Goal: Task Accomplishment & Management: Manage account settings

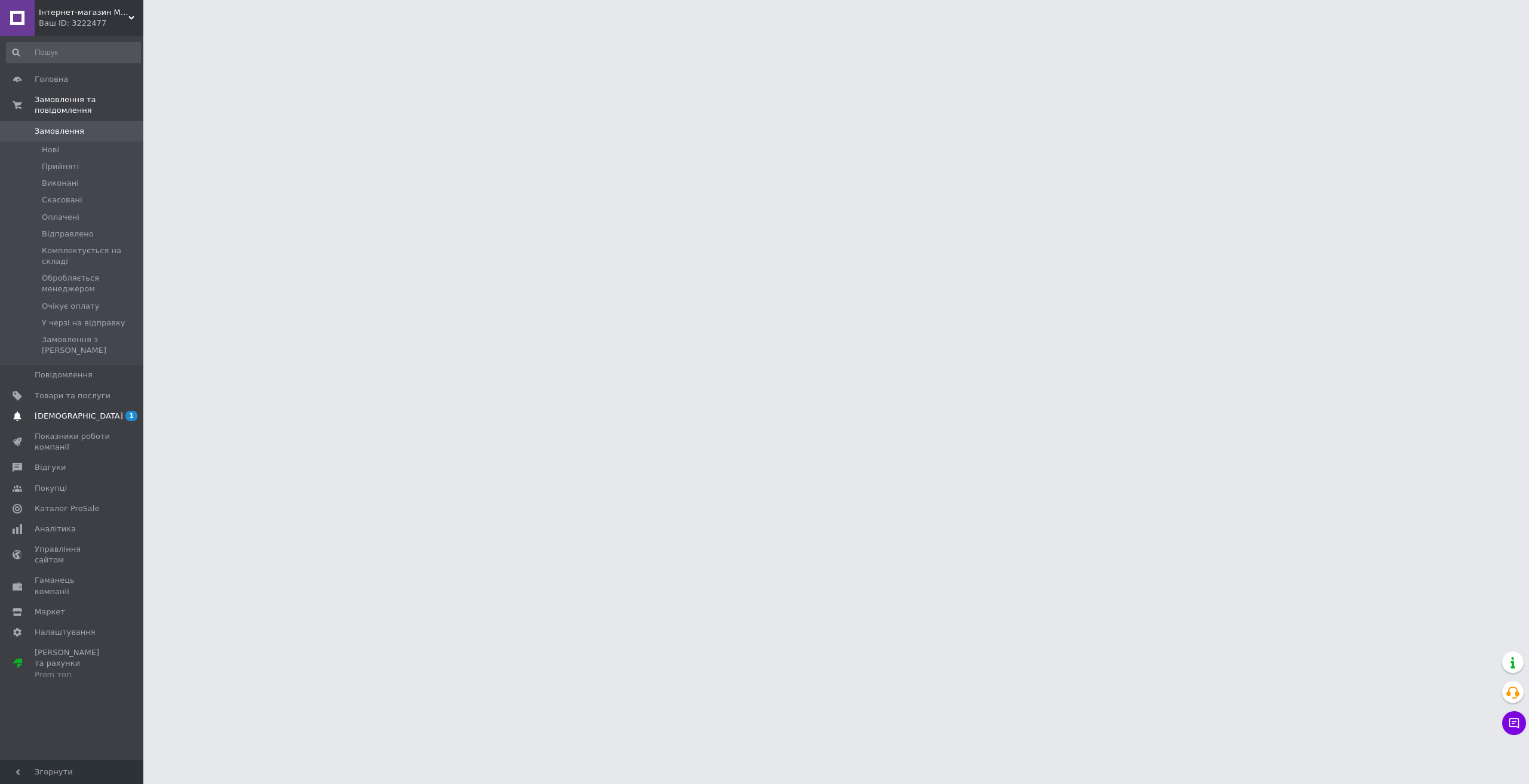
click at [56, 411] on span "[DEMOGRAPHIC_DATA]" at bounding box center [78, 416] width 88 height 11
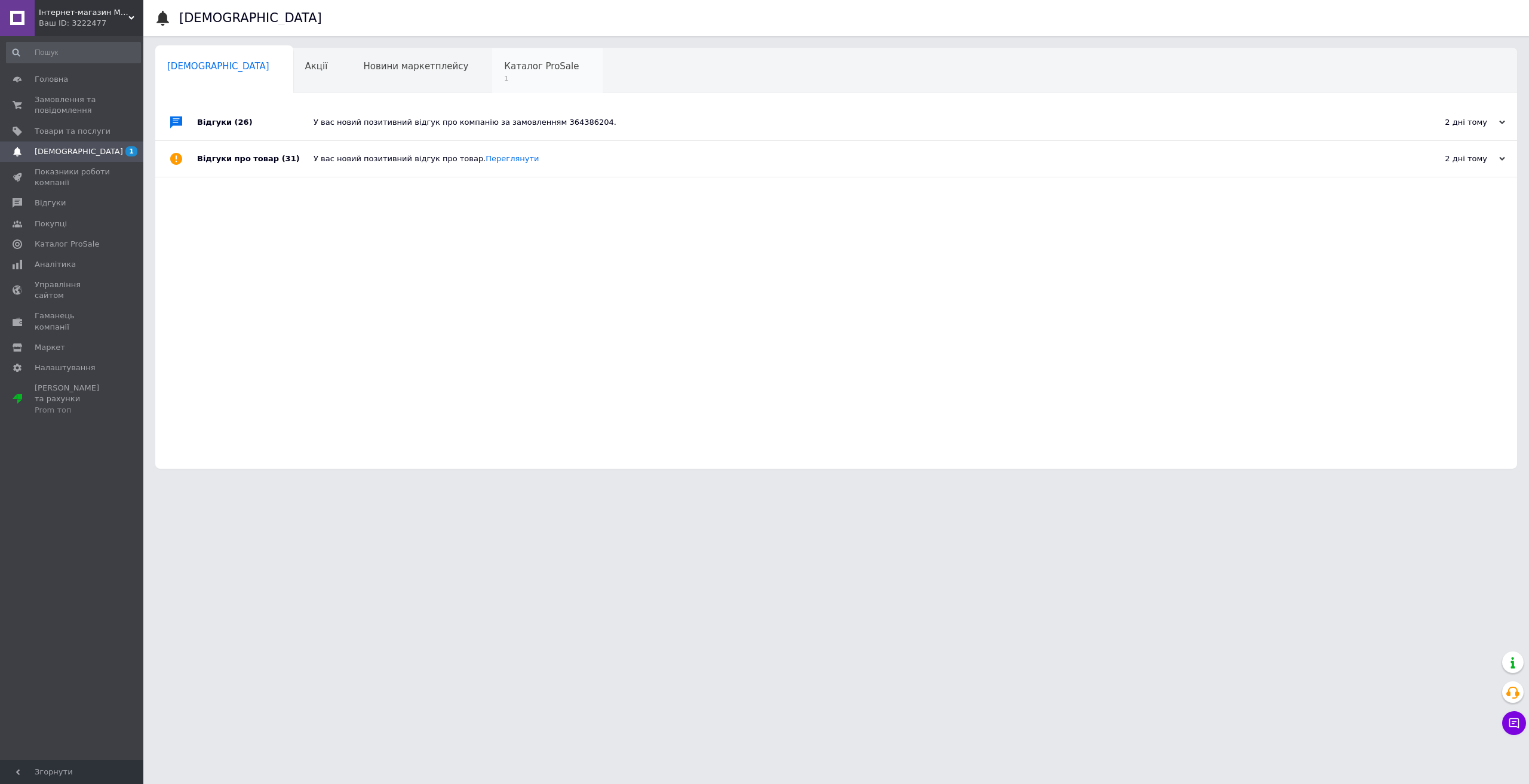
click at [504, 62] on span "Каталог ProSale" at bounding box center [541, 66] width 75 height 11
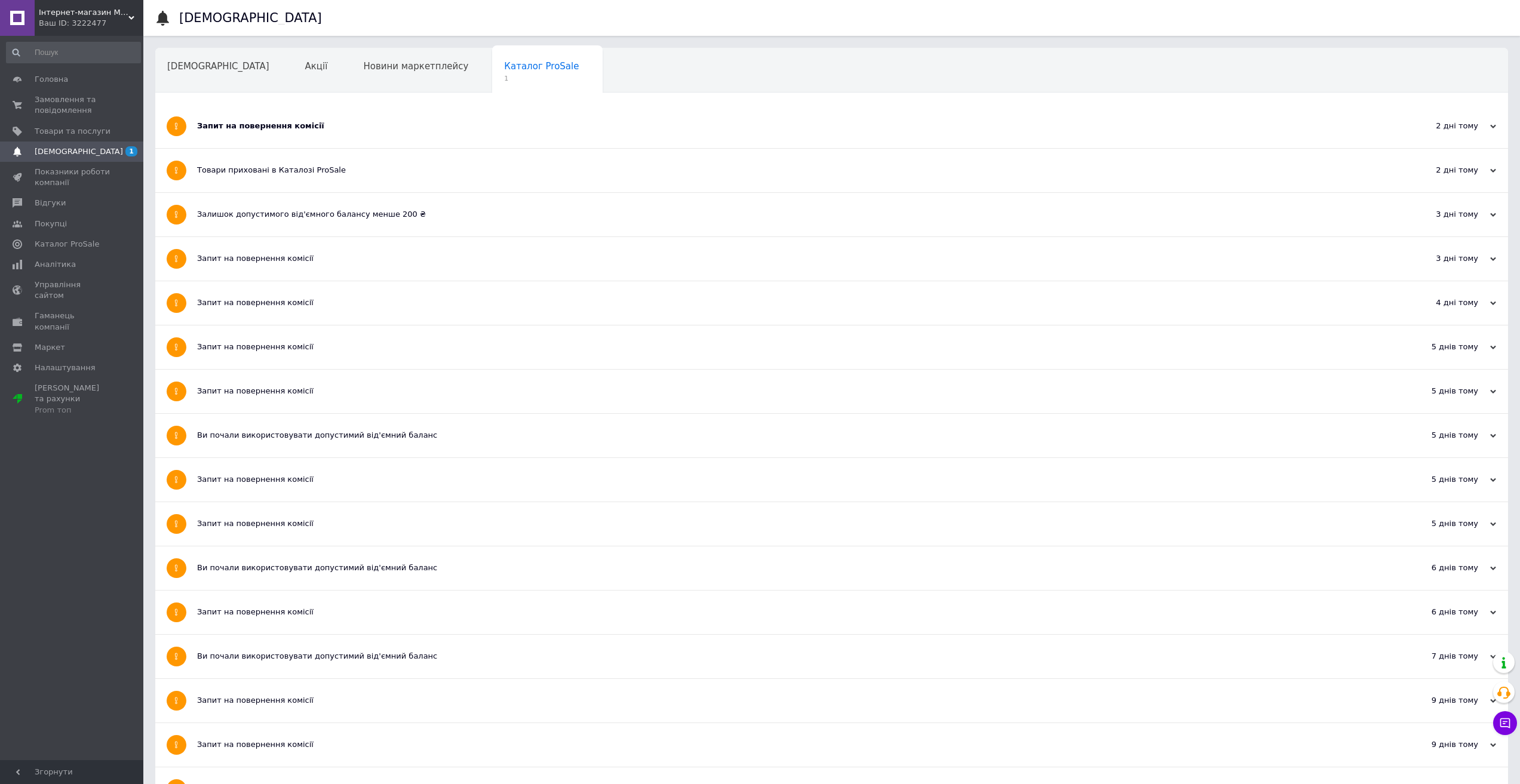
click at [292, 116] on div "Запит на повернення комісії" at bounding box center [787, 126] width 1180 height 44
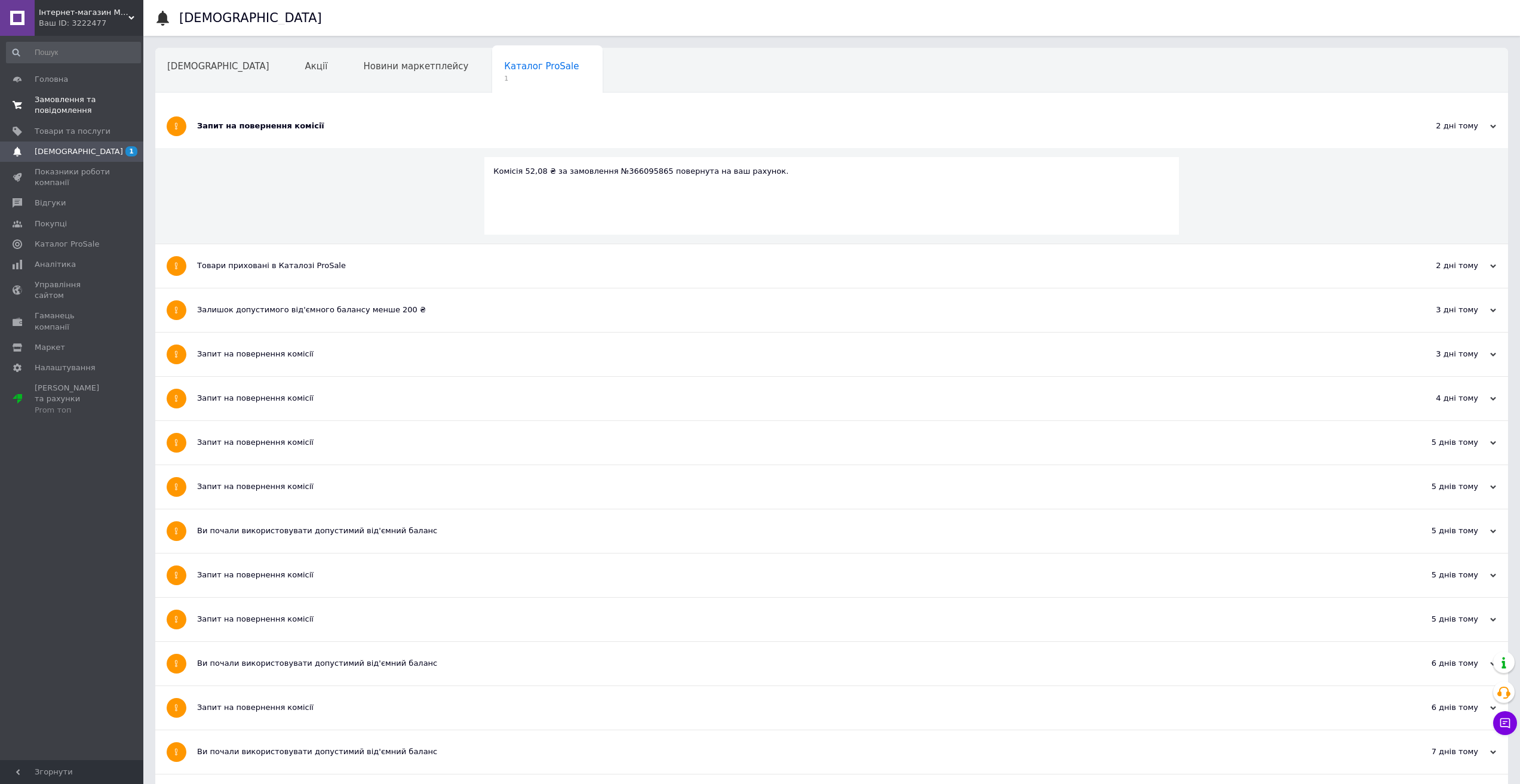
click at [63, 102] on span "Замовлення та повідомлення" at bounding box center [72, 105] width 76 height 22
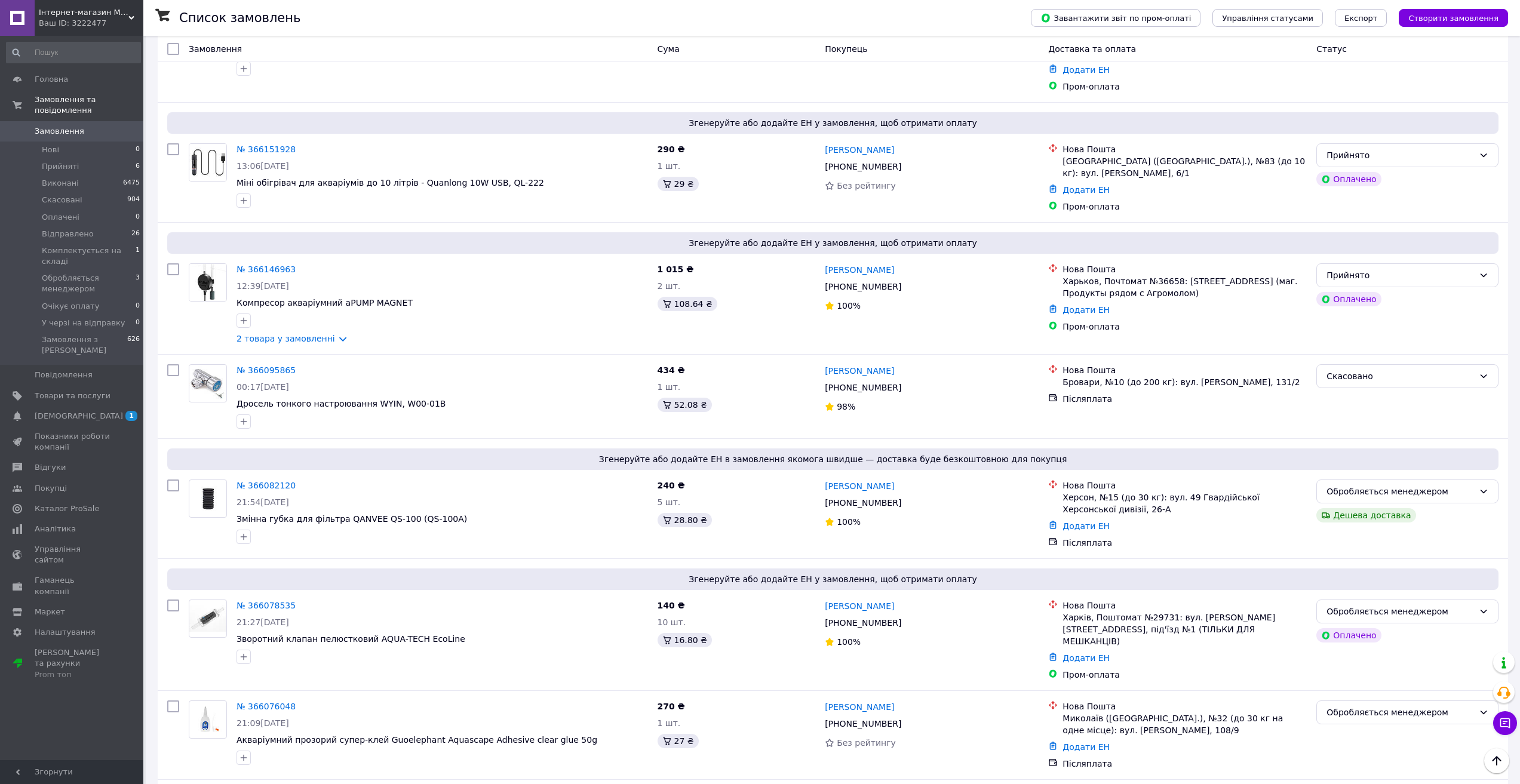
scroll to position [657, 0]
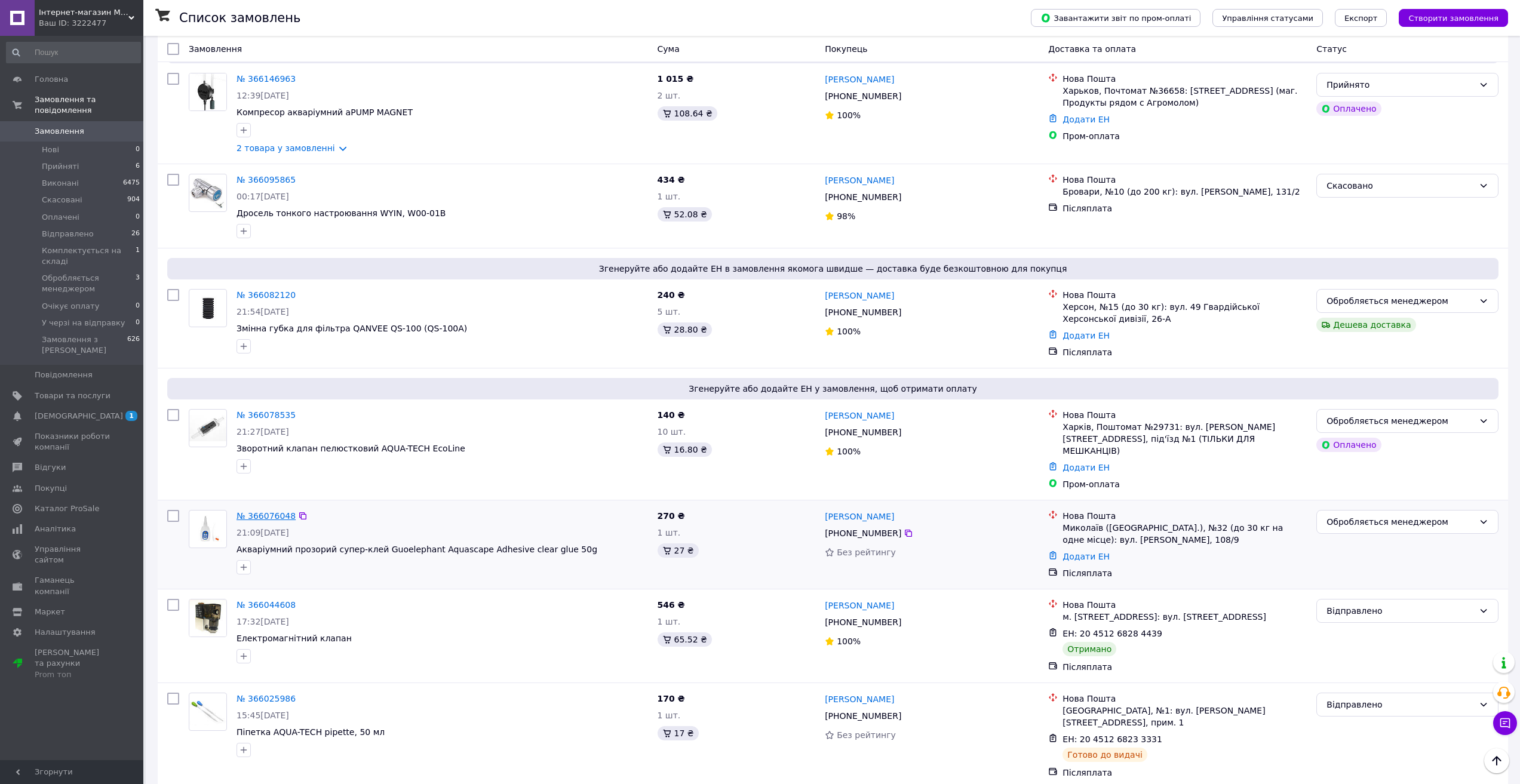
click at [263, 511] on link "№ 366076048" at bounding box center [266, 515] width 59 height 9
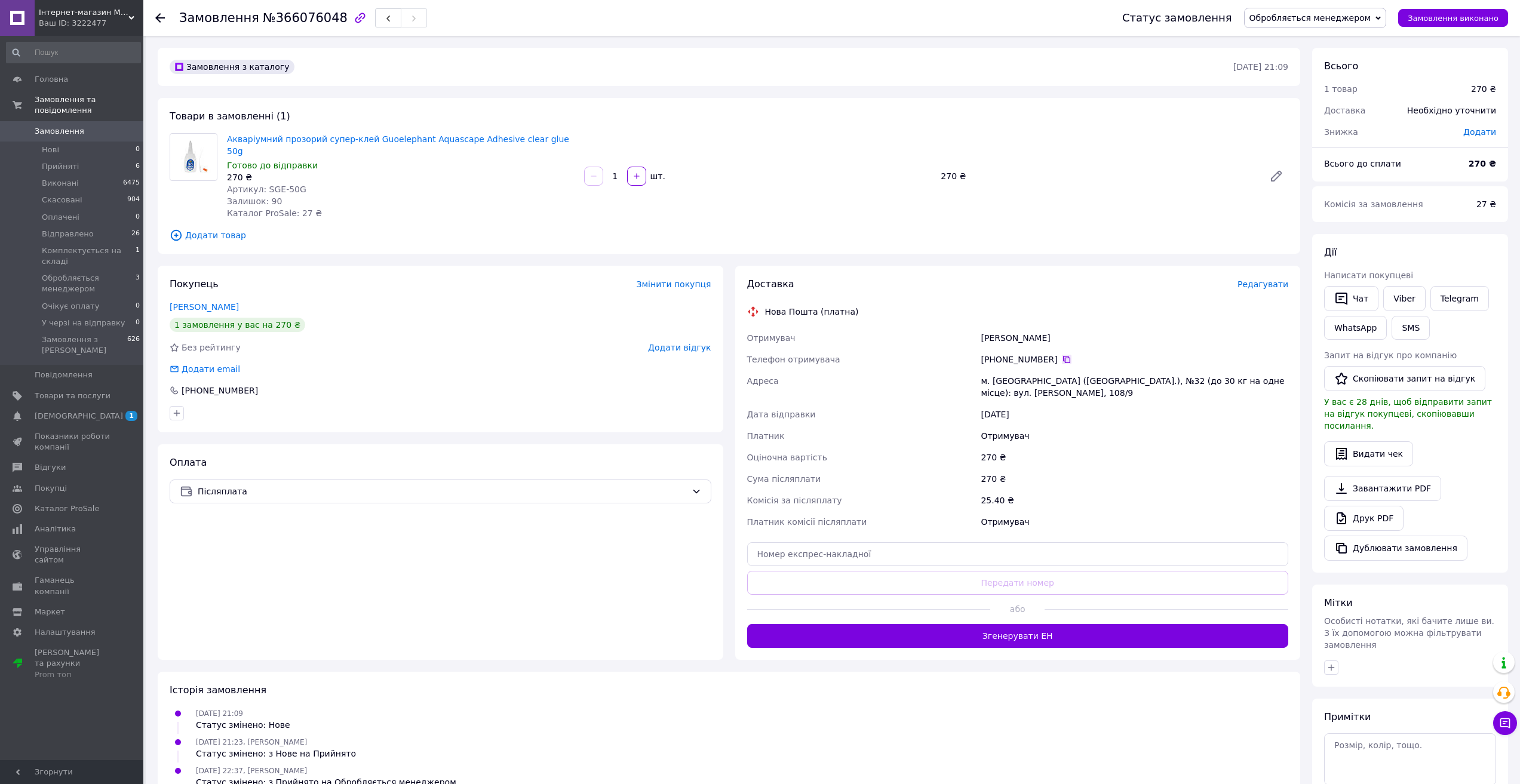
click at [1062, 355] on icon at bounding box center [1067, 359] width 9 height 9
click at [1013, 627] on button "Згенерувати ЕН" at bounding box center [1018, 636] width 542 height 24
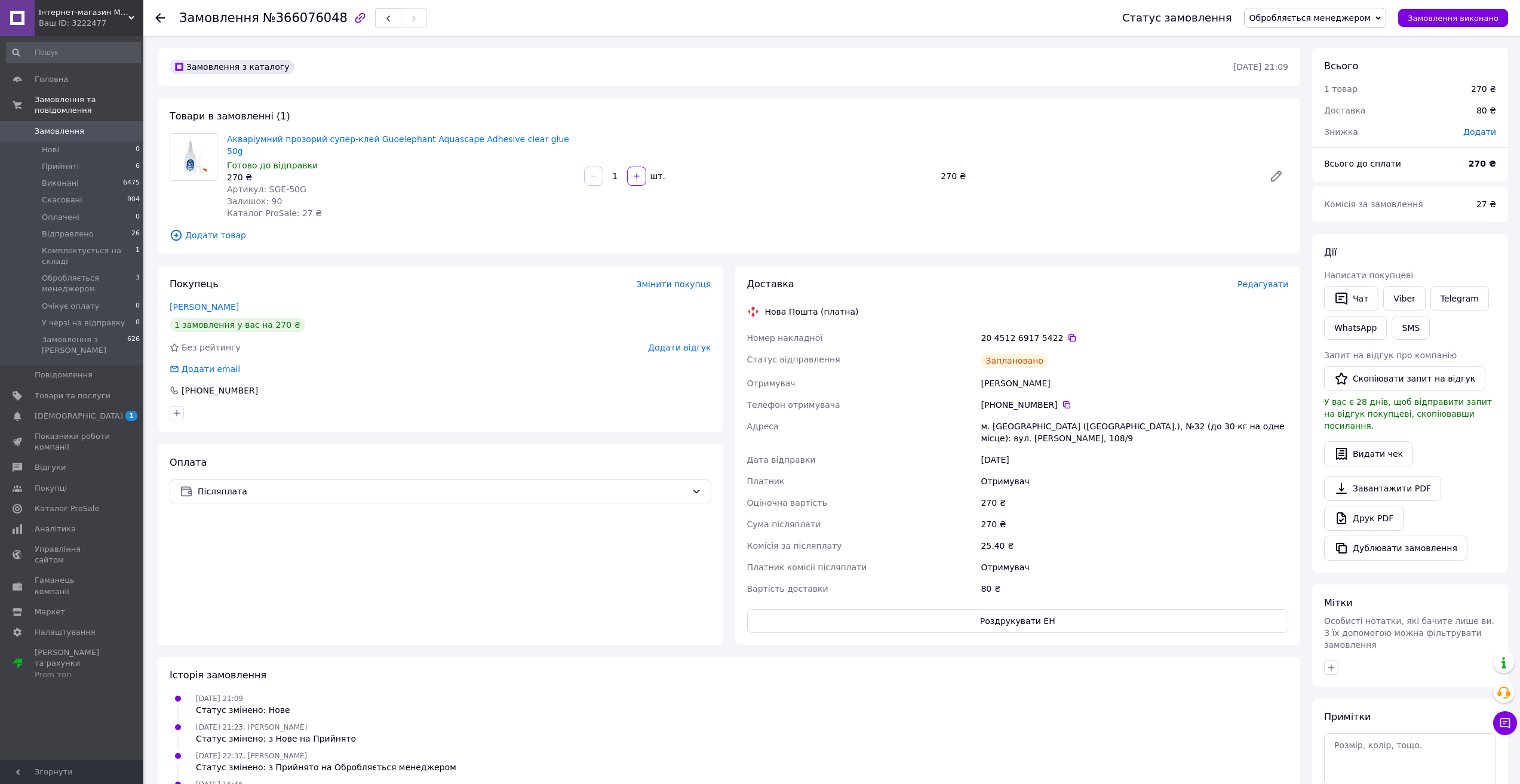
click at [1341, 19] on span "Обробляється менеджером" at bounding box center [1311, 18] width 122 height 9
click at [1298, 112] on li "Відправлено" at bounding box center [1316, 113] width 142 height 18
click at [68, 126] on span "Замовлення" at bounding box center [59, 132] width 49 height 11
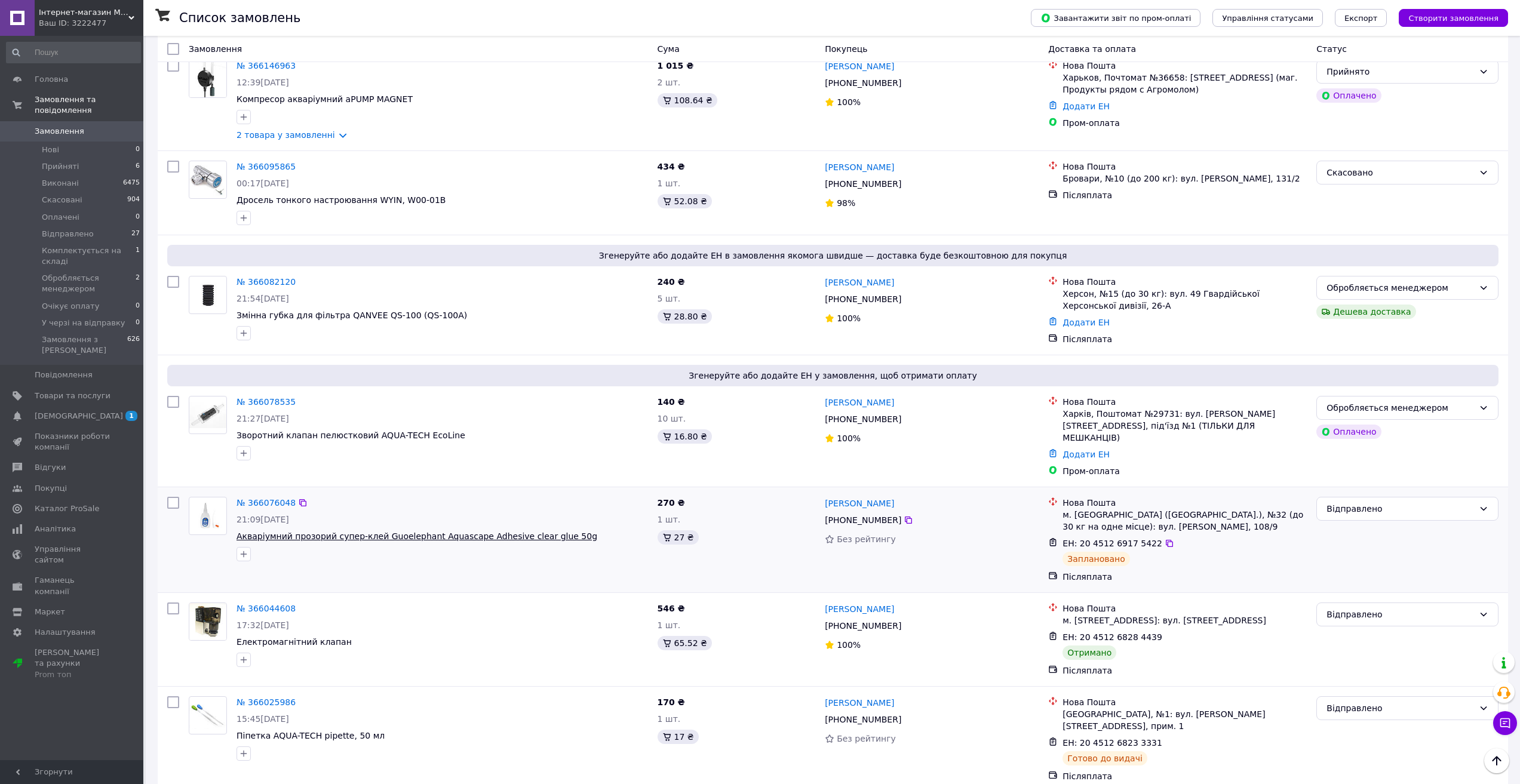
scroll to position [657, 0]
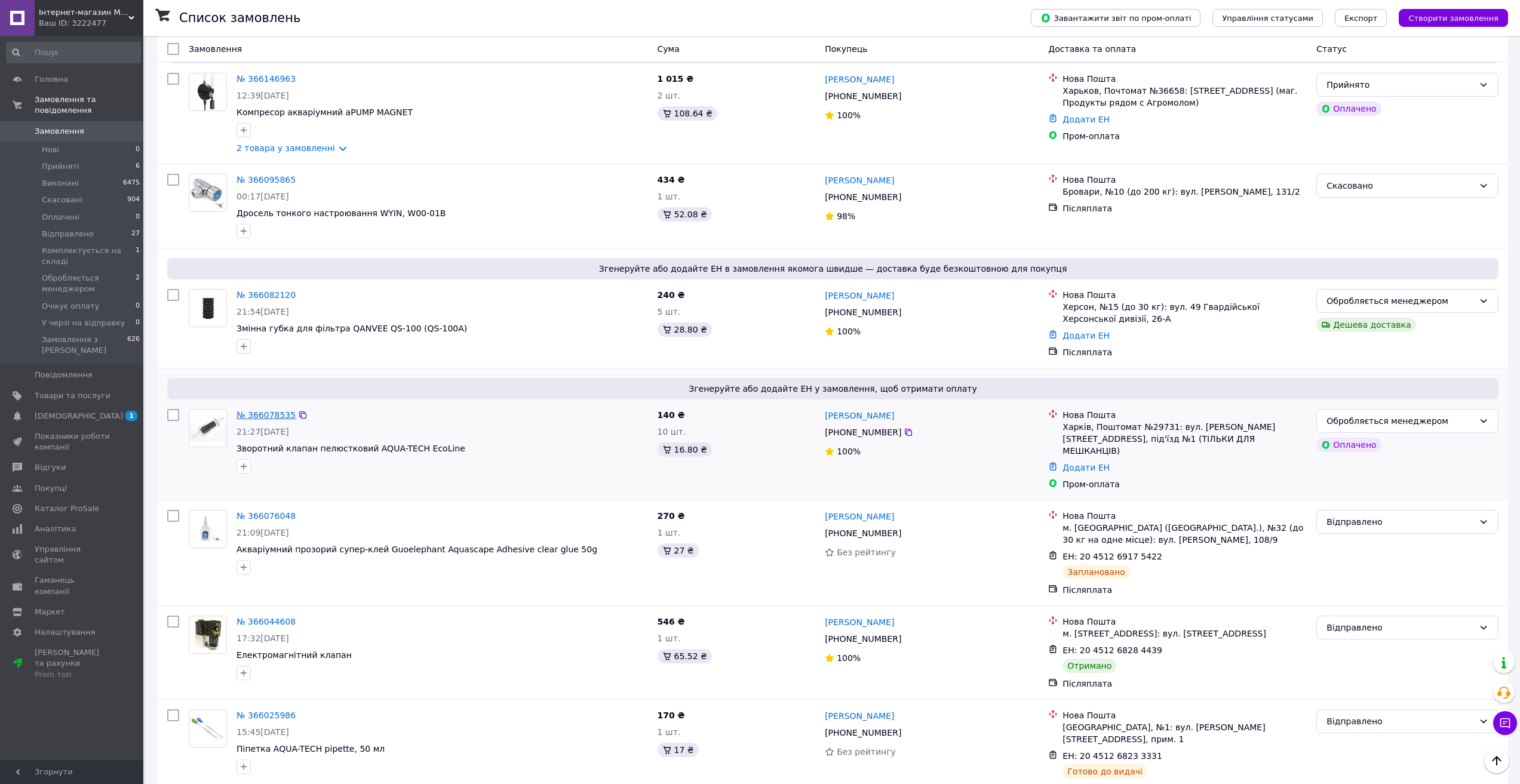
click at [266, 410] on link "№ 366078535" at bounding box center [266, 415] width 59 height 9
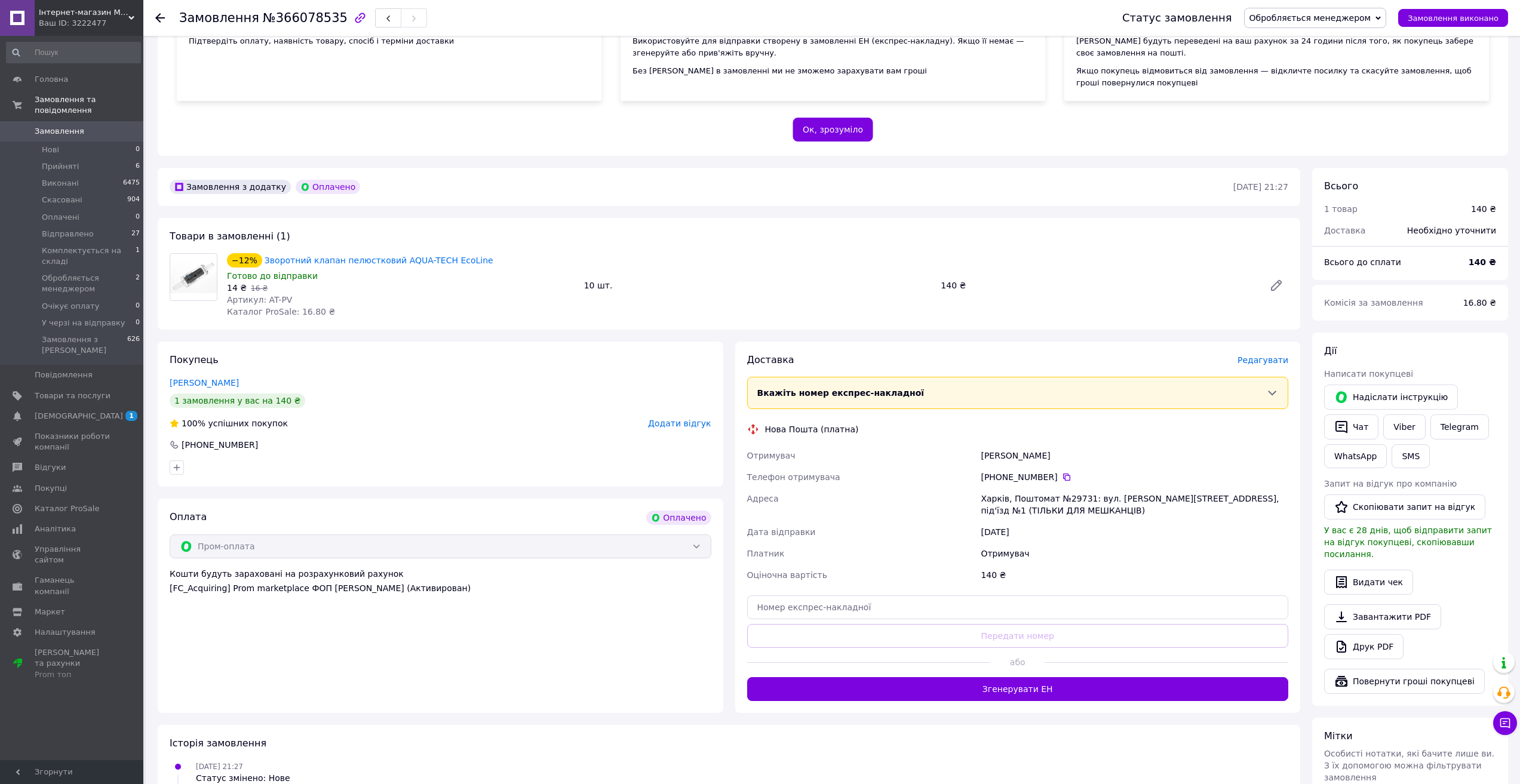
scroll to position [179, 0]
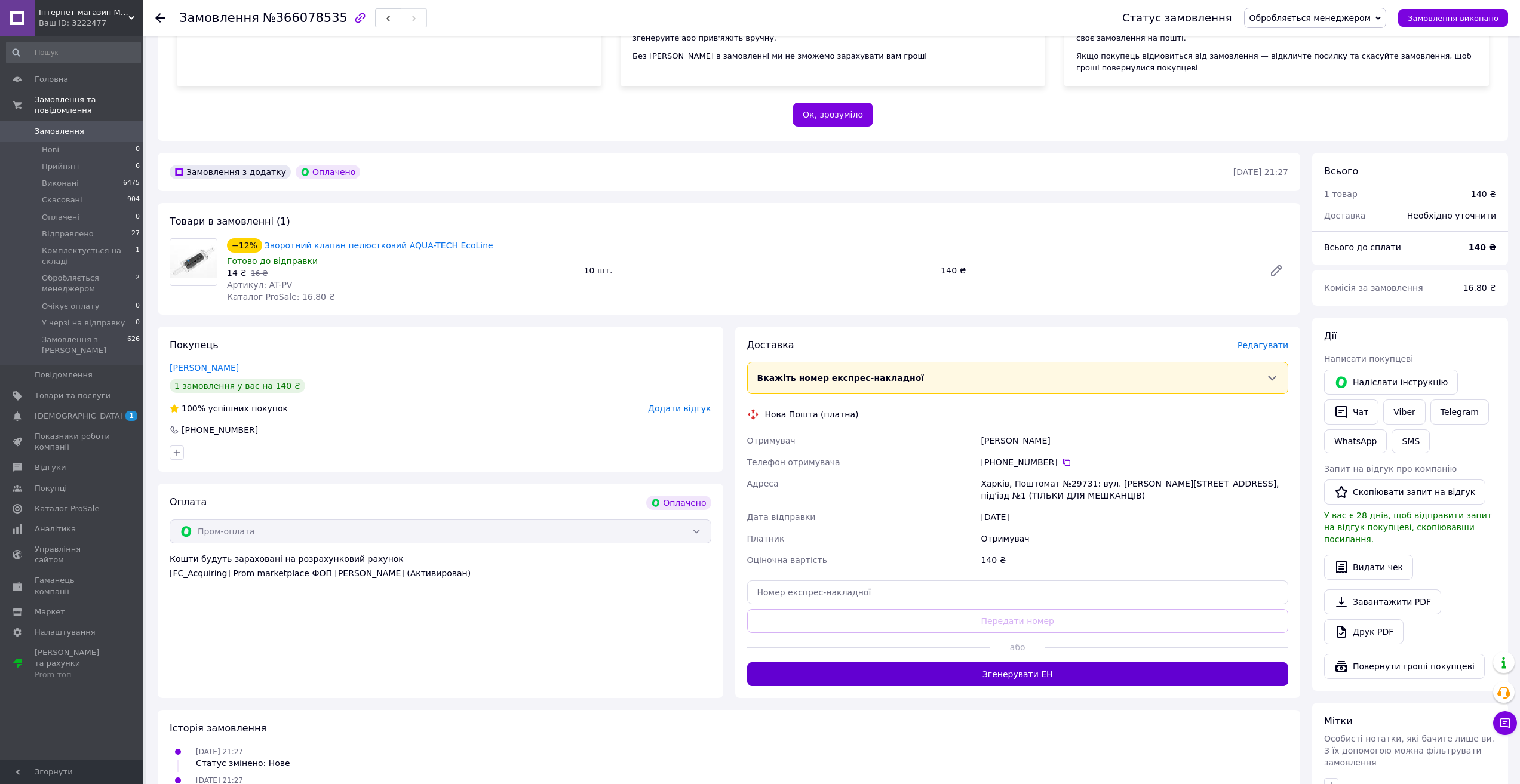
click at [999, 673] on button "Згенерувати ЕН" at bounding box center [1018, 674] width 542 height 24
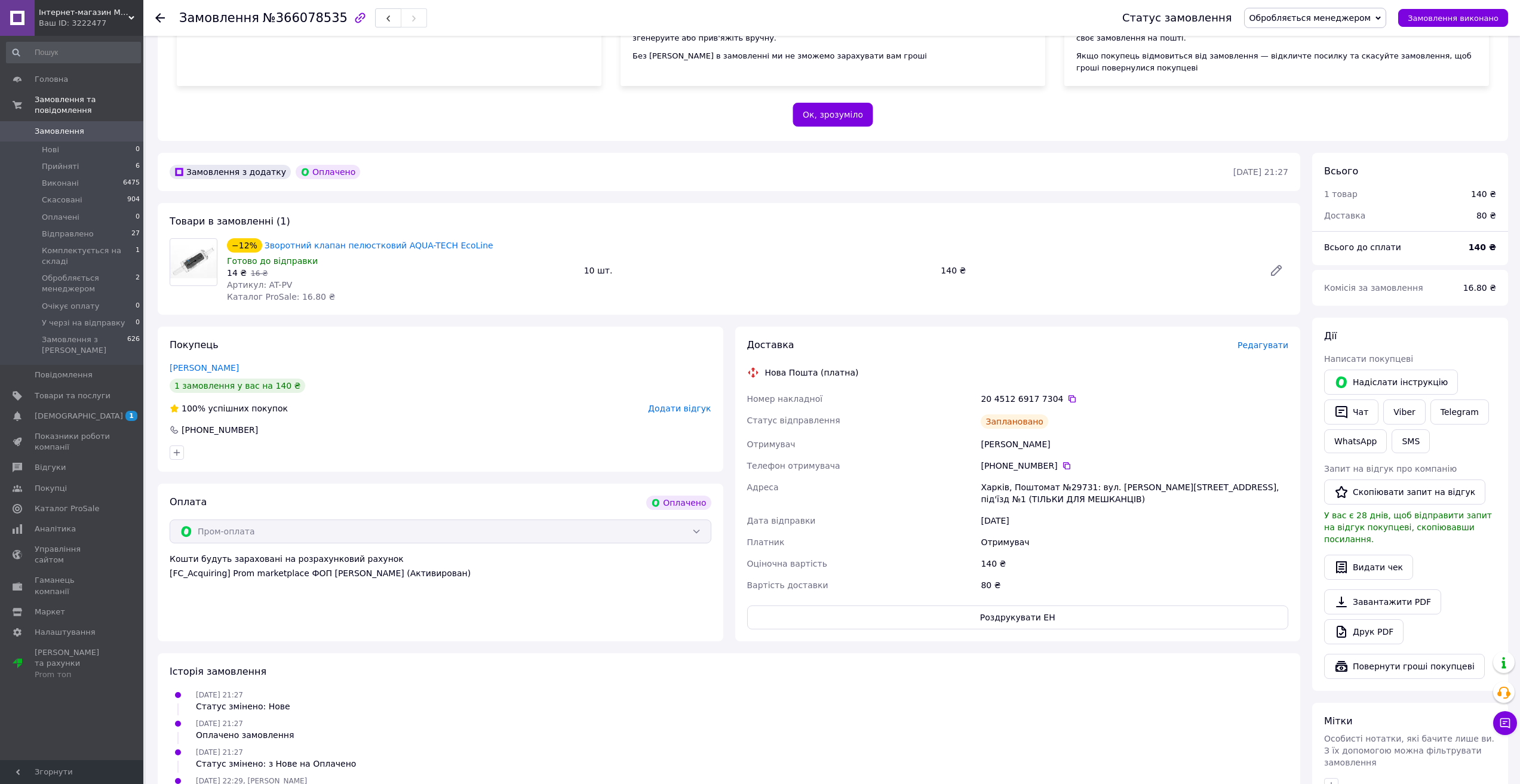
click at [1387, 22] on span "Обробляється менеджером" at bounding box center [1316, 18] width 143 height 20
click at [1335, 116] on li "Відправлено" at bounding box center [1316, 113] width 142 height 18
click at [1067, 399] on icon at bounding box center [1072, 399] width 9 height 9
click at [70, 126] on span "Замовлення" at bounding box center [59, 132] width 49 height 11
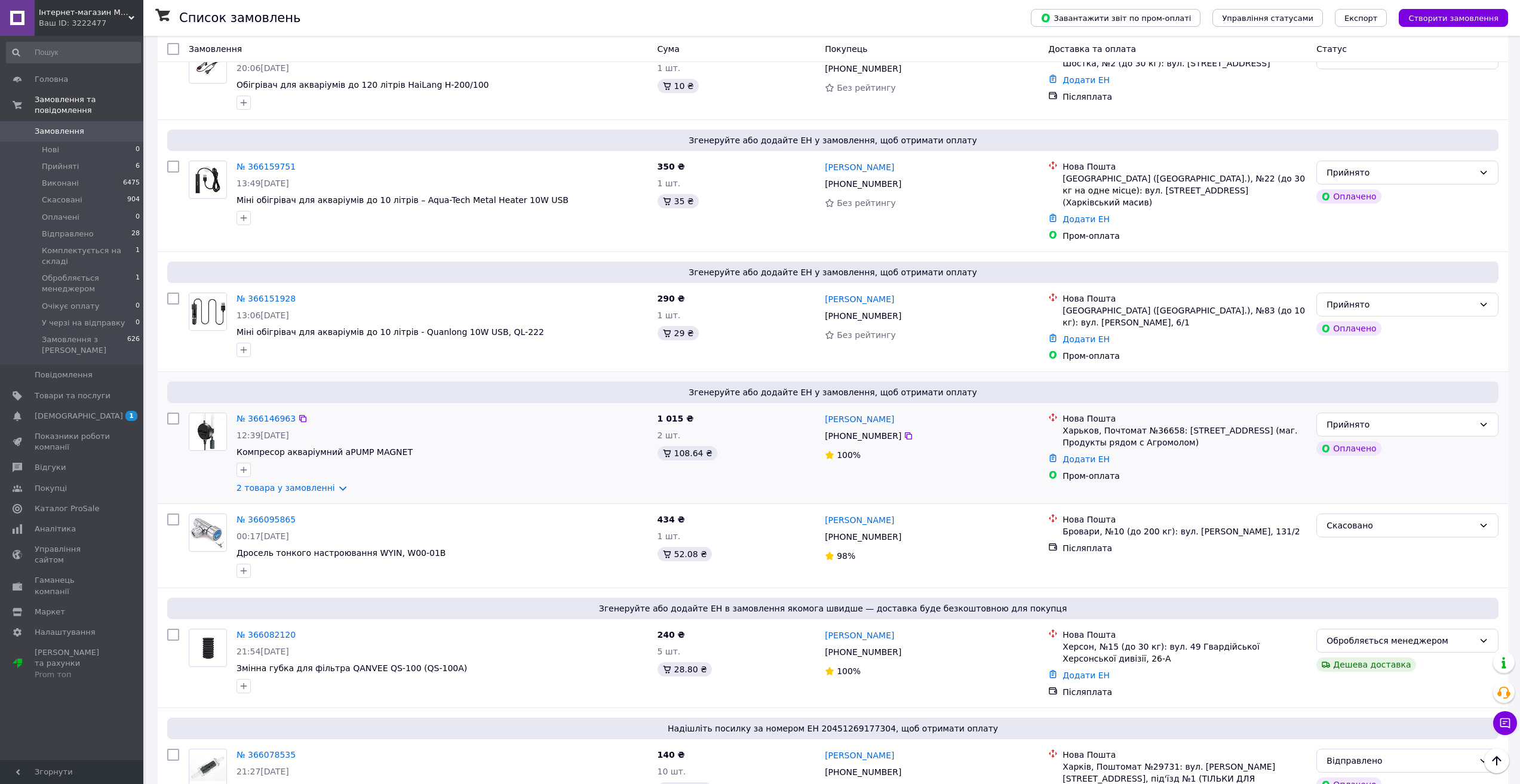
scroll to position [359, 0]
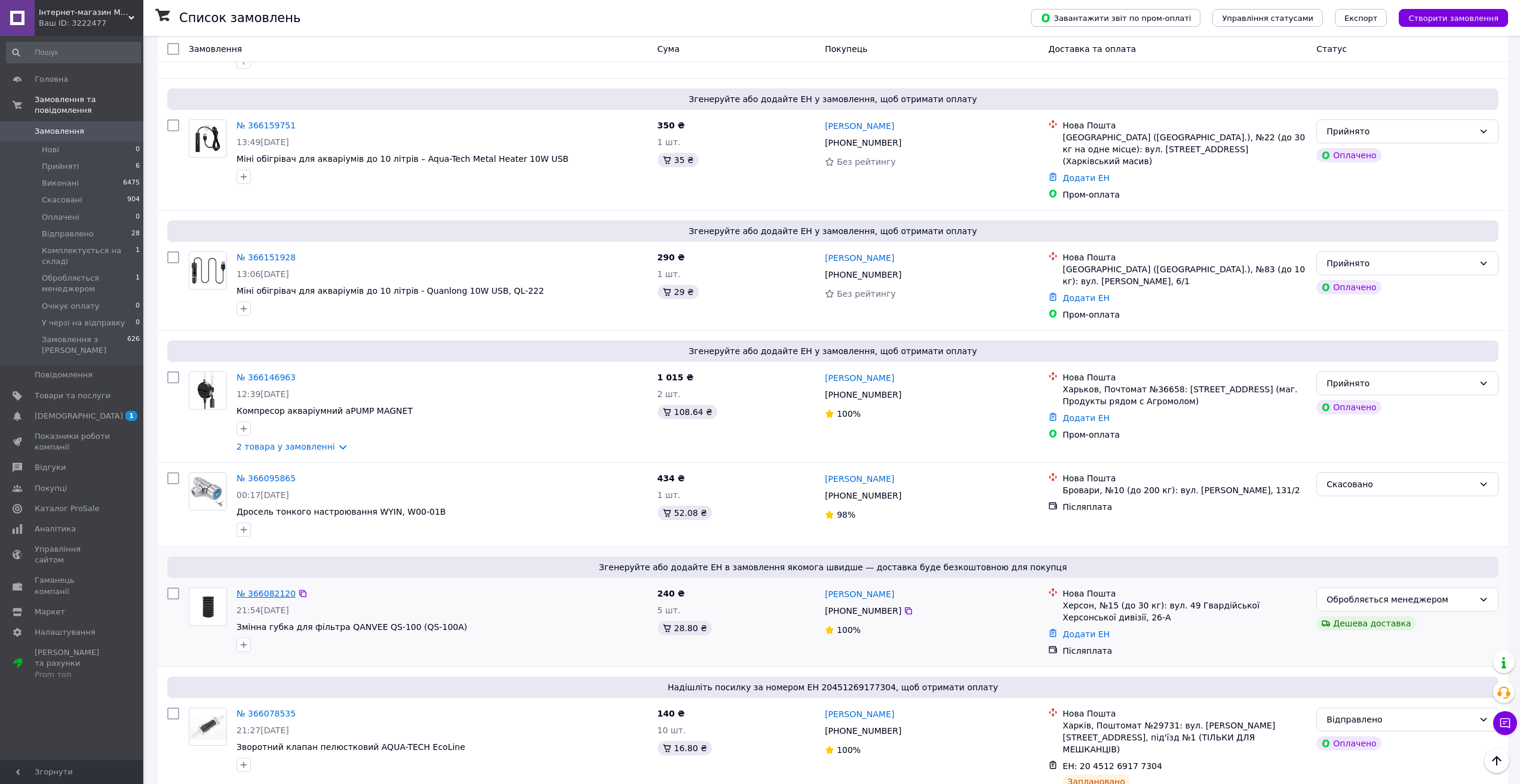
click at [264, 589] on link "№ 366082120" at bounding box center [266, 593] width 59 height 9
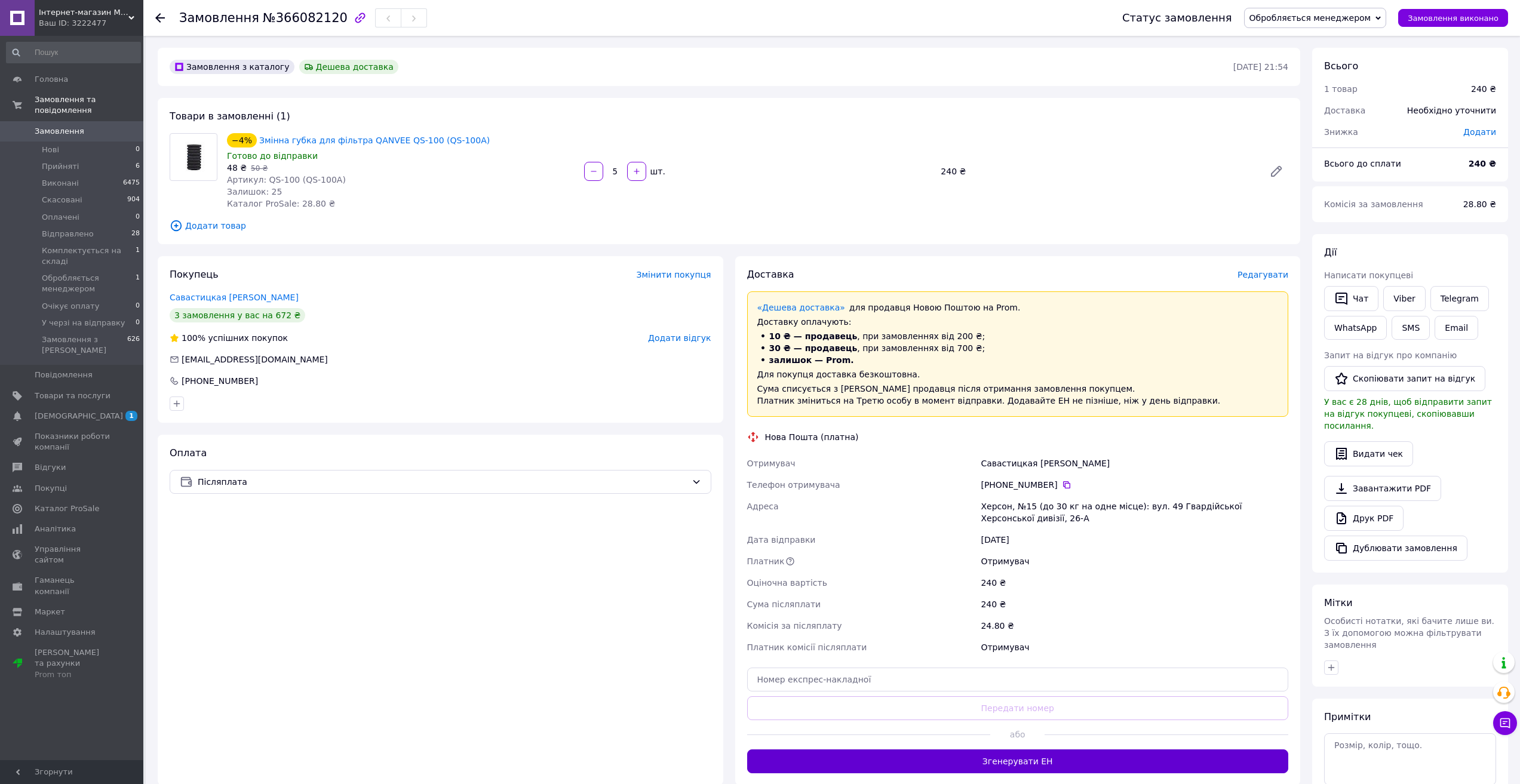
click at [1052, 762] on button "Згенерувати ЕН" at bounding box center [1018, 761] width 542 height 24
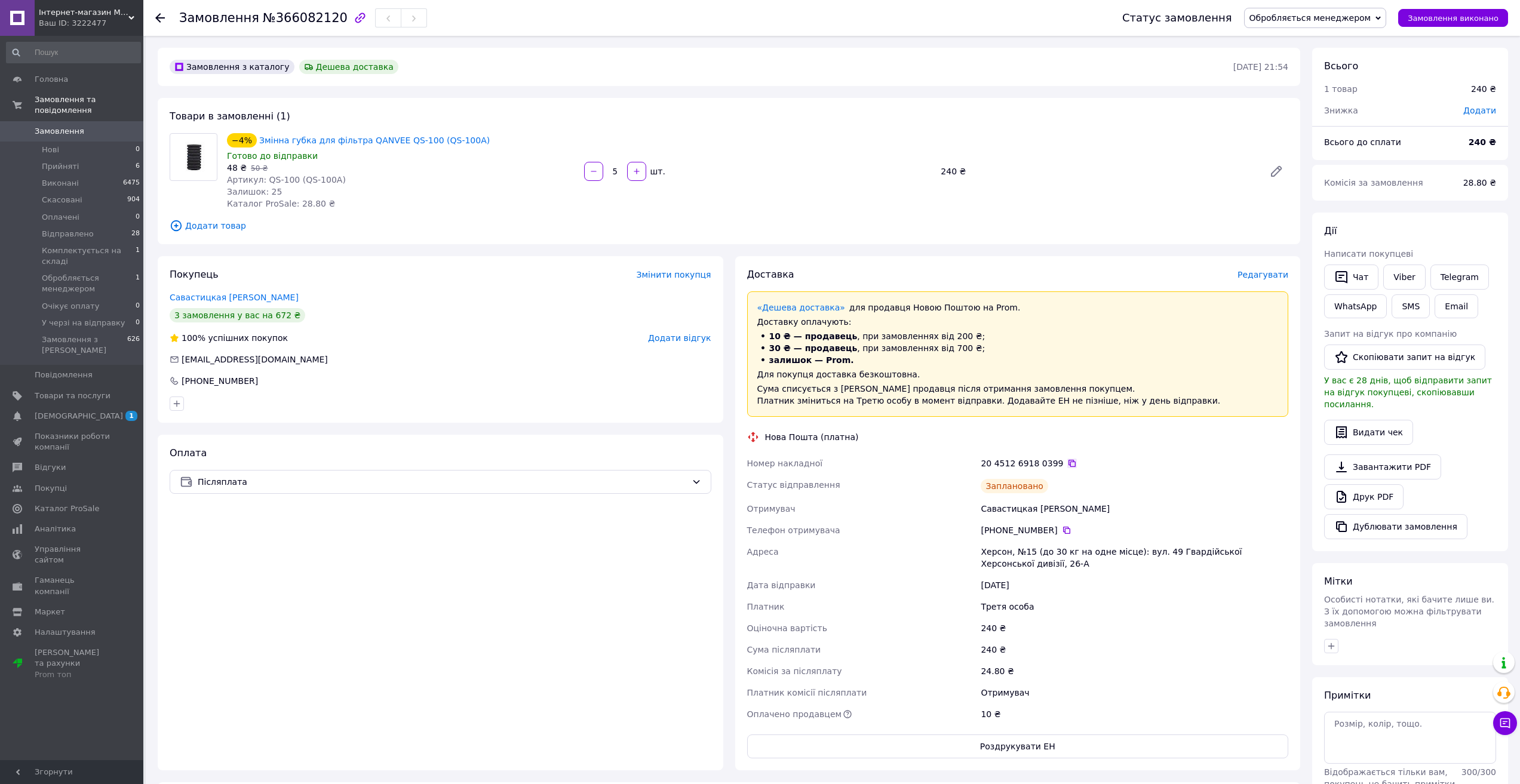
click at [1067, 463] on icon at bounding box center [1072, 463] width 9 height 9
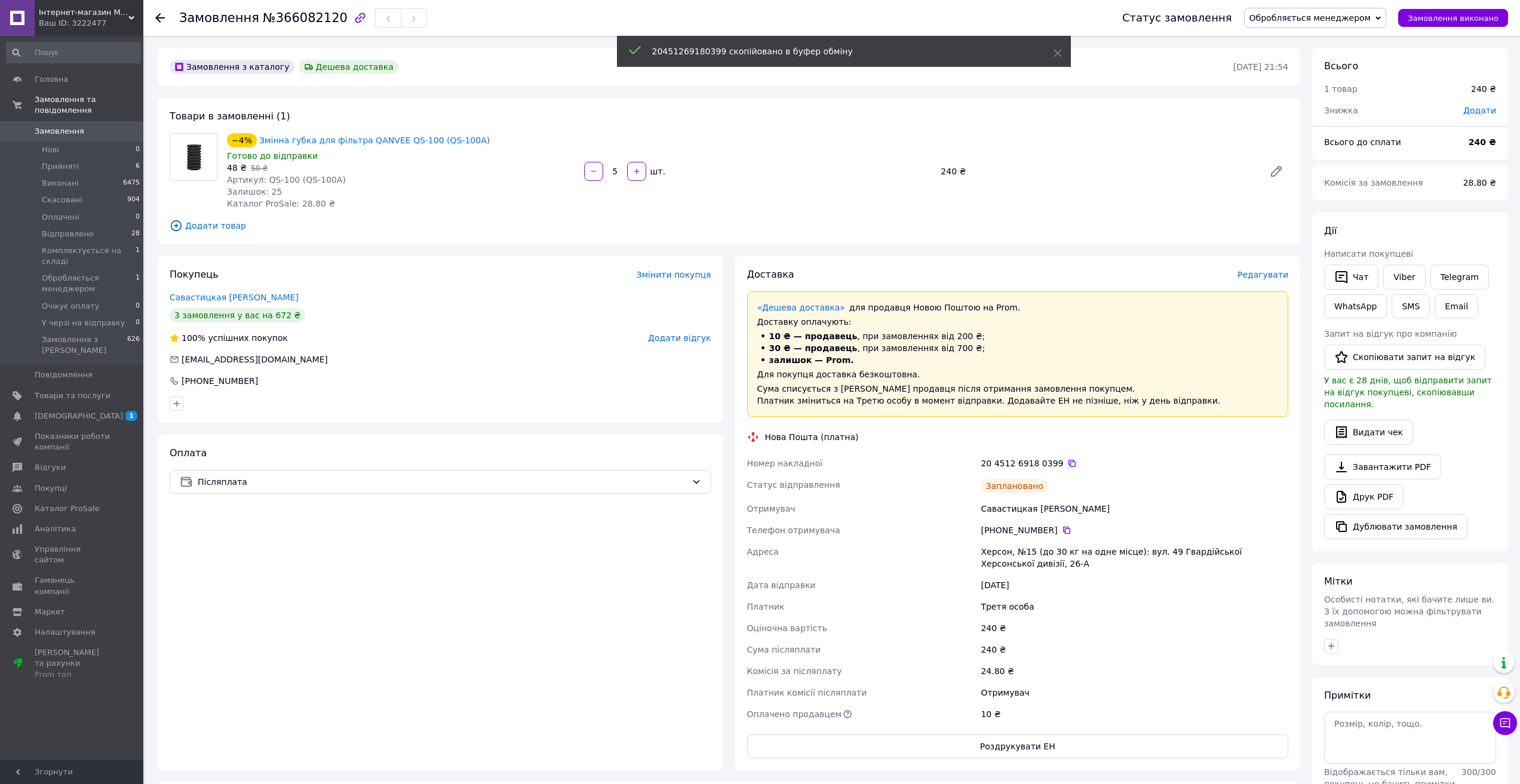
click at [1371, 21] on span "Обробляється менеджером" at bounding box center [1311, 18] width 122 height 9
click at [1331, 115] on li "Відправлено" at bounding box center [1316, 113] width 142 height 18
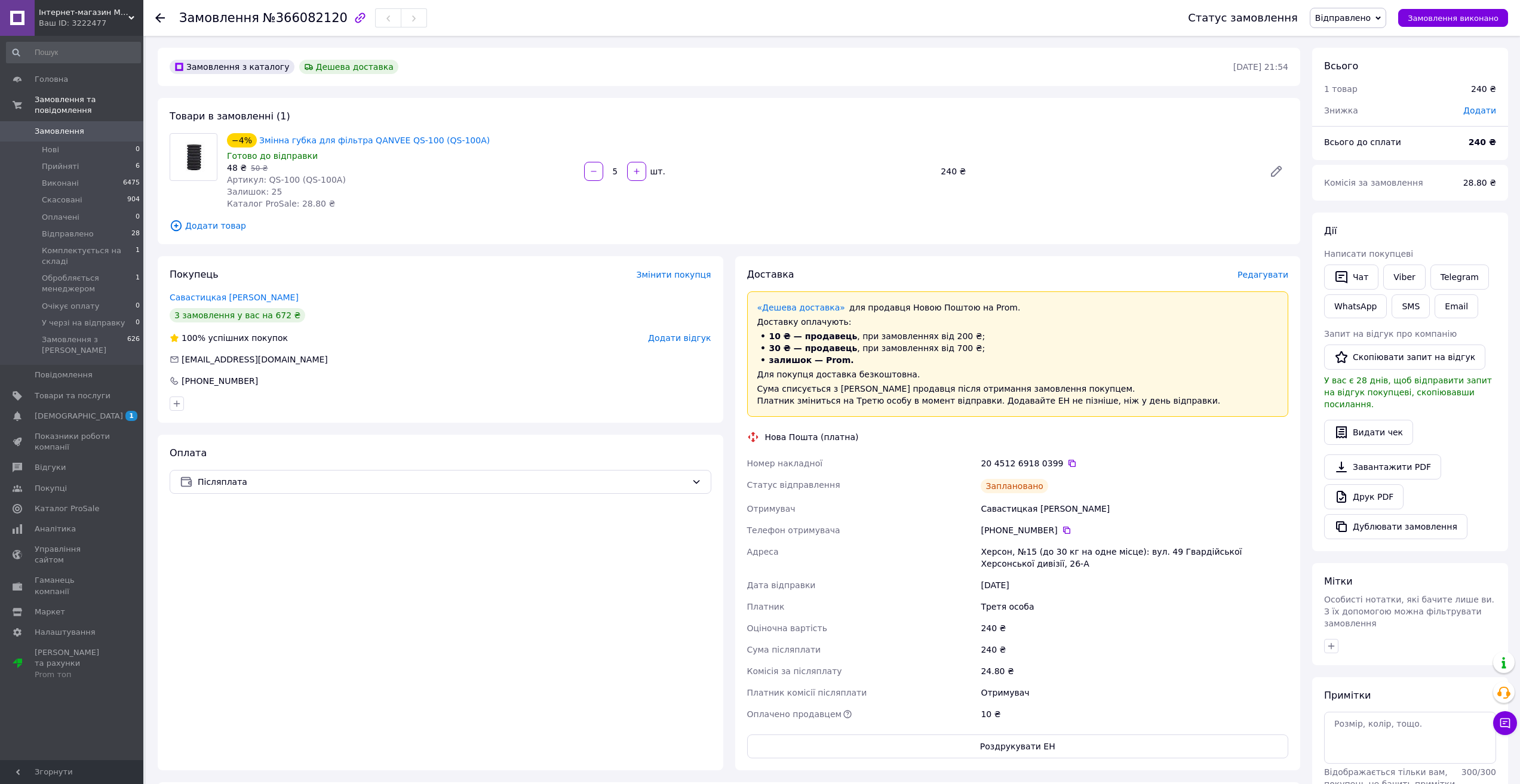
click at [53, 126] on span "Замовлення" at bounding box center [59, 132] width 49 height 11
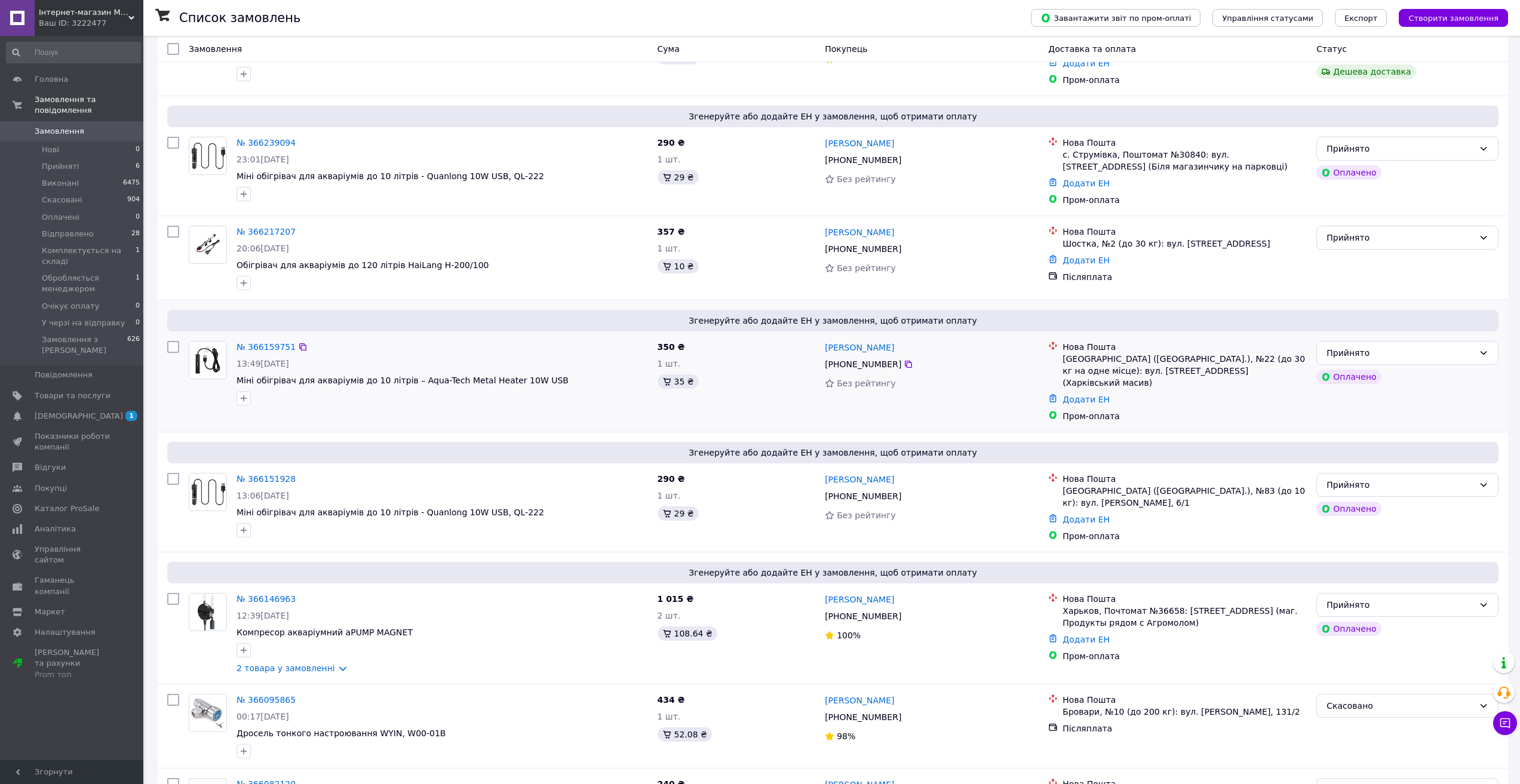
scroll to position [179, 0]
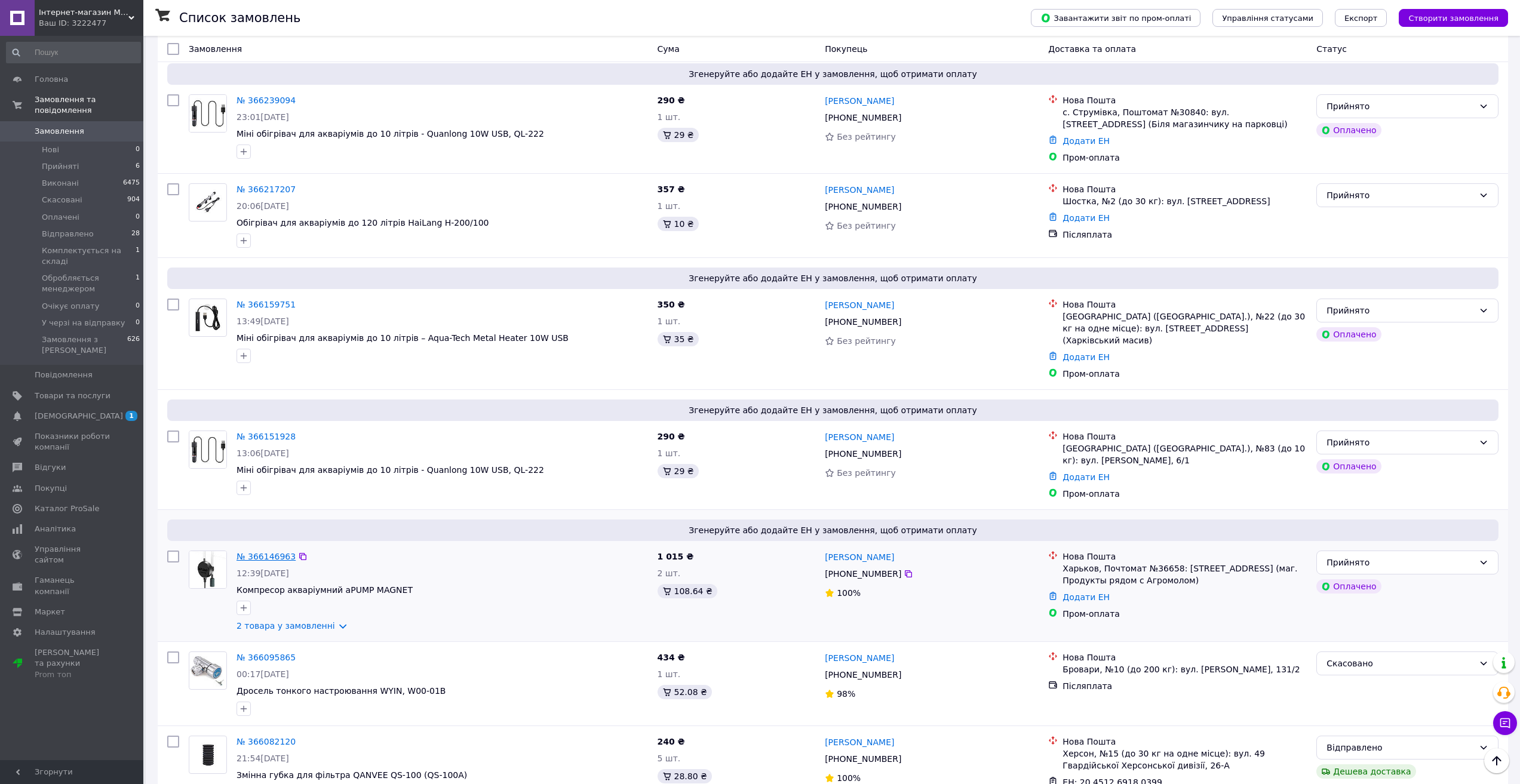
click at [263, 552] on link "№ 366146963" at bounding box center [266, 556] width 59 height 9
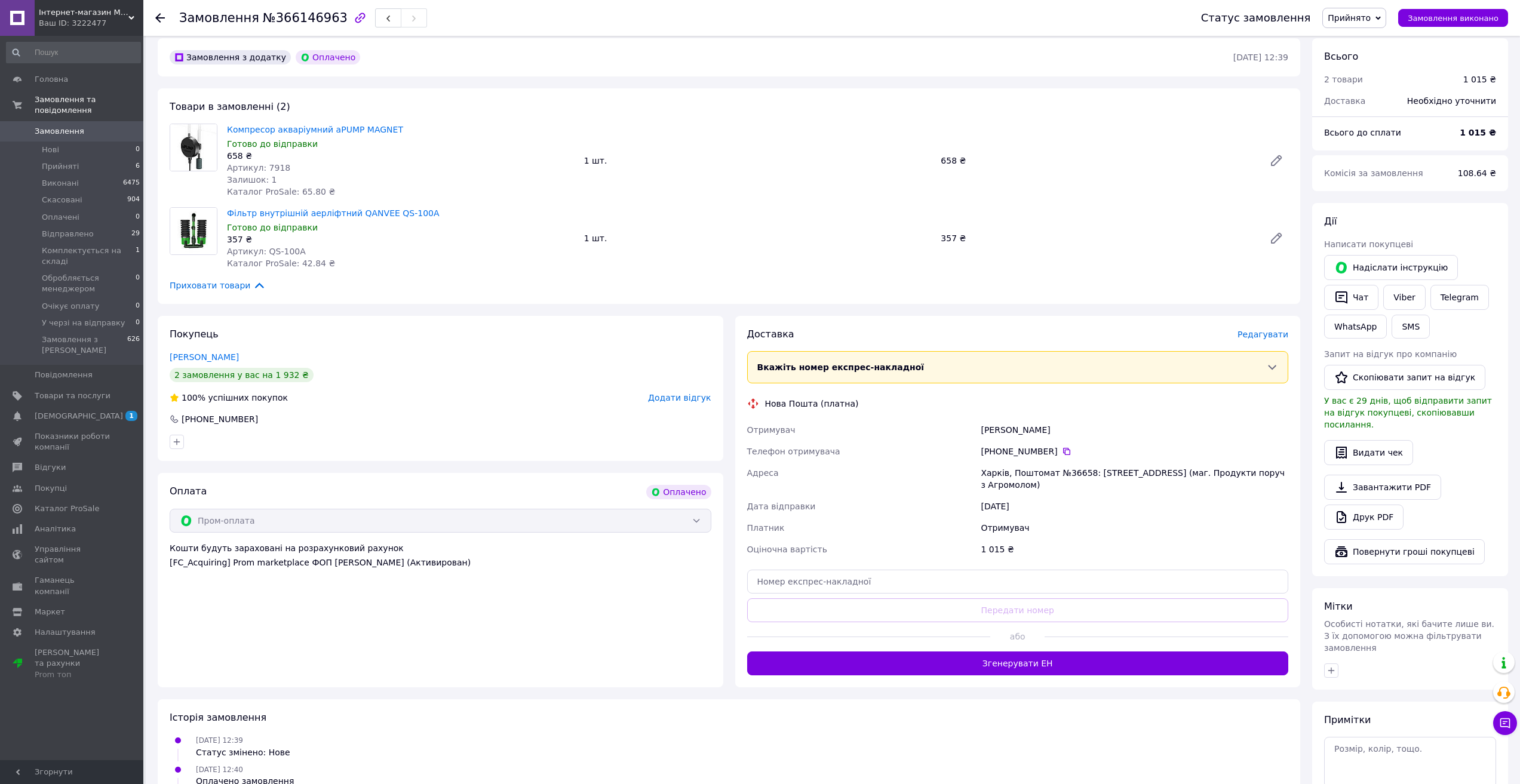
scroll to position [299, 0]
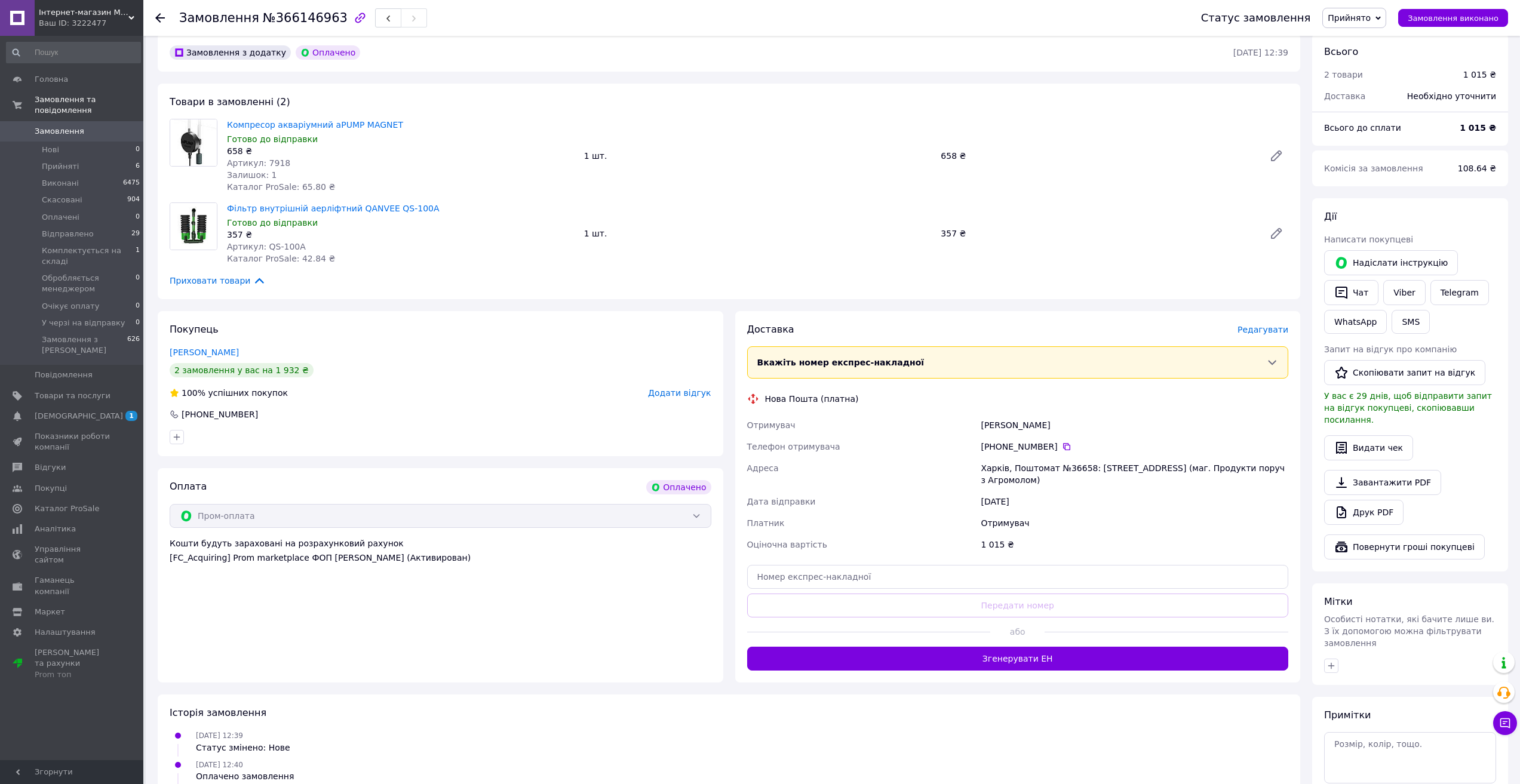
drag, startPoint x: 765, startPoint y: 397, endPoint x: 1044, endPoint y: 482, distance: 291.7
click at [1044, 482] on div "Доставка [PERSON_NAME] Вкажіть номер експрес-накладної Обов'язково введіть номе…" at bounding box center [1018, 497] width 542 height 348
copy div "Нова Пошта (платна) Отримувач Злой [PERSON_NAME] Телефон отримувача +380 66 041…"
drag, startPoint x: 284, startPoint y: 165, endPoint x: 263, endPoint y: 162, distance: 21.2
click at [263, 162] on div "Артикул: 7918" at bounding box center [401, 163] width 348 height 12
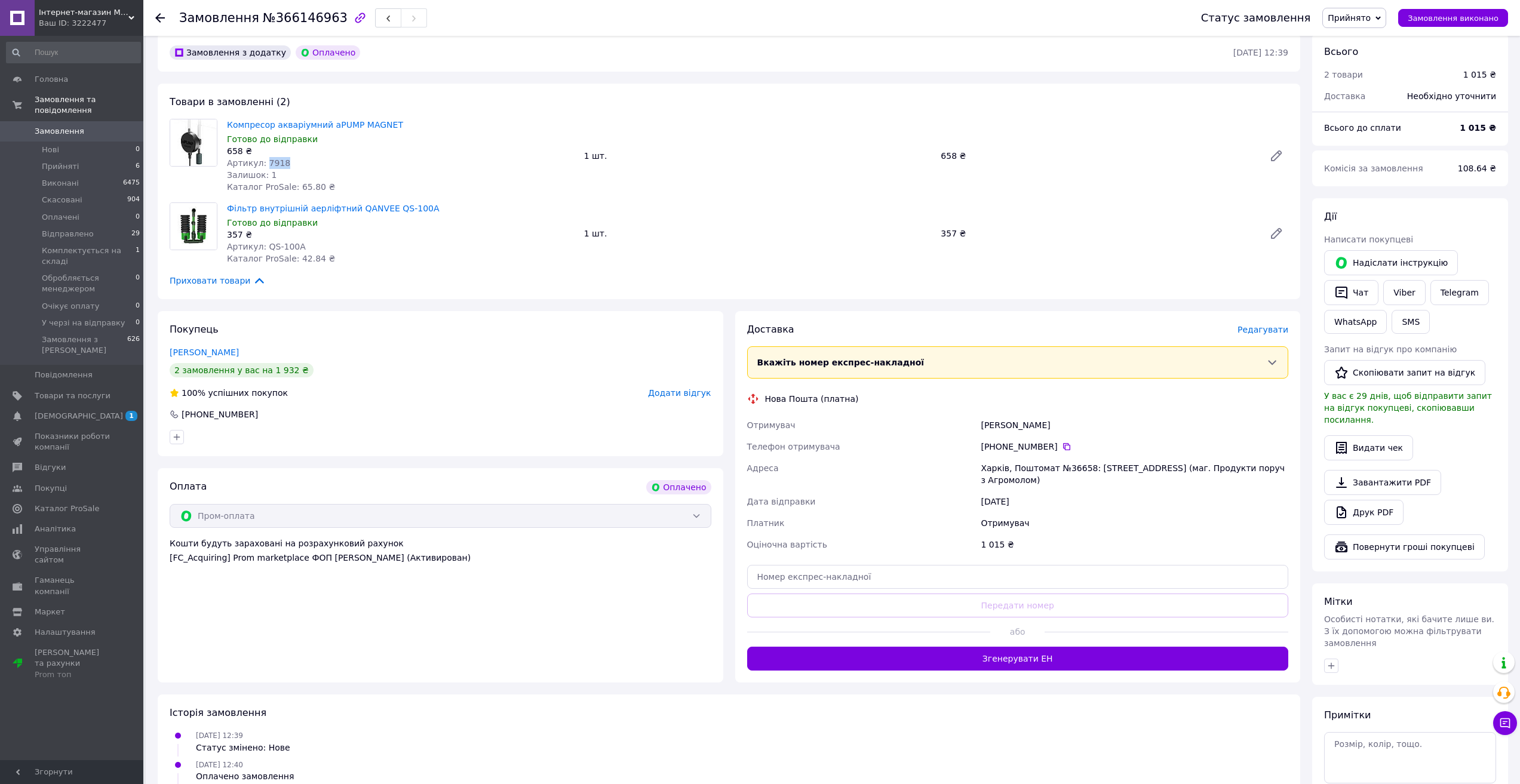
copy span "7918"
drag, startPoint x: 298, startPoint y: 246, endPoint x: 265, endPoint y: 247, distance: 33.0
click at [265, 247] on div "Артикул: QS-100A" at bounding box center [401, 247] width 348 height 12
copy span "QS-100A"
click at [55, 126] on span "Замовлення" at bounding box center [59, 132] width 49 height 11
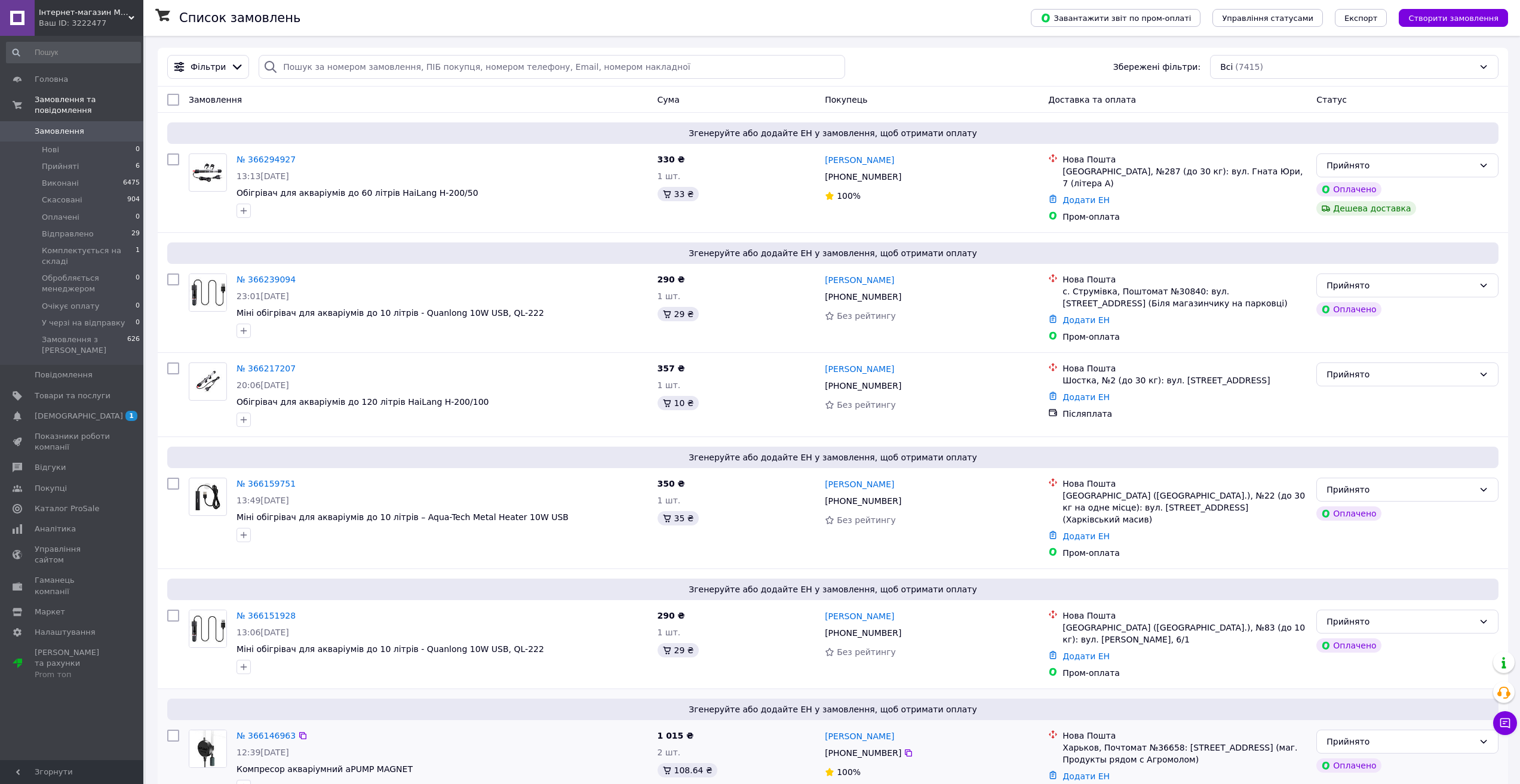
scroll to position [119, 0]
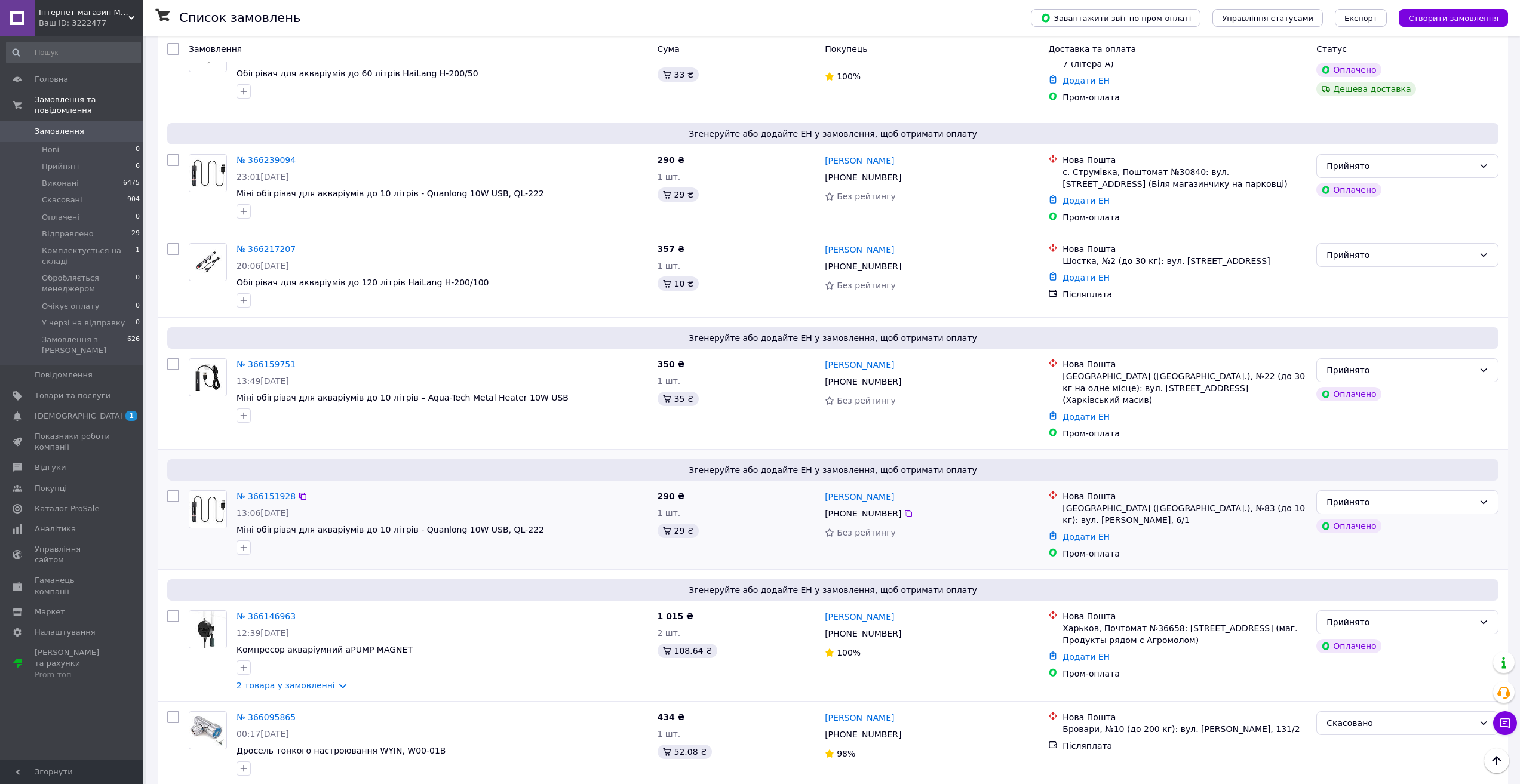
click at [263, 492] on link "№ 366151928" at bounding box center [266, 496] width 59 height 9
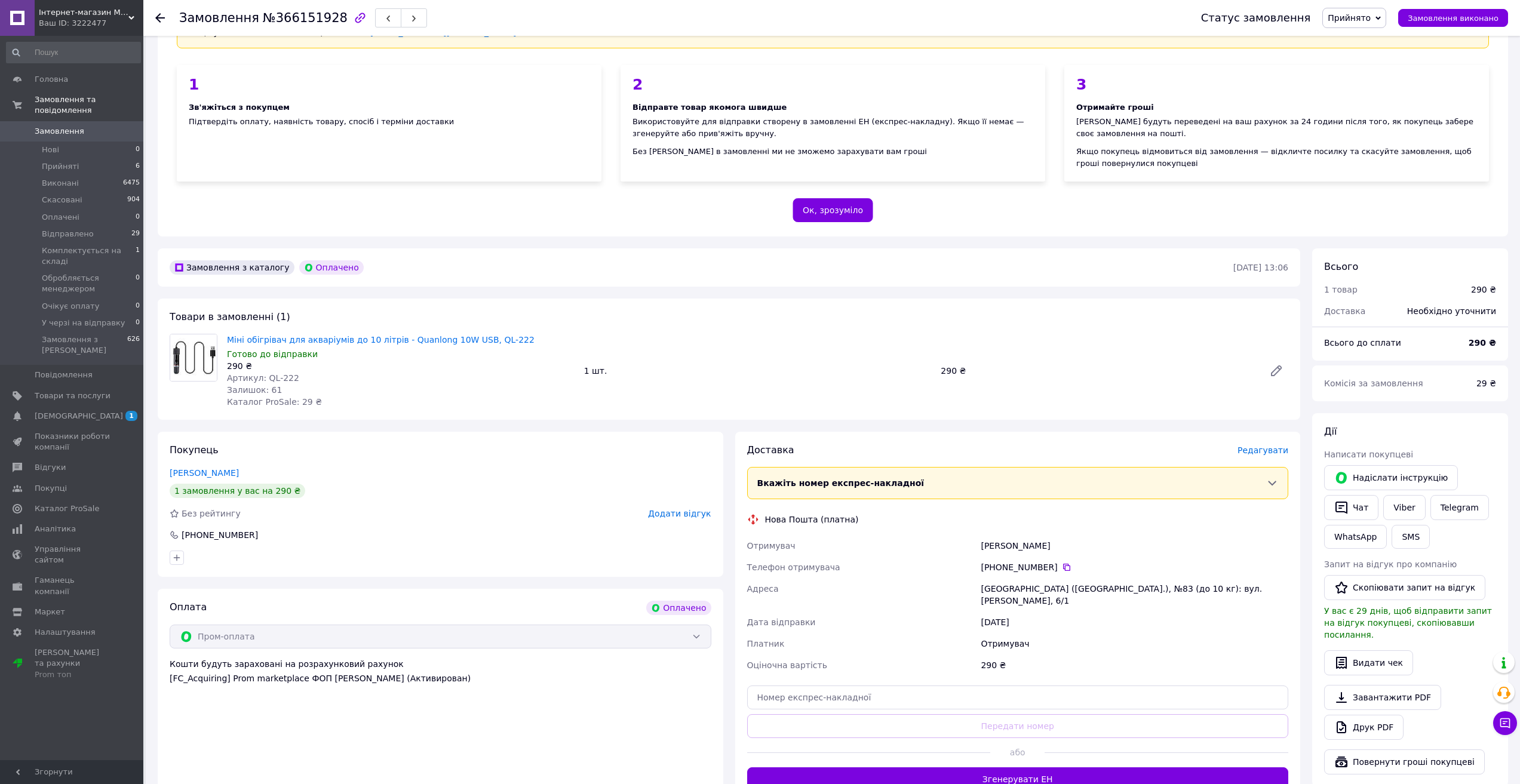
scroll to position [119, 0]
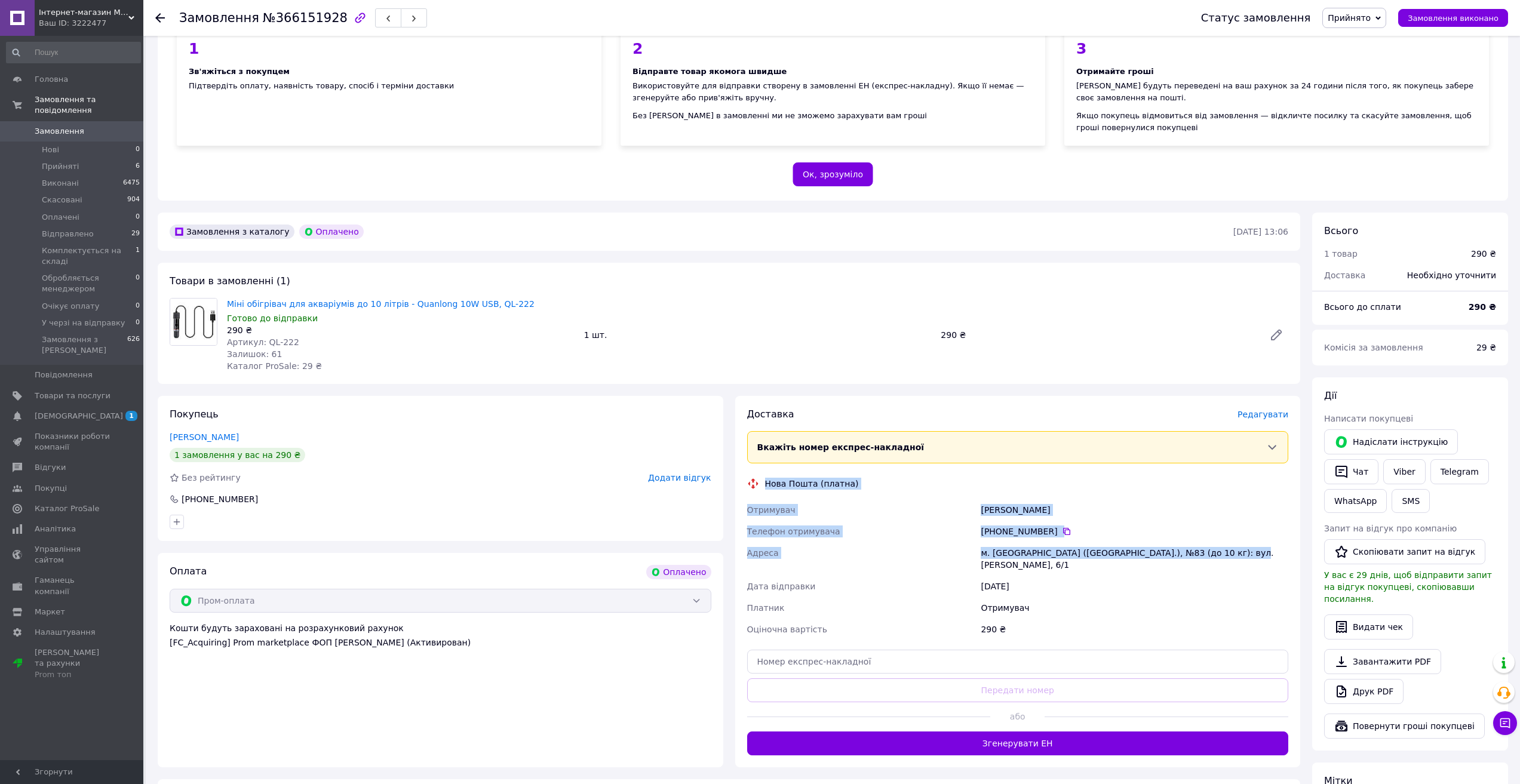
drag, startPoint x: 763, startPoint y: 483, endPoint x: 1225, endPoint y: 549, distance: 466.7
click at [1225, 549] on div "Доставка [PERSON_NAME] Вкажіть номер експрес-накладної Обов'язково введіть номе…" at bounding box center [1018, 582] width 542 height 348
copy div "Нова Пошта (платна) Отримувач [PERSON_NAME] отримувача [PHONE_NUMBER]   [PERSON…"
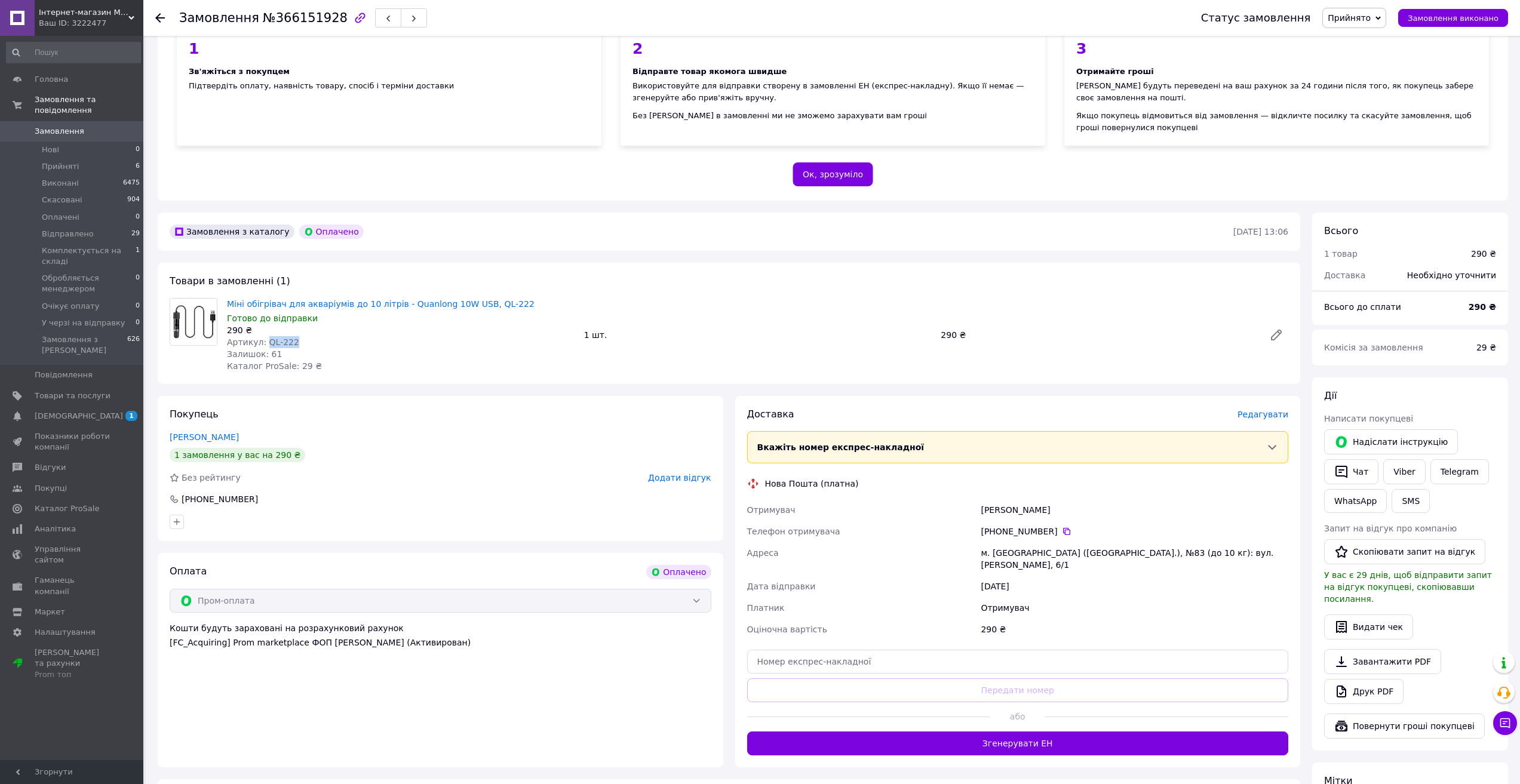
drag, startPoint x: 294, startPoint y: 340, endPoint x: 266, endPoint y: 342, distance: 28.1
click at [266, 342] on div "Артикул: QL-222" at bounding box center [401, 342] width 348 height 12
copy span "L-222"
click at [1013, 735] on button "Згенерувати ЕН" at bounding box center [1018, 743] width 542 height 24
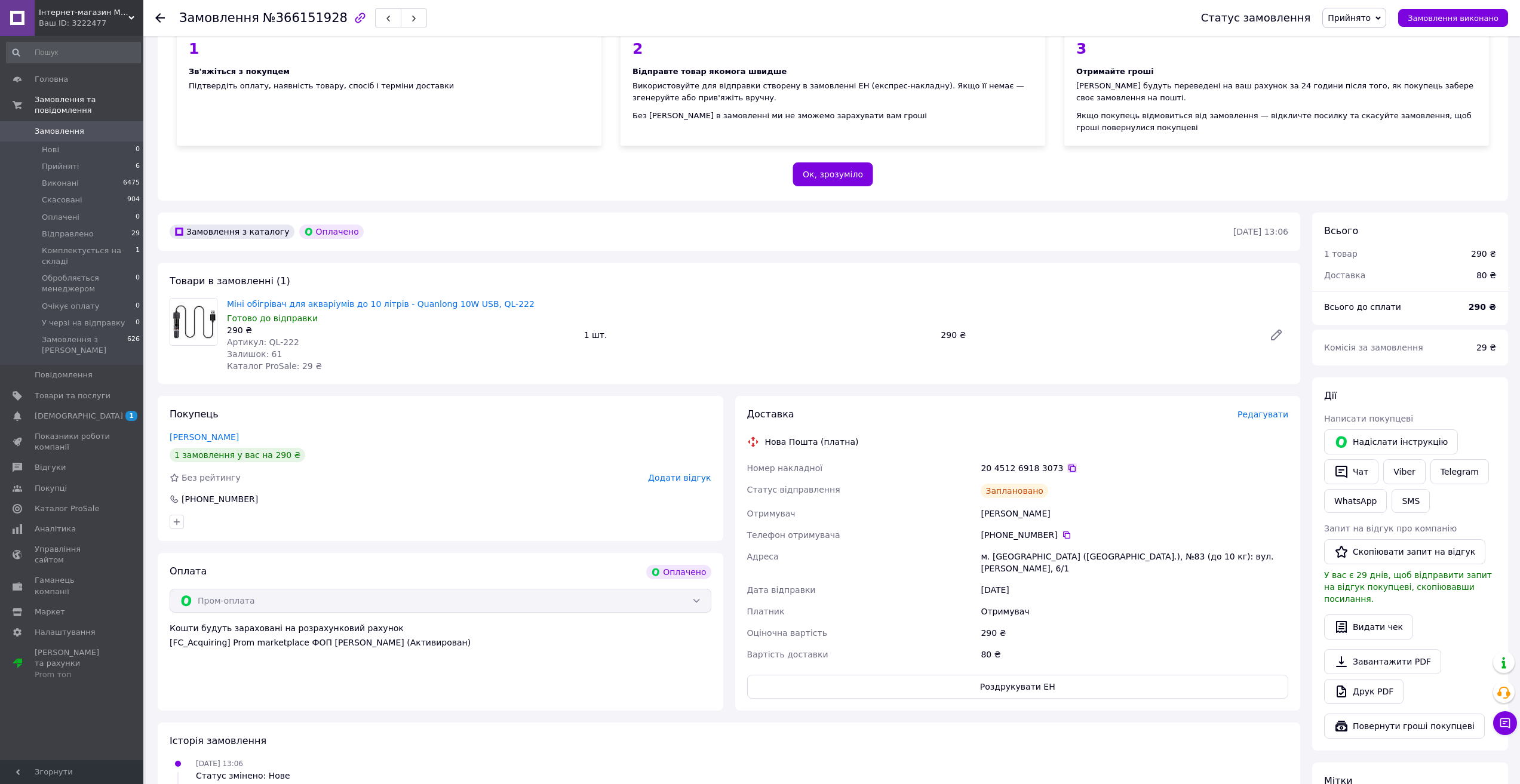
click at [1067, 468] on icon at bounding box center [1072, 468] width 9 height 9
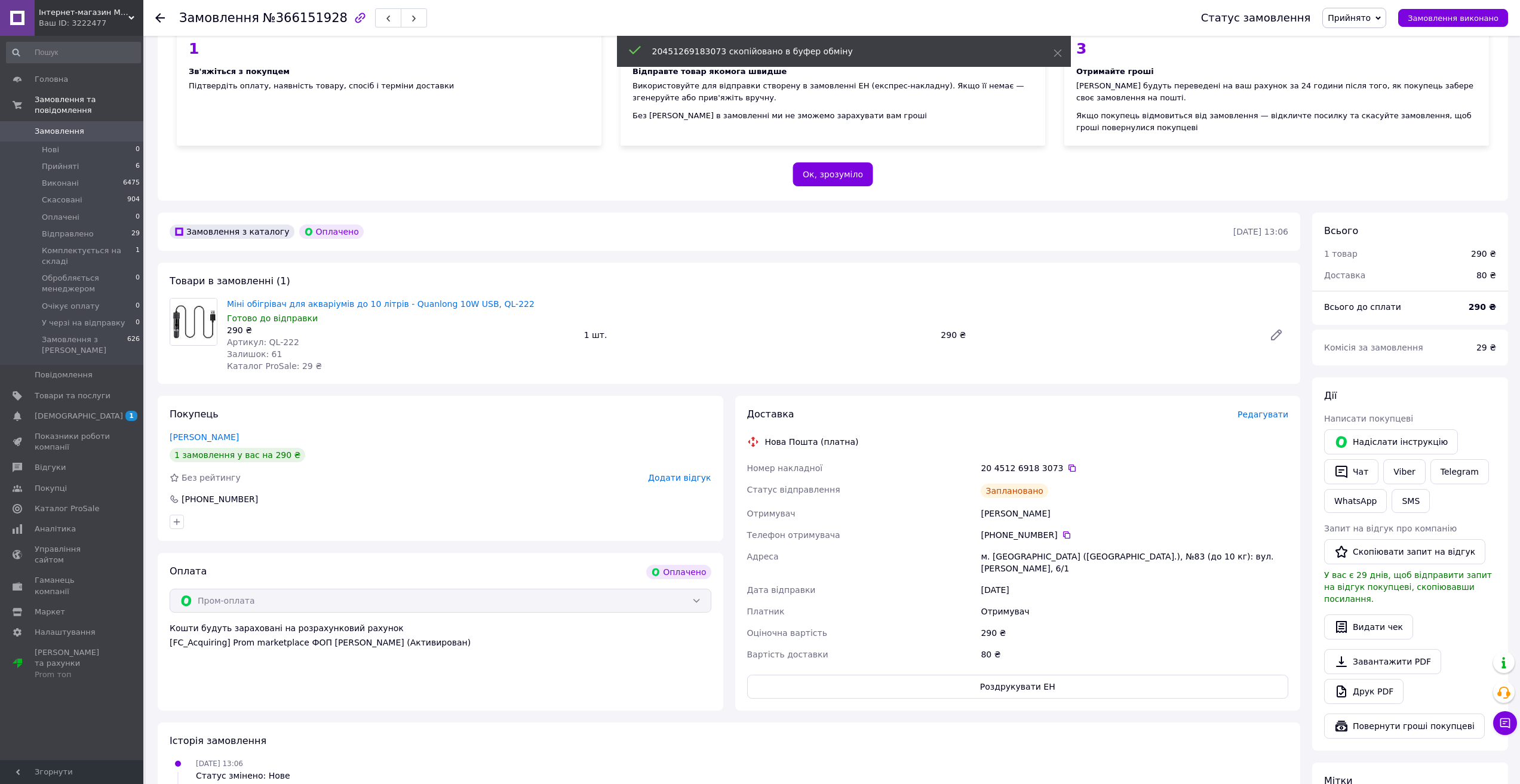
click at [1381, 15] on icon at bounding box center [1378, 18] width 5 height 5
click at [1371, 95] on li "Відправлено" at bounding box center [1385, 95] width 125 height 18
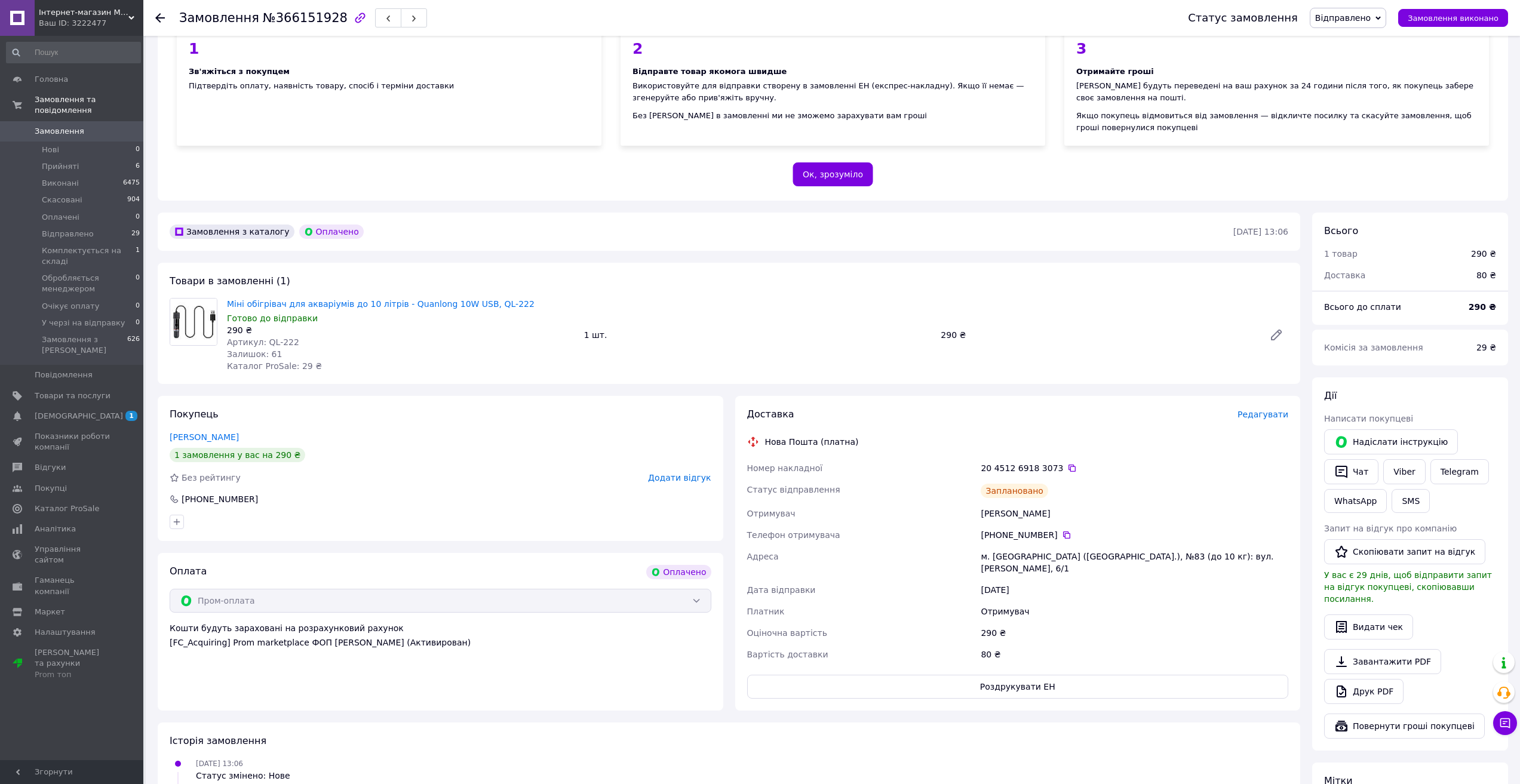
click at [55, 126] on span "Замовлення" at bounding box center [59, 132] width 49 height 11
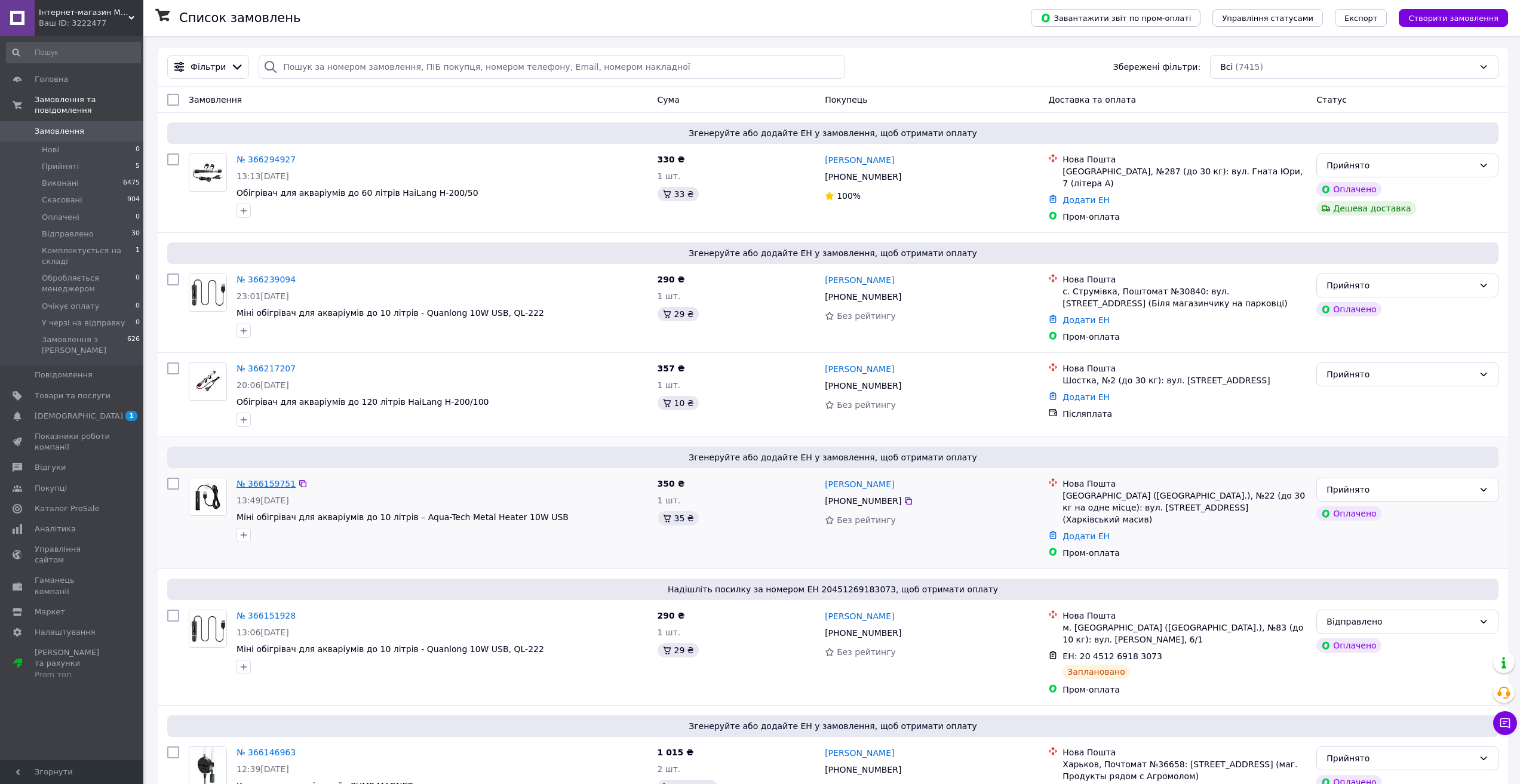
click at [256, 482] on link "№ 366159751" at bounding box center [266, 483] width 59 height 9
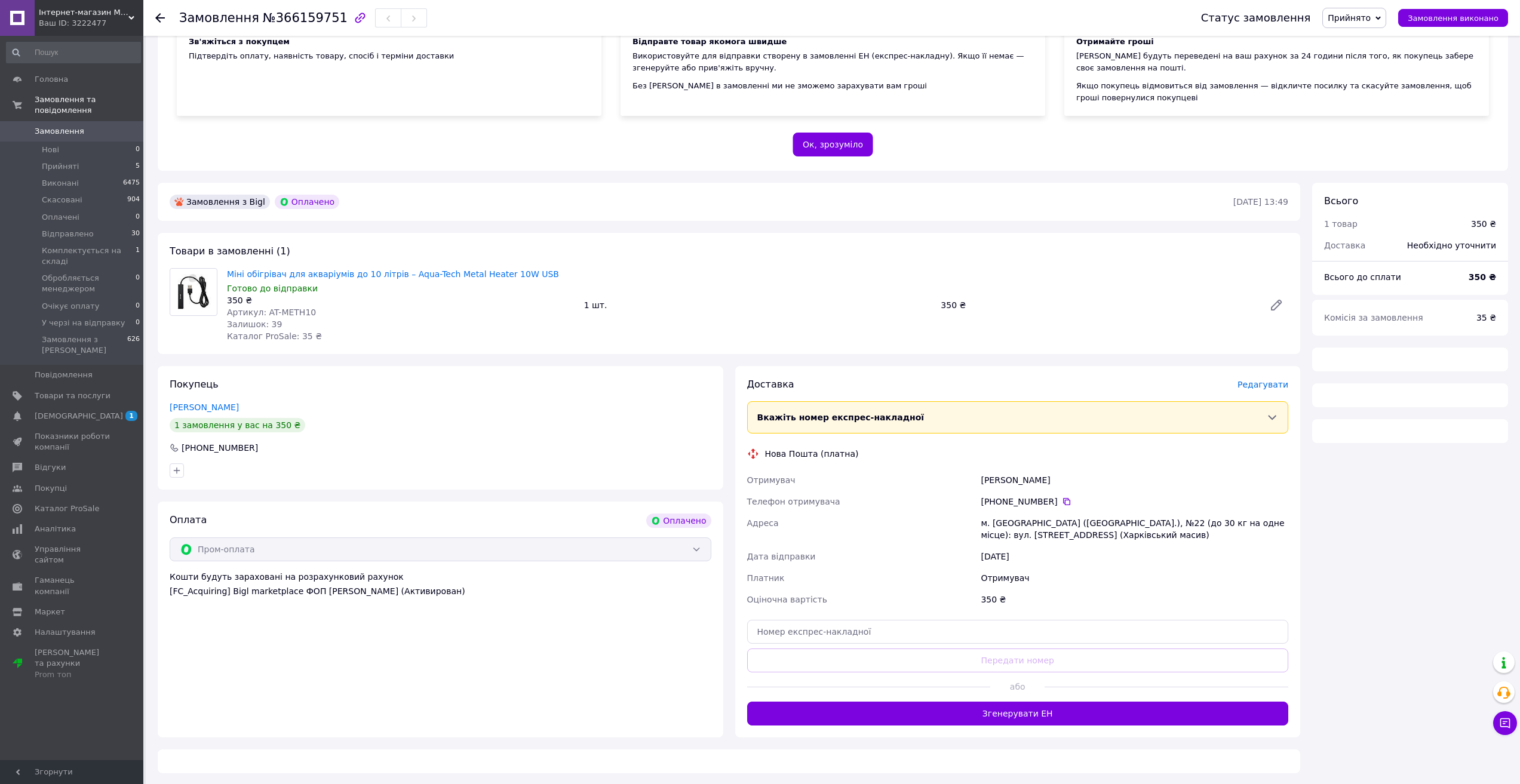
scroll to position [151, 0]
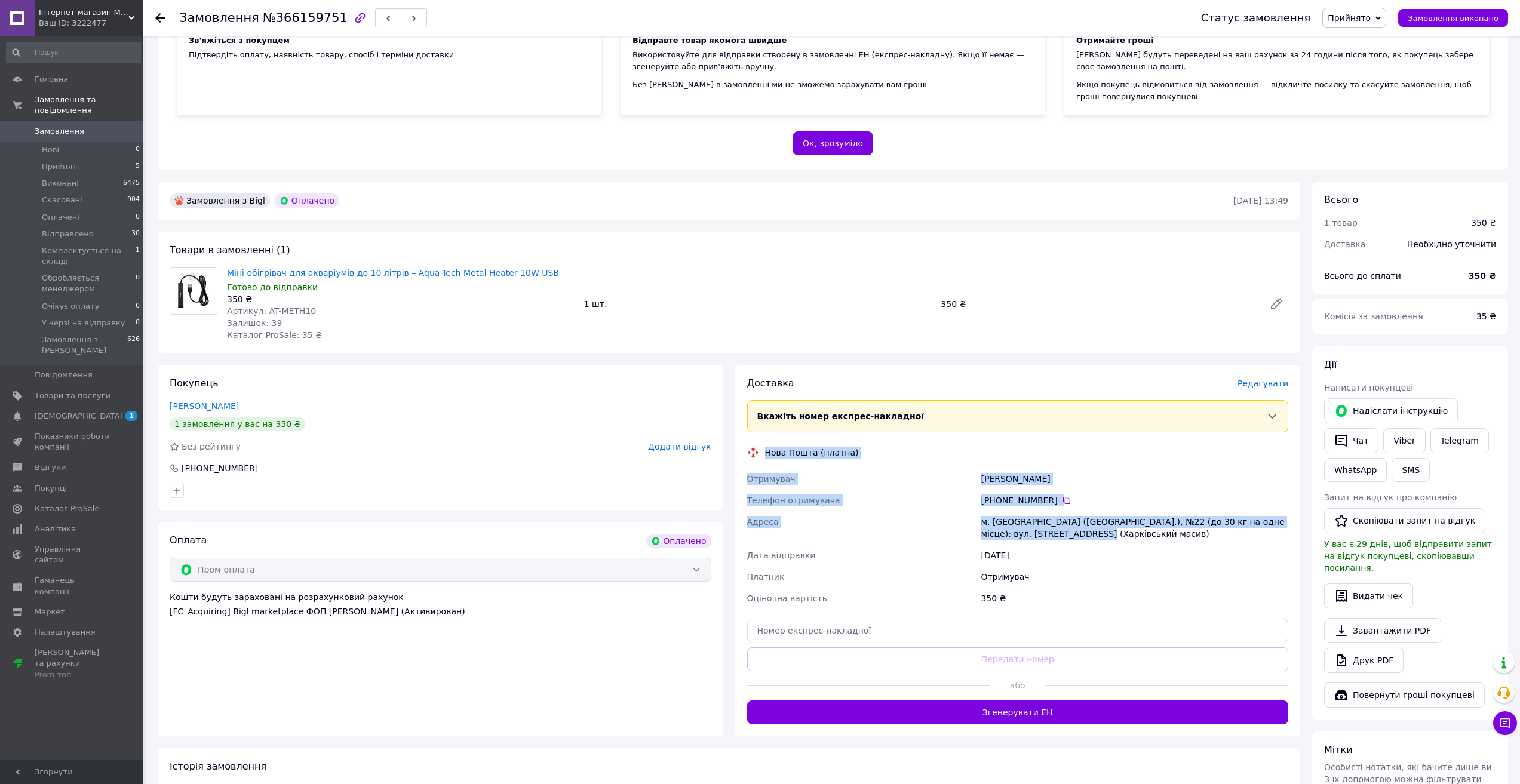
drag, startPoint x: 766, startPoint y: 452, endPoint x: 1087, endPoint y: 507, distance: 325.7
click at [1073, 529] on div "Доставка [PERSON_NAME] Вкажіть номер експрес-накладної Обов'язково введіть номе…" at bounding box center [1018, 551] width 542 height 348
copy div "Нова Пошта (платна) Отримувач Сириватко [PERSON_NAME] Телефон отримувача [PHONE…"
click at [1014, 710] on button "Згенерувати ЕН" at bounding box center [1018, 712] width 542 height 24
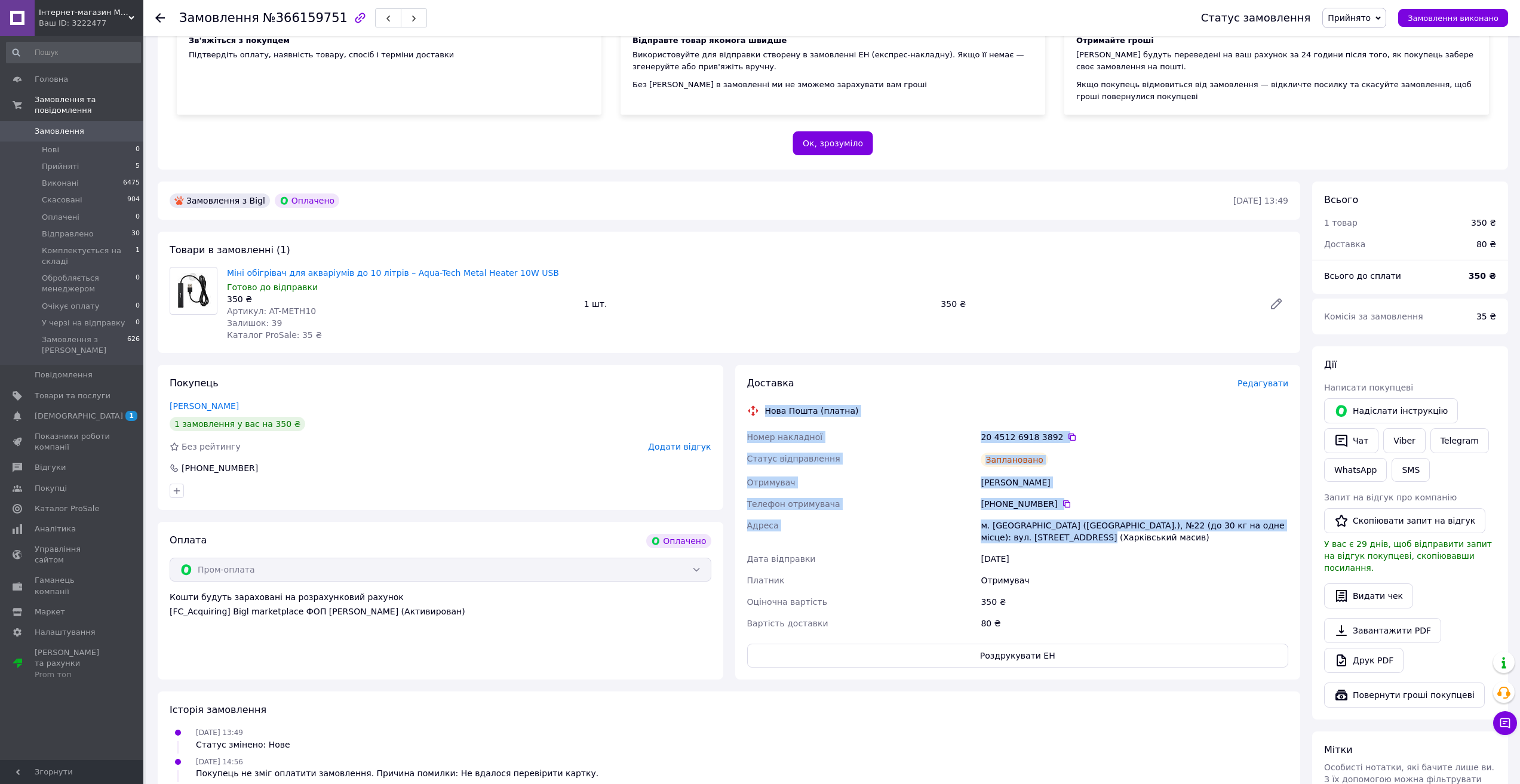
click at [1190, 409] on div "Нова Пошта (платна)" at bounding box center [1018, 411] width 548 height 12
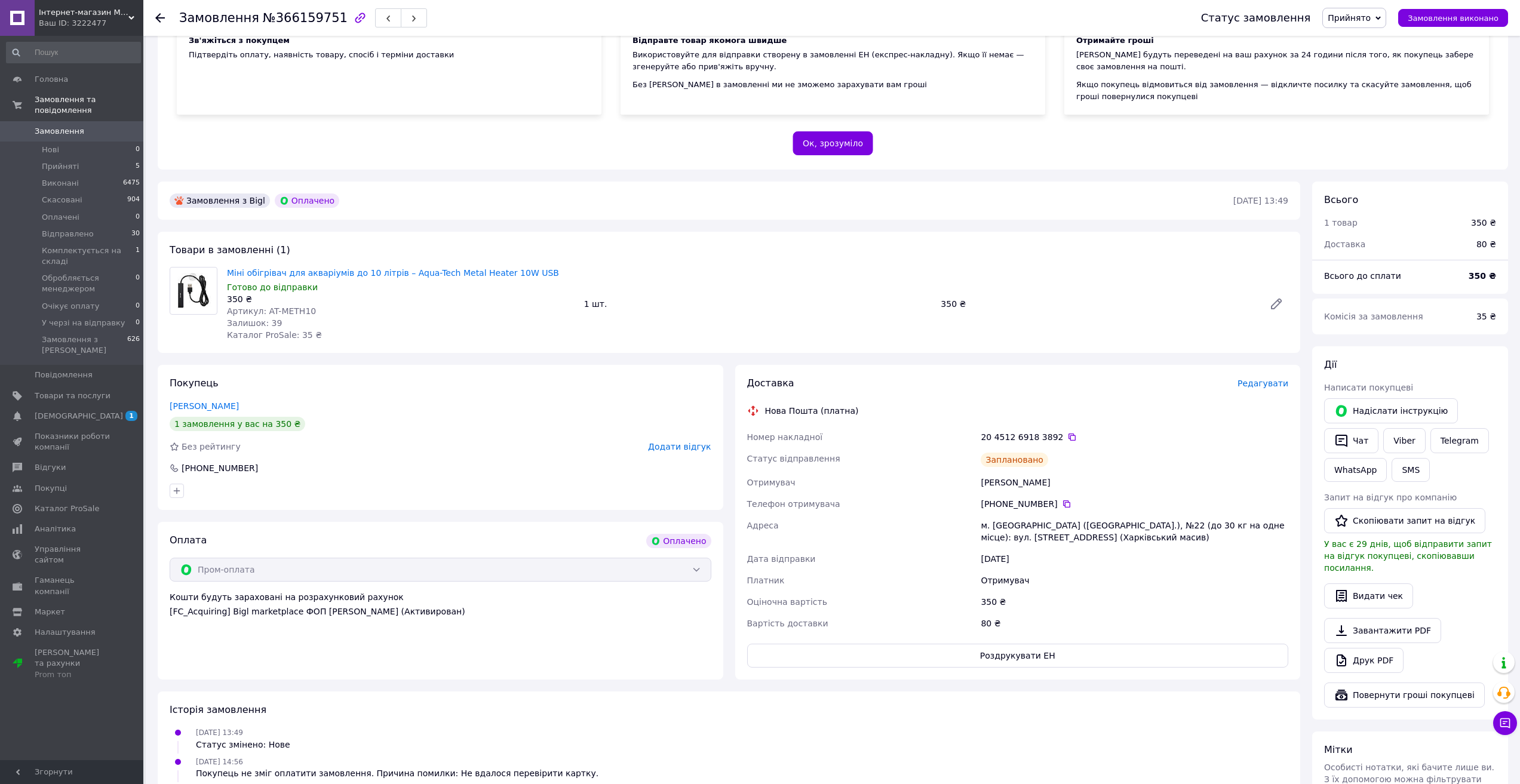
click at [1371, 14] on span "Прийнято" at bounding box center [1349, 18] width 43 height 9
click at [1374, 95] on li "Відправлено" at bounding box center [1385, 95] width 125 height 18
drag, startPoint x: 309, startPoint y: 313, endPoint x: 265, endPoint y: 311, distance: 44.0
click at [265, 311] on div "Артикул: AT-METH10" at bounding box center [401, 312] width 348 height 12
copy span "AT-METH10"
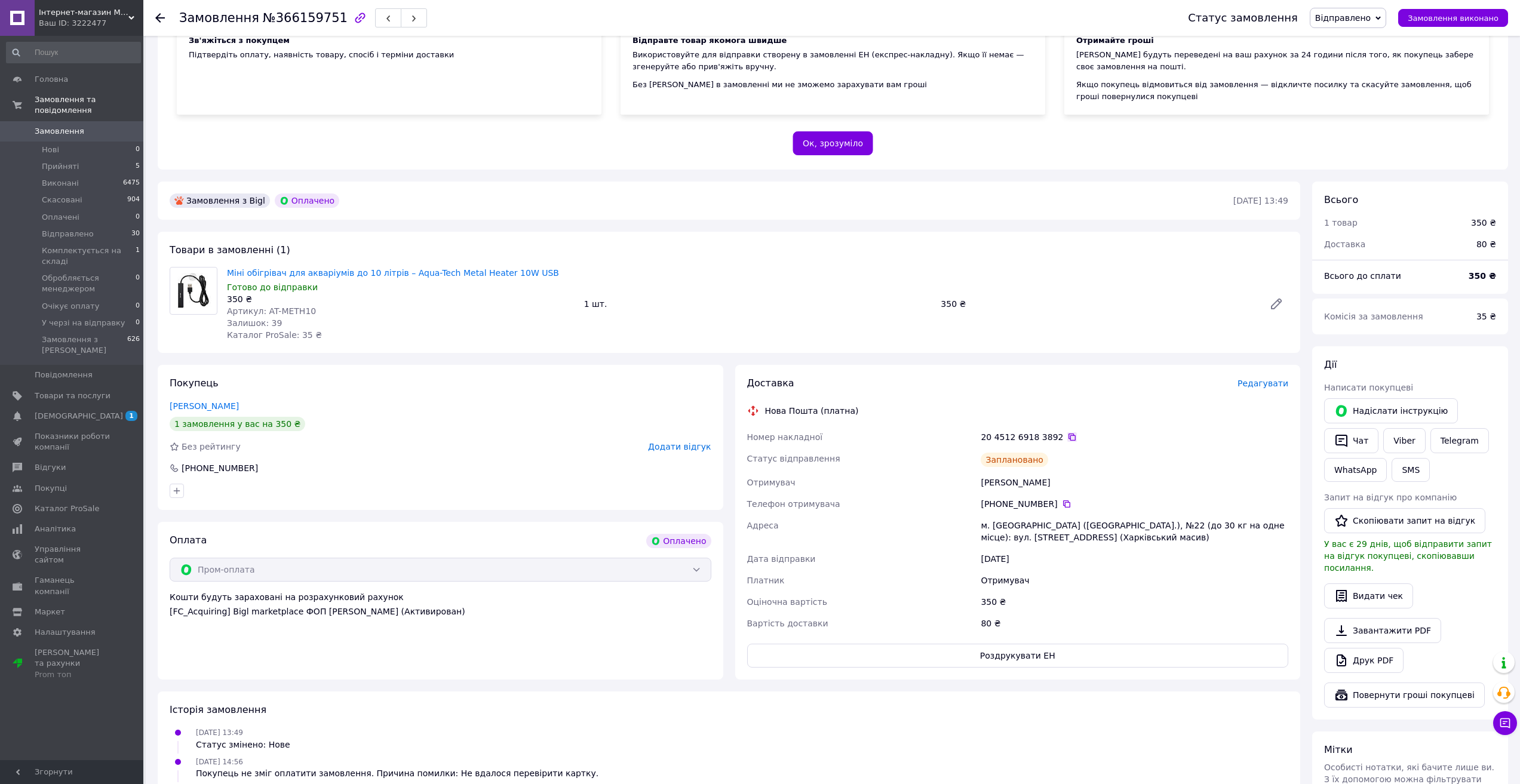
click at [1067, 439] on icon at bounding box center [1072, 437] width 9 height 9
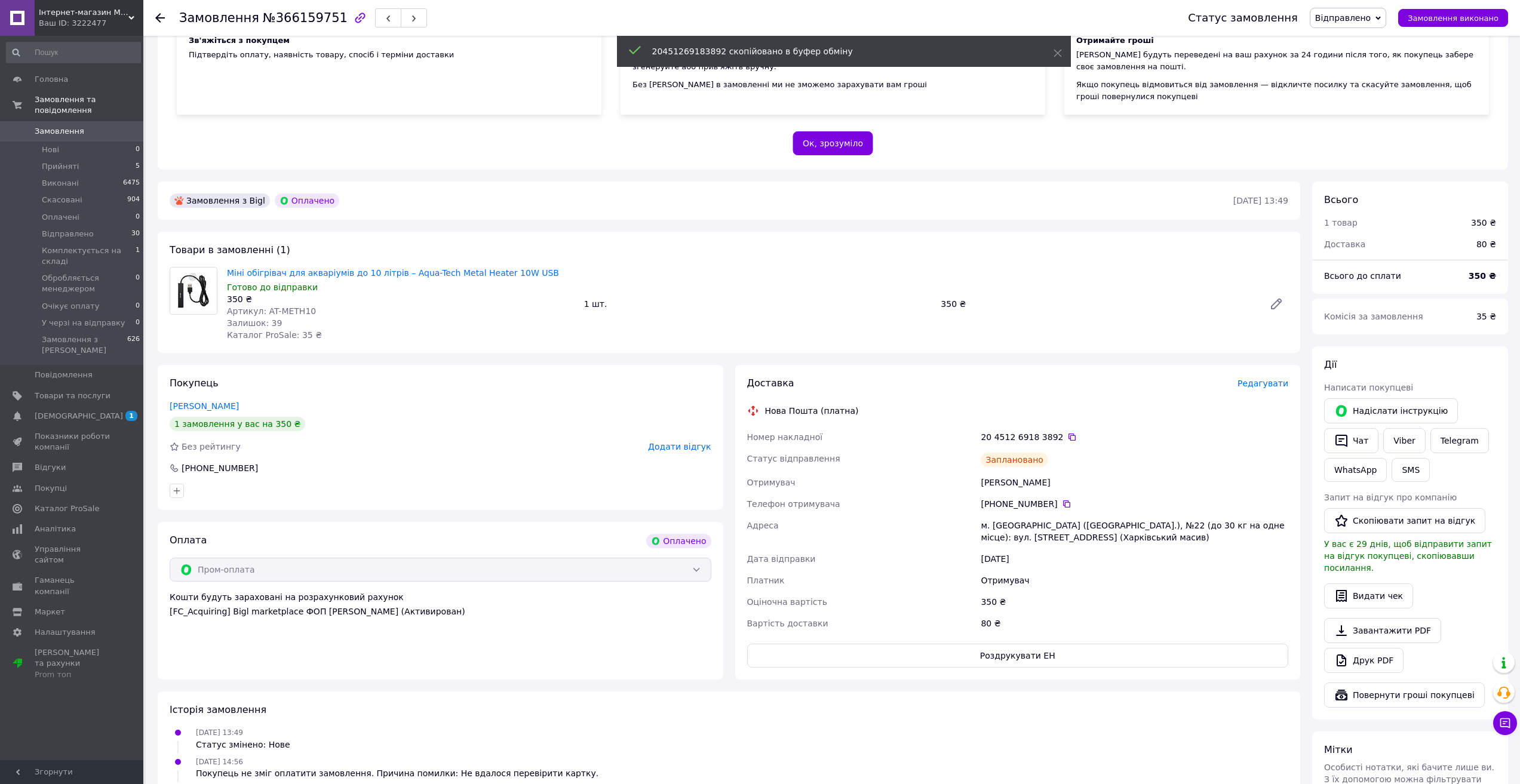
click at [68, 126] on span "Замовлення" at bounding box center [59, 132] width 49 height 11
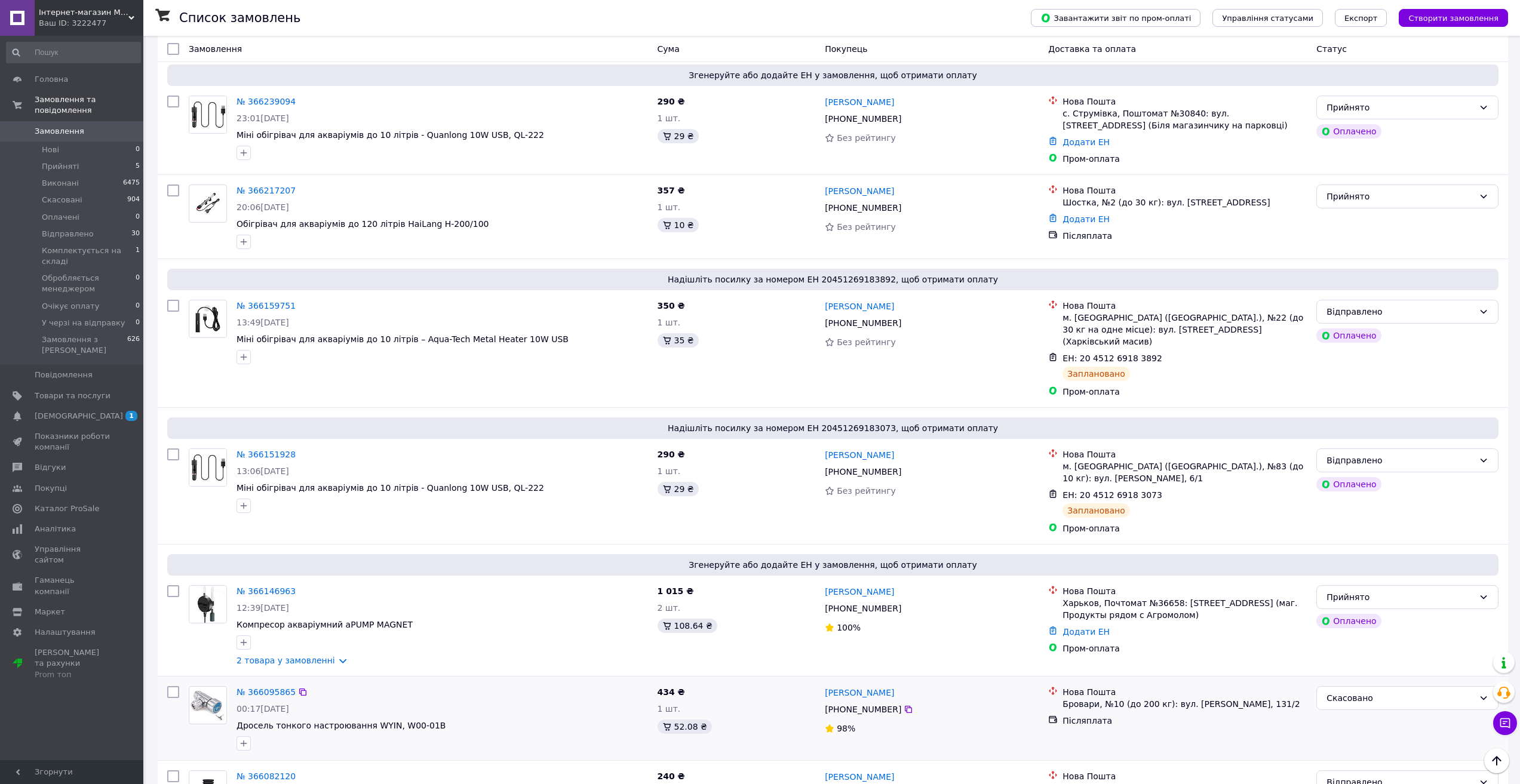
scroll to position [119, 0]
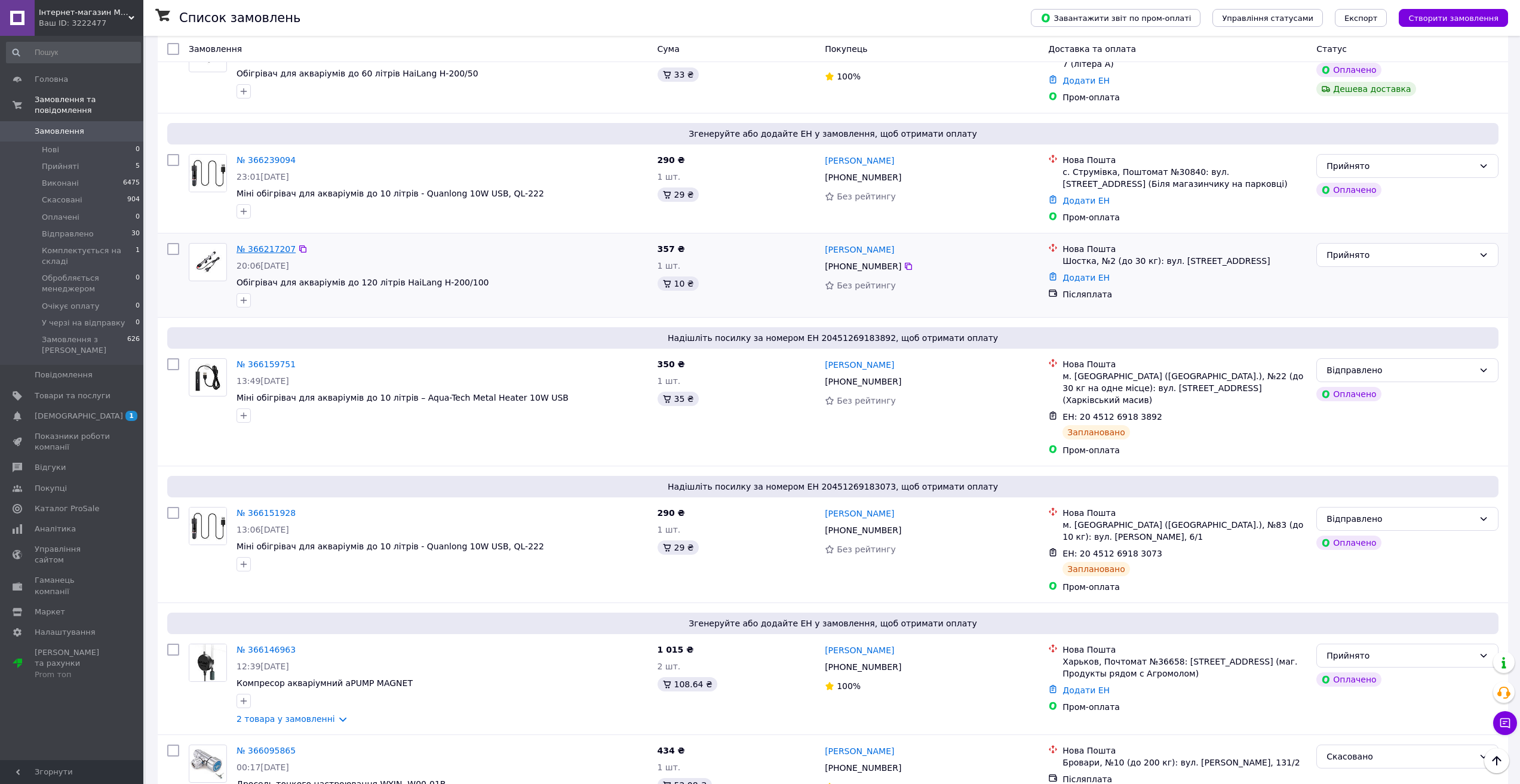
click at [257, 245] on link "№ 366217207" at bounding box center [266, 249] width 59 height 9
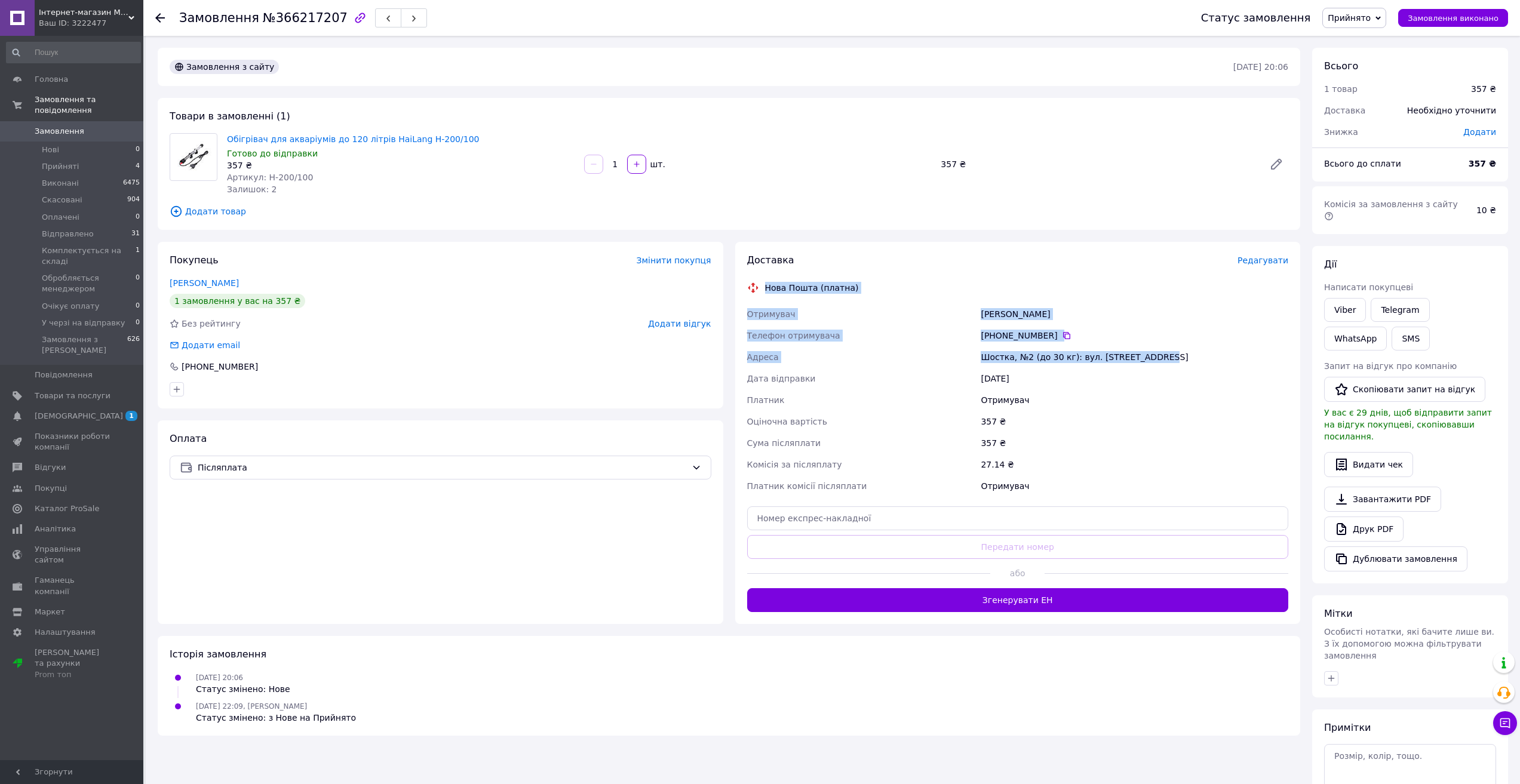
drag, startPoint x: 764, startPoint y: 285, endPoint x: 1185, endPoint y: 351, distance: 426.1
click at [1185, 351] on div "Доставка Редагувати Нова Пошта (платна) Отримувач [PERSON_NAME] Телефон отримув…" at bounding box center [1018, 433] width 542 height 359
copy div "Нова Пошта (платна) Отримувач [PERSON_NAME] Телефон отримувача [PHONE_NUMBER]  …"
click at [890, 700] on div "[DATE] 22:09, [PERSON_NAME] Статус змінено: з [GEOGRAPHIC_DATA]" at bounding box center [729, 712] width 1128 height 24
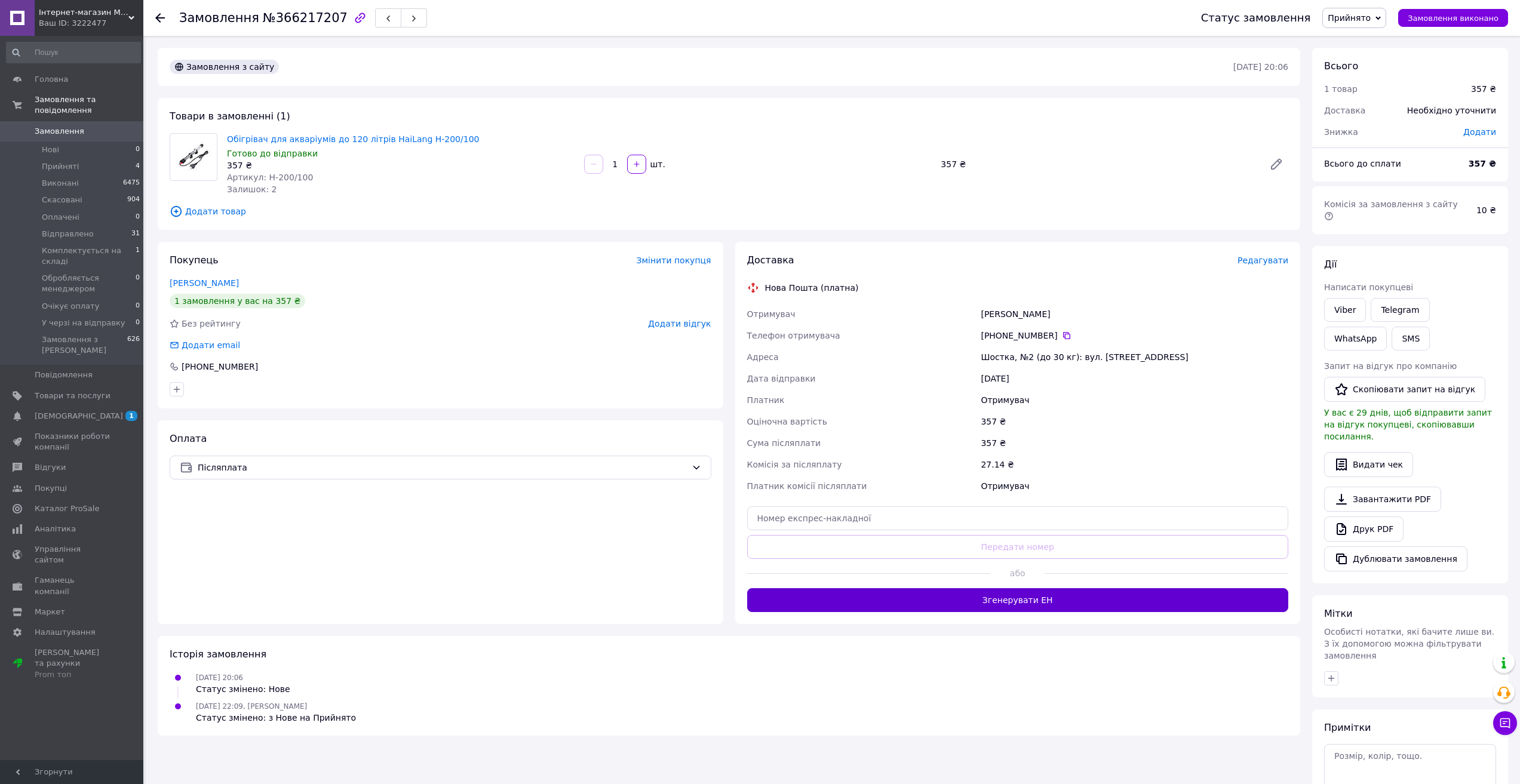
click at [984, 604] on button "Згенерувати ЕН" at bounding box center [1018, 600] width 542 height 24
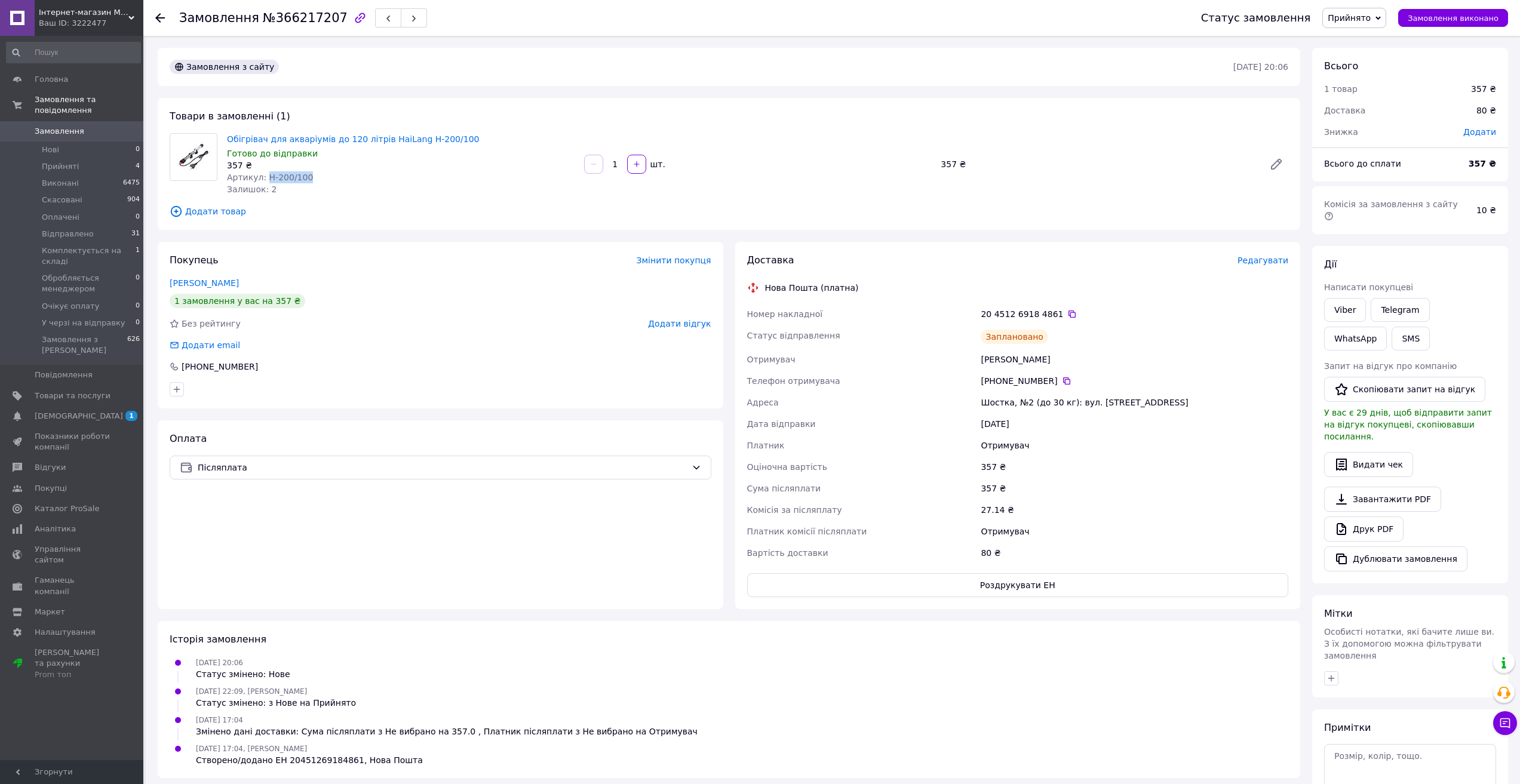
drag, startPoint x: 303, startPoint y: 177, endPoint x: 265, endPoint y: 179, distance: 38.1
click at [265, 179] on div "Артикул: H-200/100" at bounding box center [401, 178] width 348 height 12
copy span "H-200/100"
click at [1069, 315] on icon at bounding box center [1072, 314] width 7 height 7
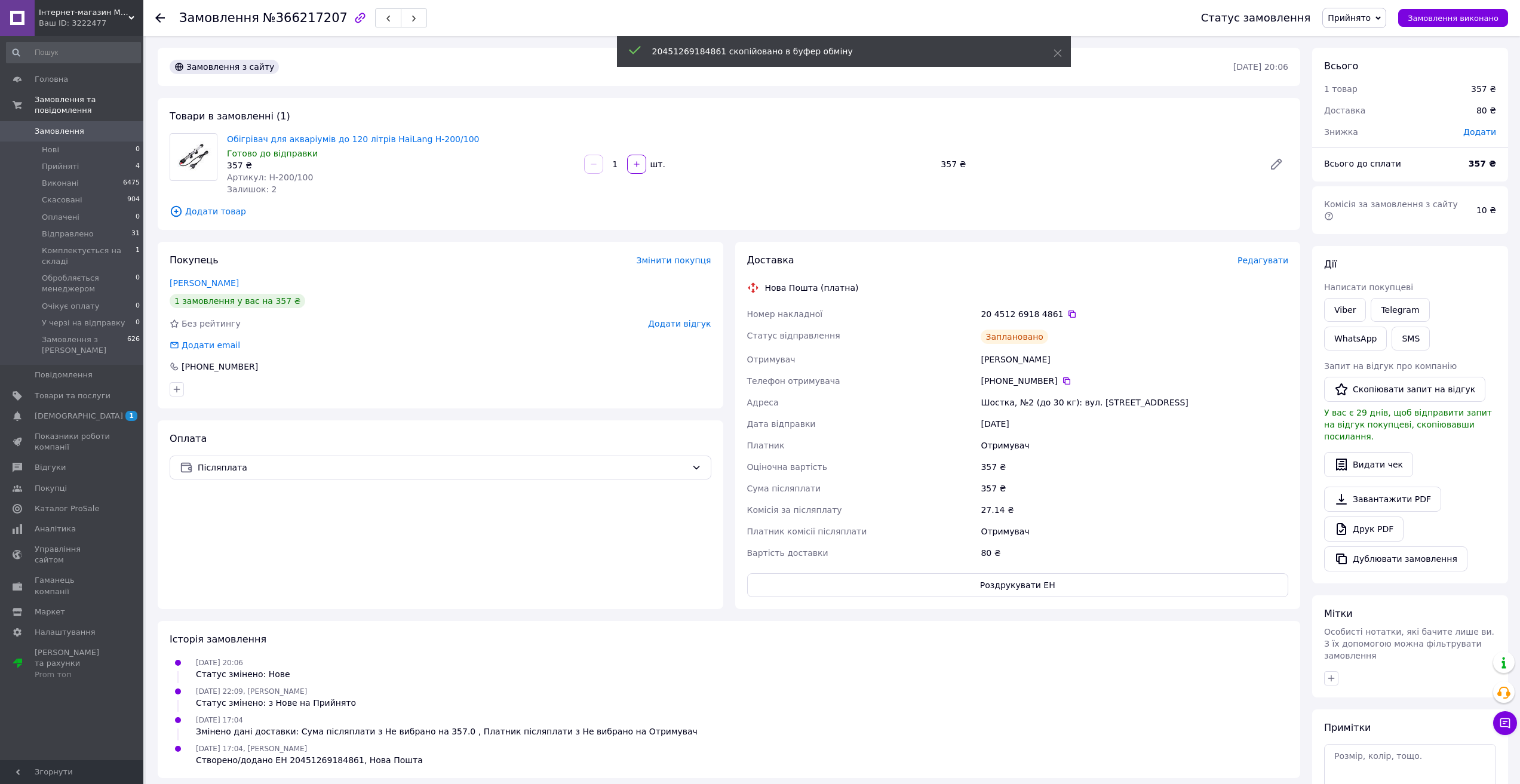
click at [1364, 21] on span "Прийнято" at bounding box center [1349, 18] width 43 height 9
click at [1361, 95] on li "Відправлено" at bounding box center [1385, 95] width 125 height 18
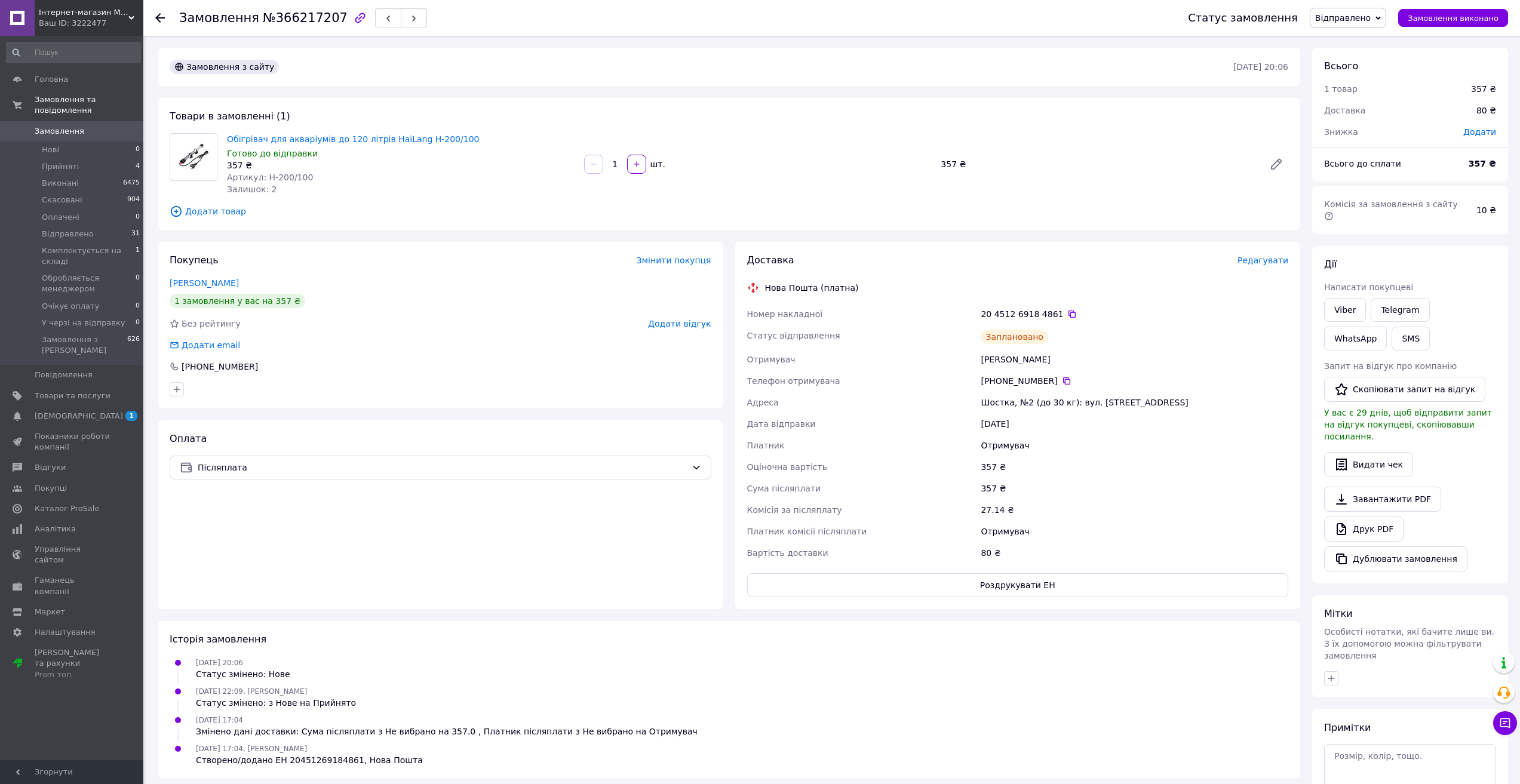
click at [58, 126] on span "Замовлення" at bounding box center [59, 132] width 49 height 11
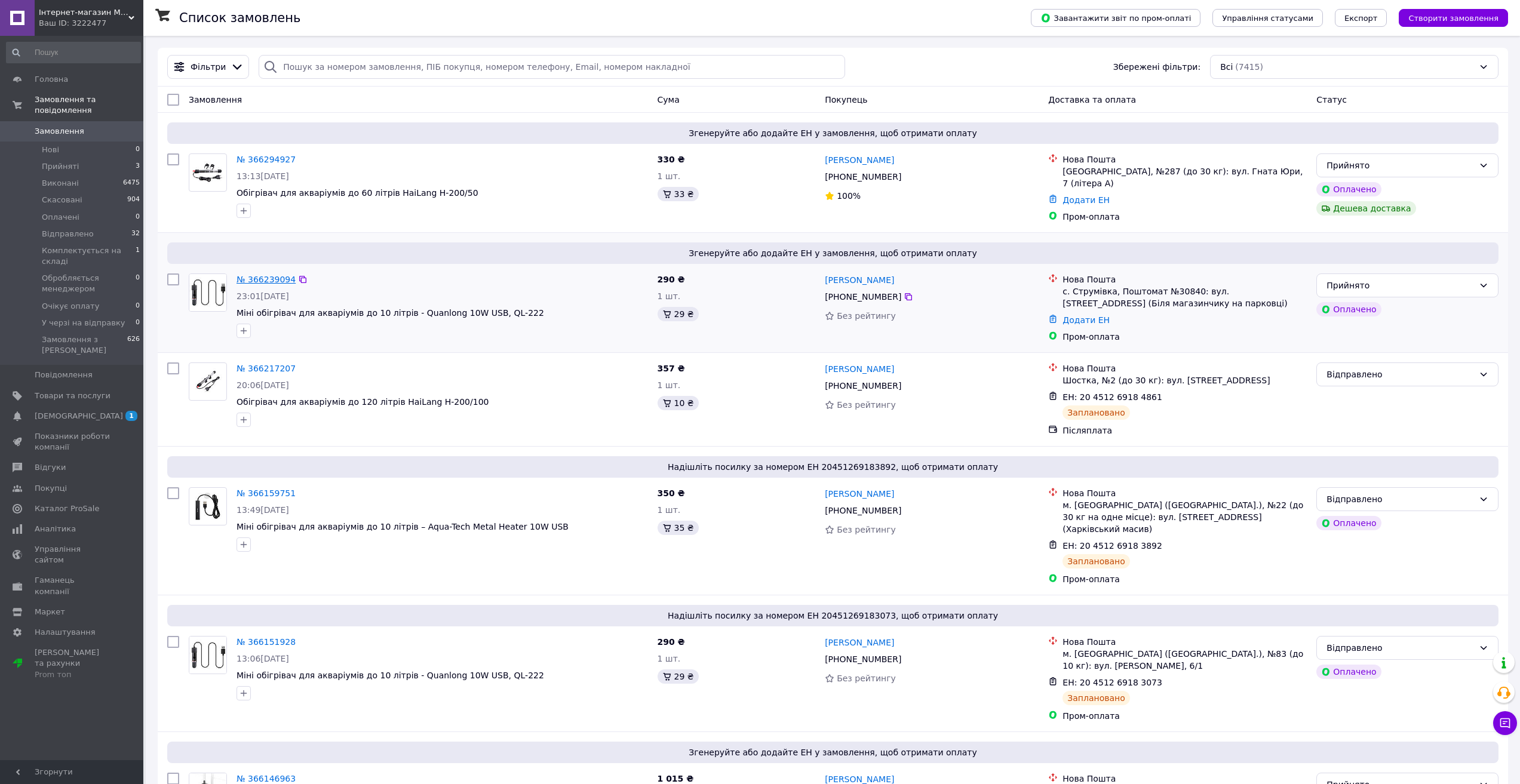
click at [254, 275] on link "№ 366239094" at bounding box center [266, 279] width 59 height 9
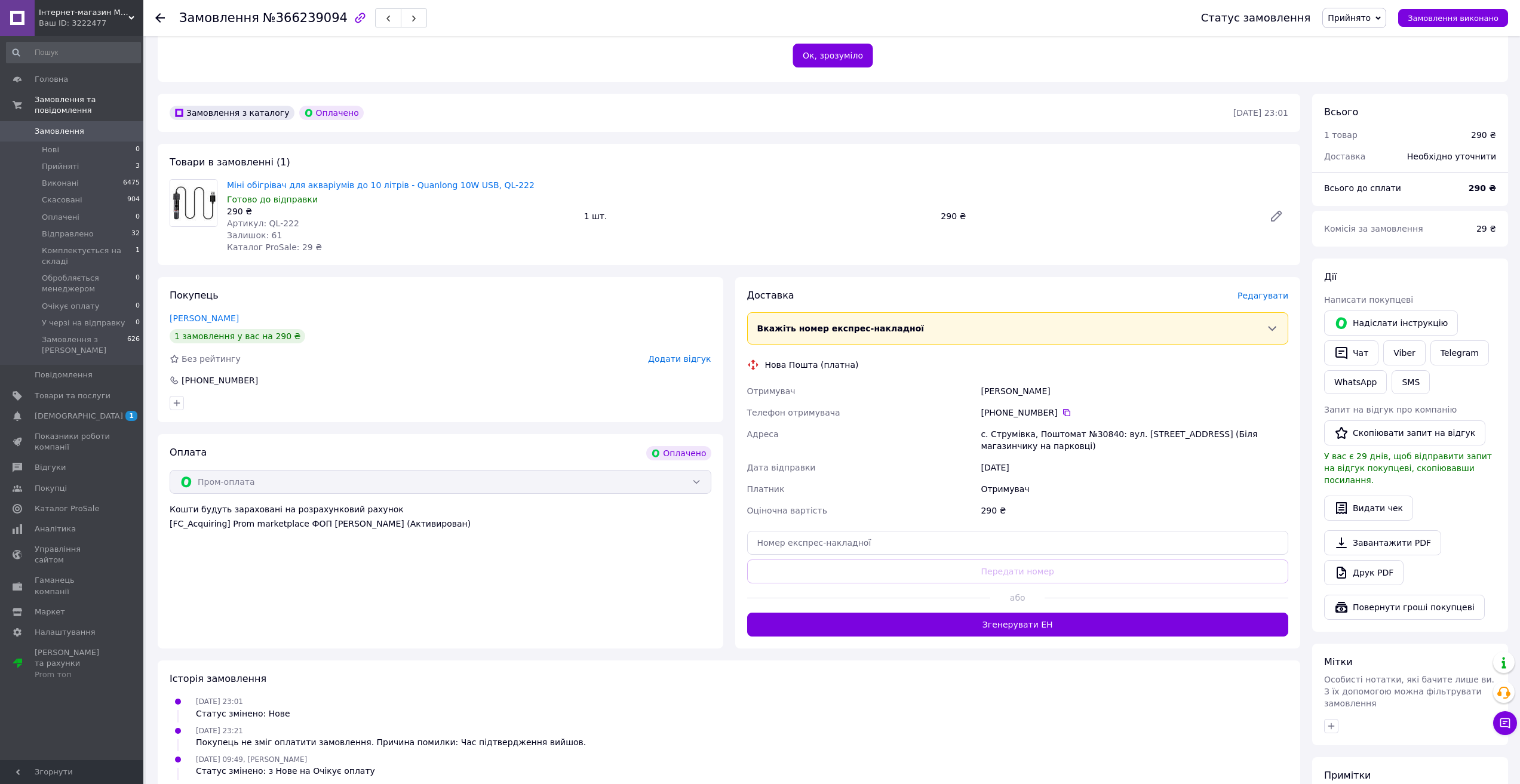
scroll to position [239, 0]
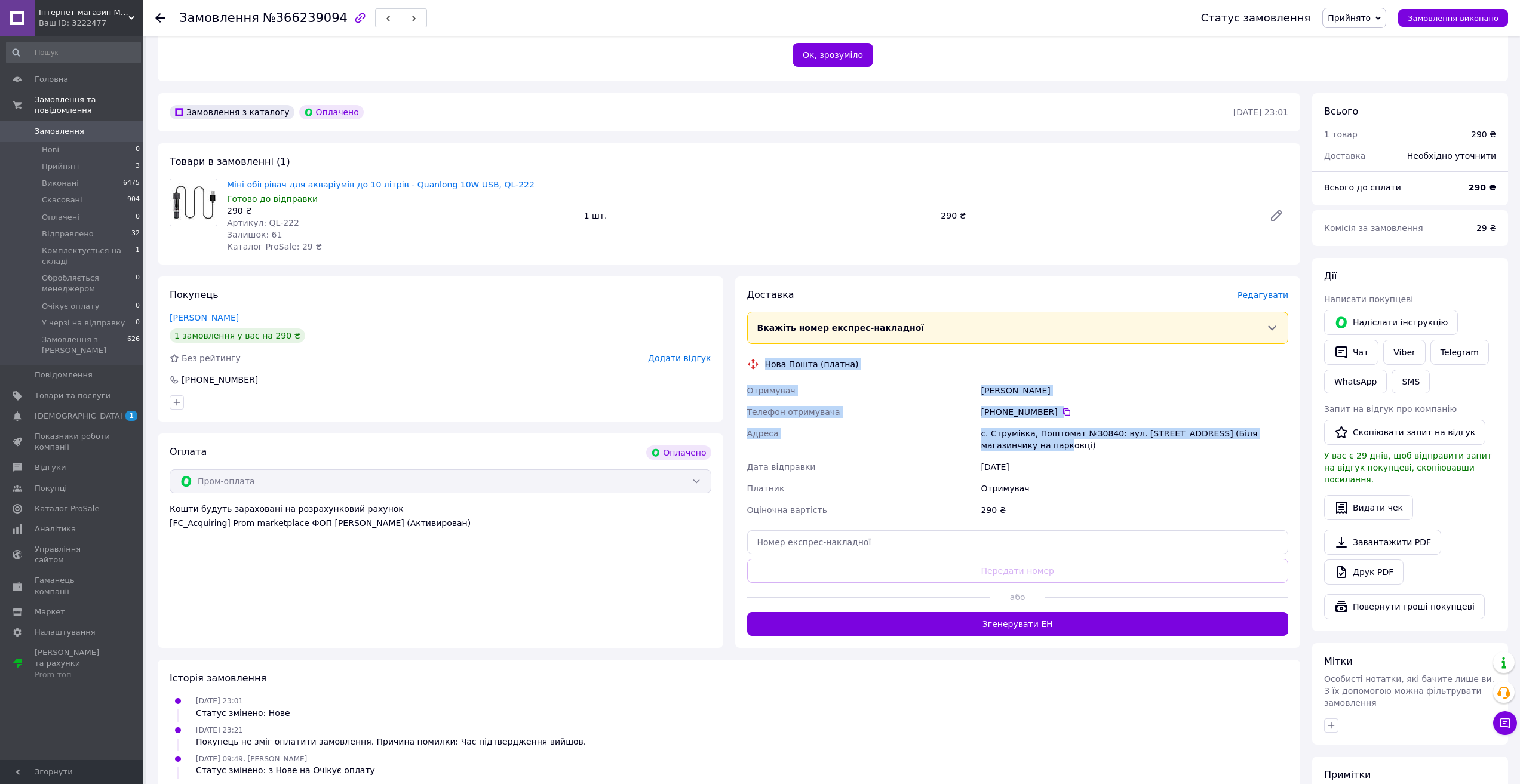
drag, startPoint x: 764, startPoint y: 364, endPoint x: 1043, endPoint y: 452, distance: 292.5
click at [1043, 452] on div "Доставка [PERSON_NAME] Вкажіть номер експрес-накладної Обов'язково введіть номе…" at bounding box center [1018, 462] width 542 height 348
copy div "Нова Пошта (платна) [PERSON_NAME] Телефон отримувача [PHONE_NUMBER]   Адреса с.…"
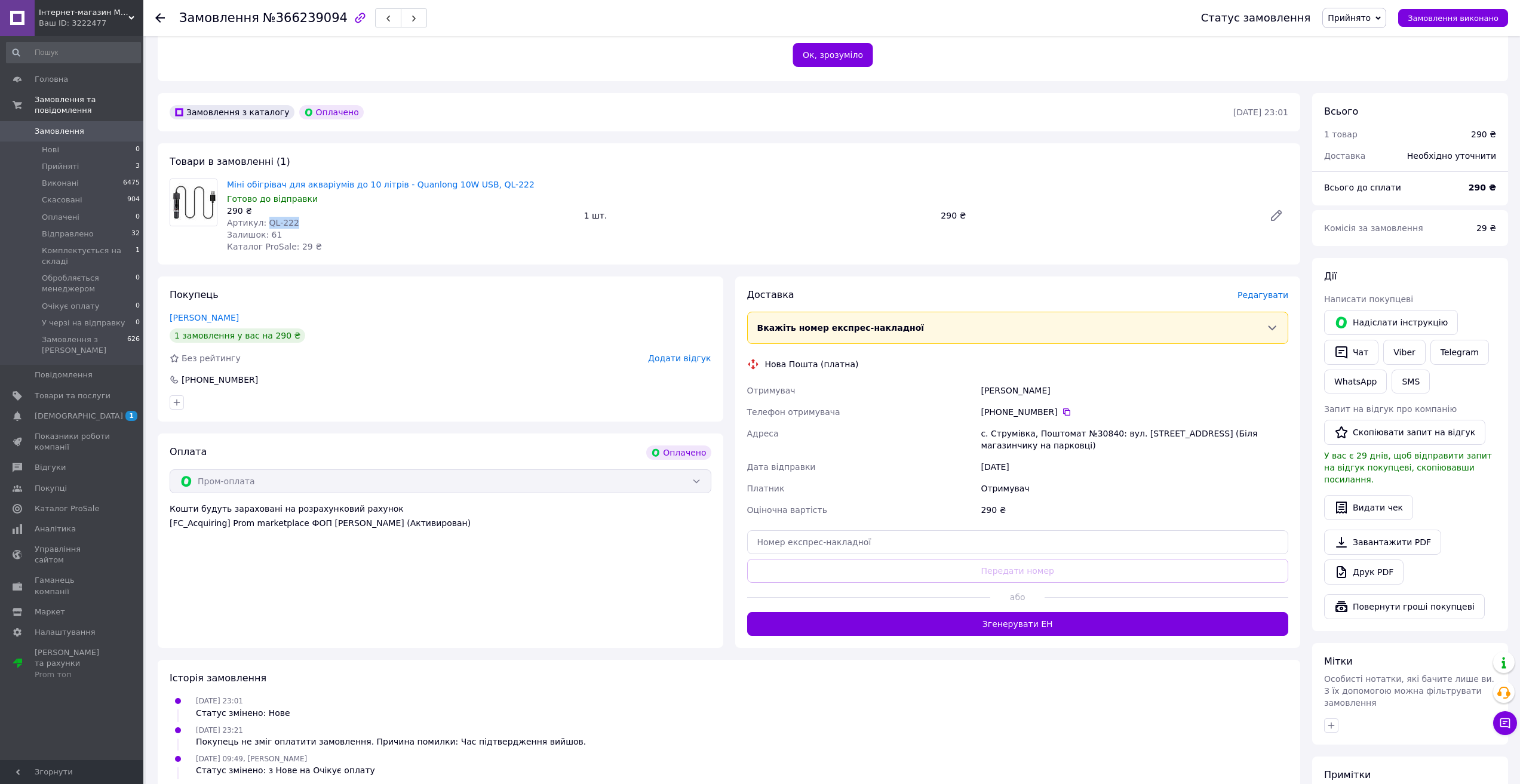
drag, startPoint x: 295, startPoint y: 219, endPoint x: 264, endPoint y: 224, distance: 31.4
click at [264, 224] on div "Артикул: QL-222" at bounding box center [401, 223] width 348 height 12
click at [590, 161] on div "Товари в замовленні (1) Міні обігрівач для акваріумів до 10 літрів - Quanlong 1…" at bounding box center [729, 204] width 1143 height 122
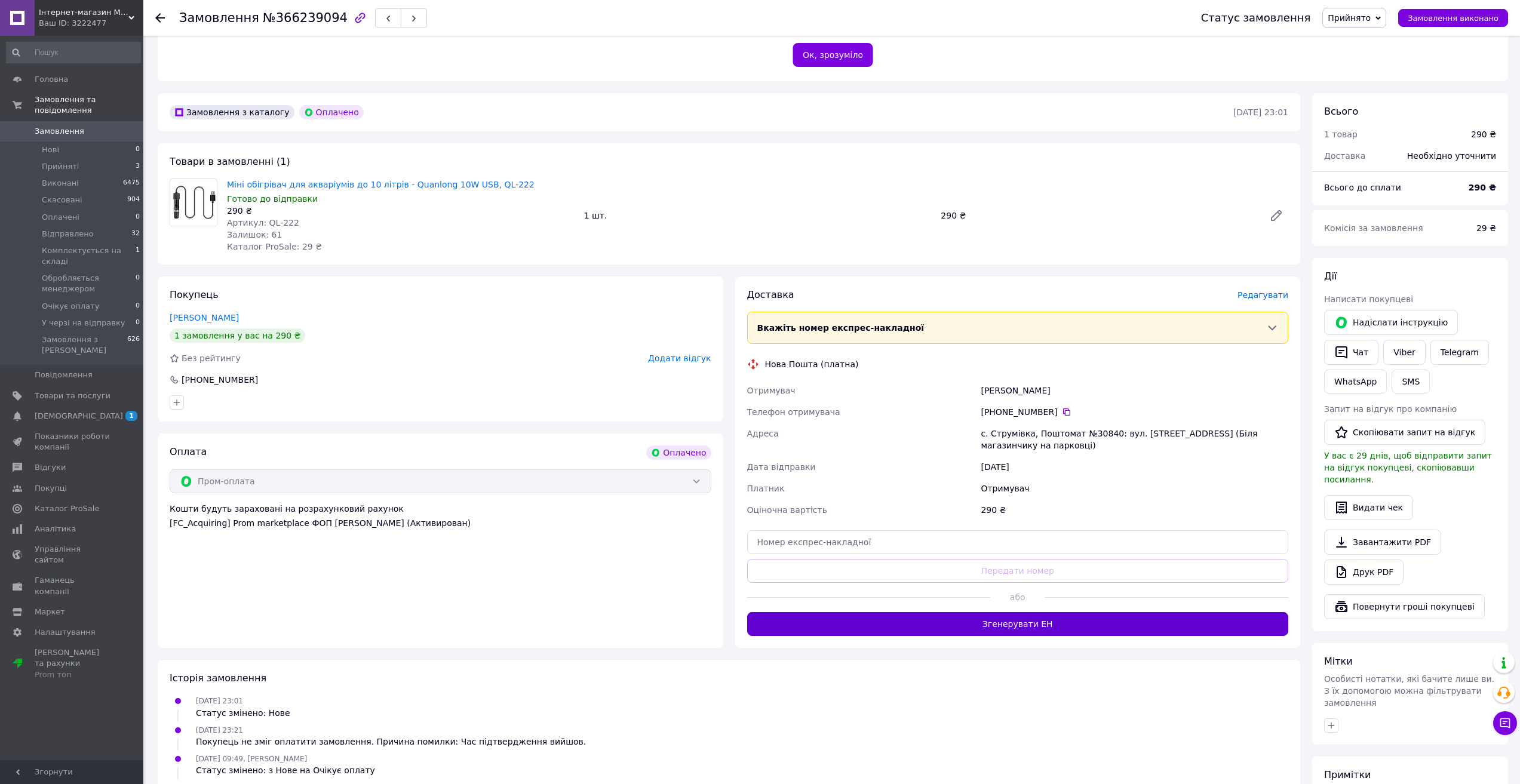
click at [1018, 624] on button "Згенерувати ЕН" at bounding box center [1018, 624] width 542 height 24
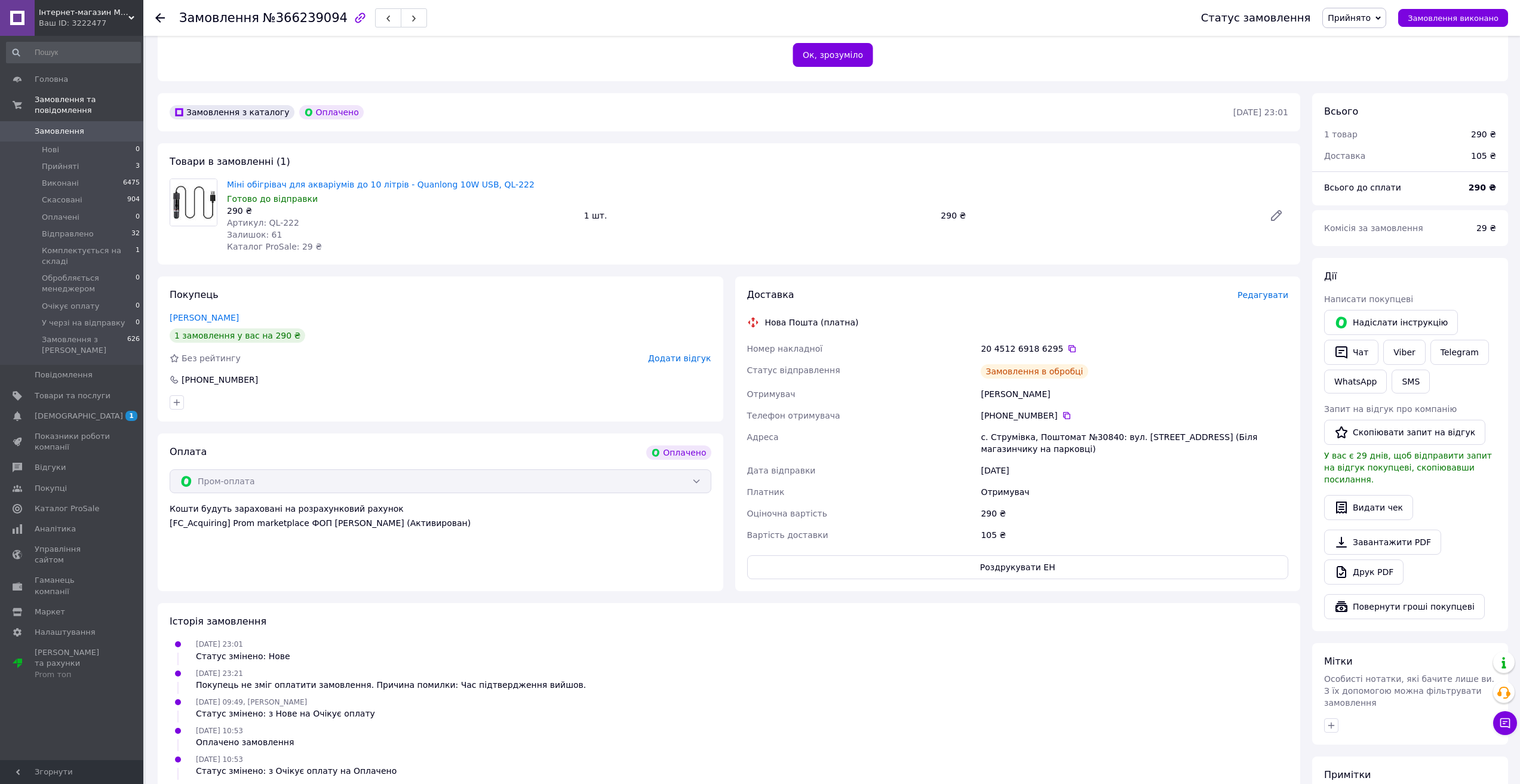
click at [1371, 22] on span "Прийнято" at bounding box center [1349, 18] width 43 height 9
click at [1398, 95] on li "Відправлено" at bounding box center [1385, 95] width 125 height 18
click at [62, 126] on span "Замовлення" at bounding box center [59, 132] width 49 height 11
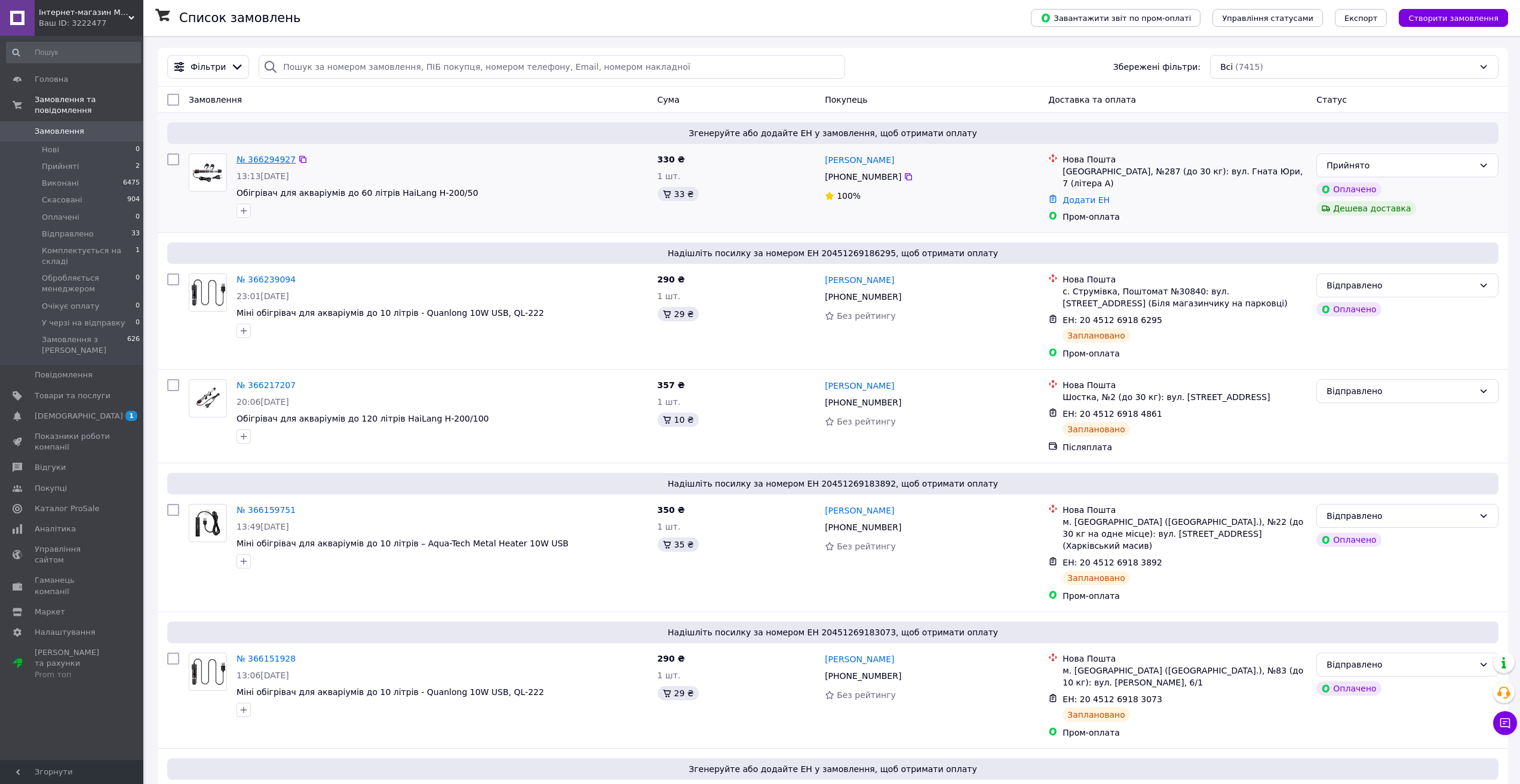
click at [243, 161] on link "№ 366294927" at bounding box center [266, 159] width 59 height 9
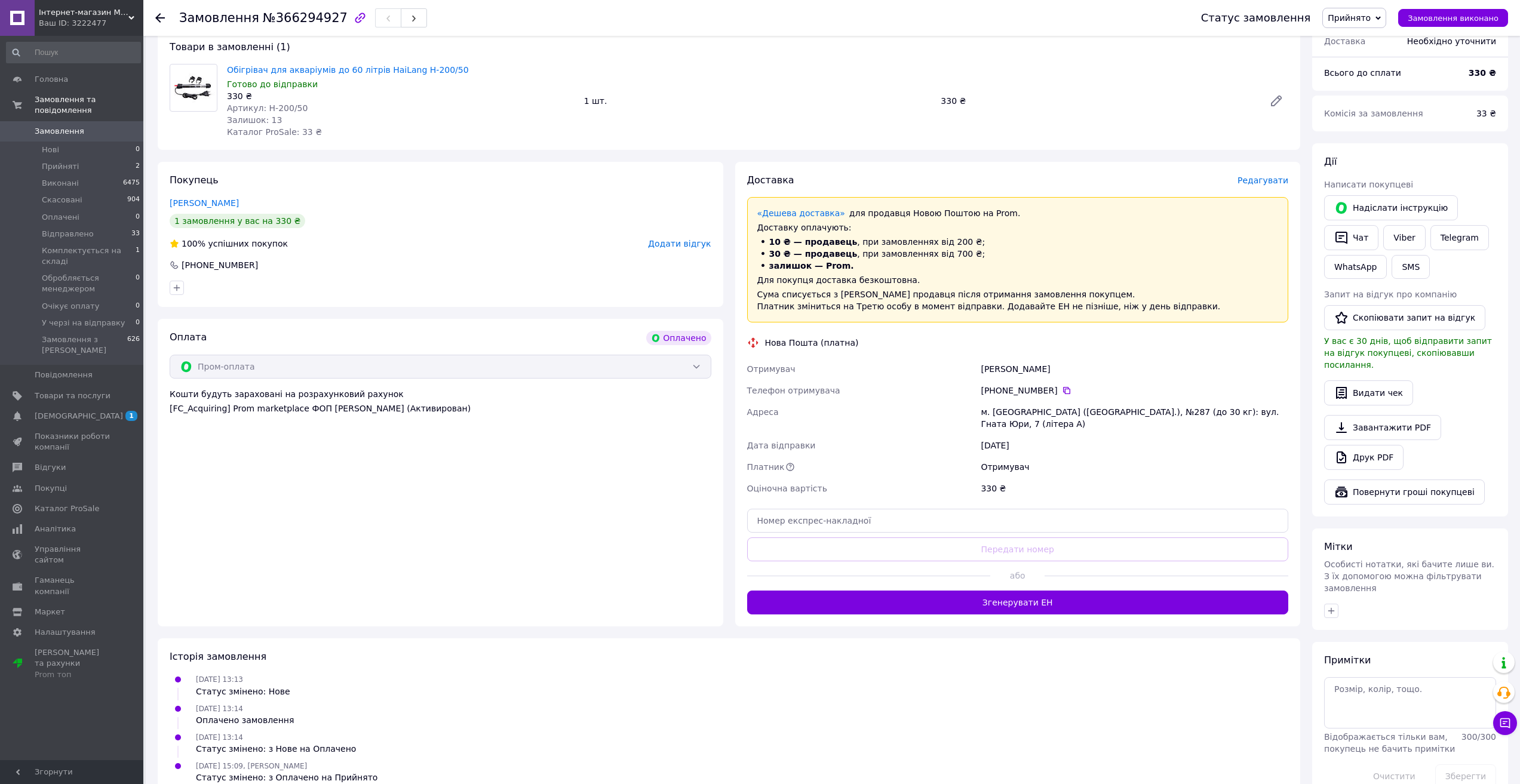
scroll to position [359, 0]
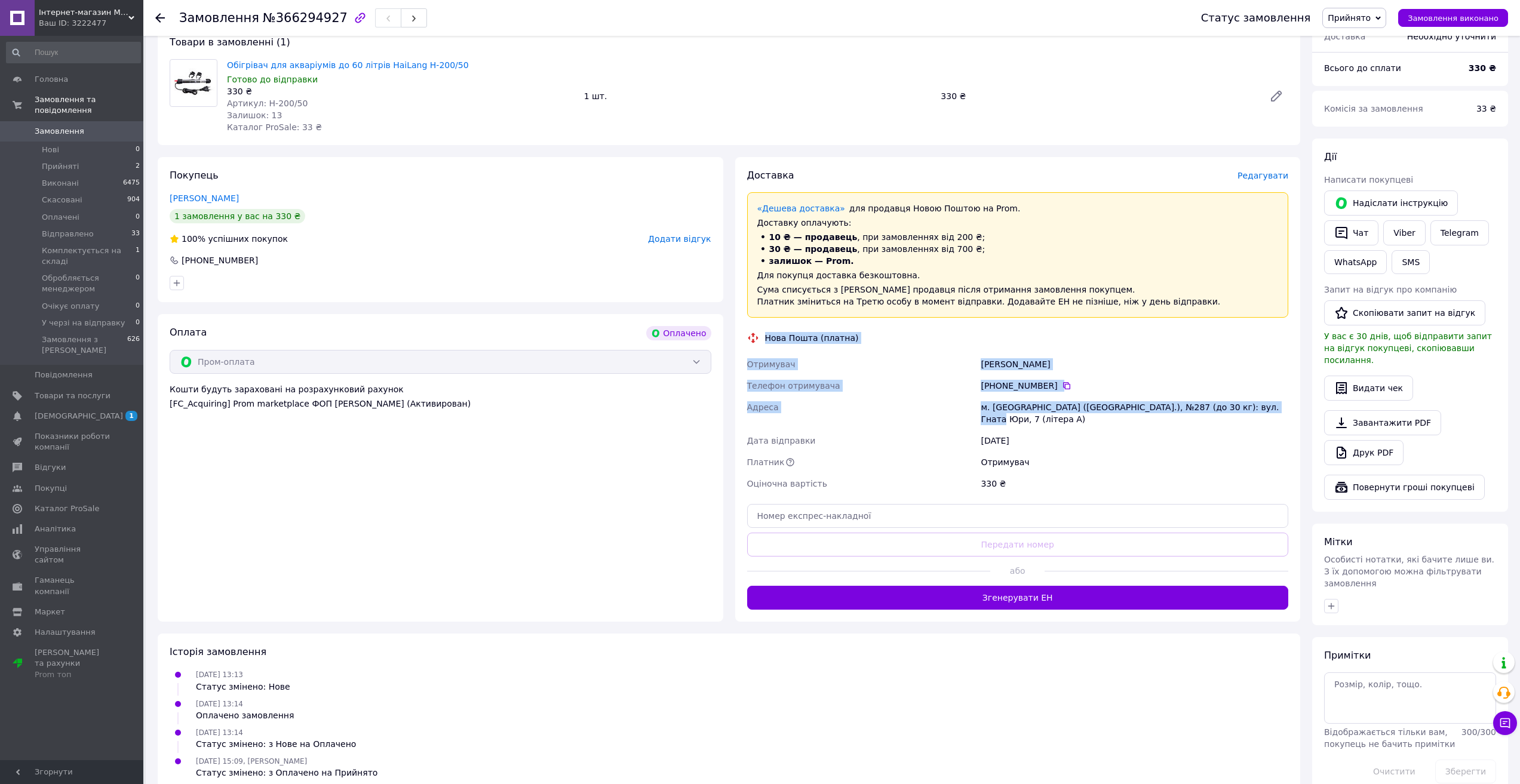
drag, startPoint x: 764, startPoint y: 338, endPoint x: 1247, endPoint y: 401, distance: 487.1
click at [1247, 401] on div "Доставка Редагувати «Дешева доставка»   для продавця [GEOGRAPHIC_DATA] на Prom.…" at bounding box center [1018, 389] width 542 height 441
click at [1005, 731] on div "[DATE] 13:14 Статус змінено: з Нове на Оплачено" at bounding box center [729, 738] width 1128 height 24
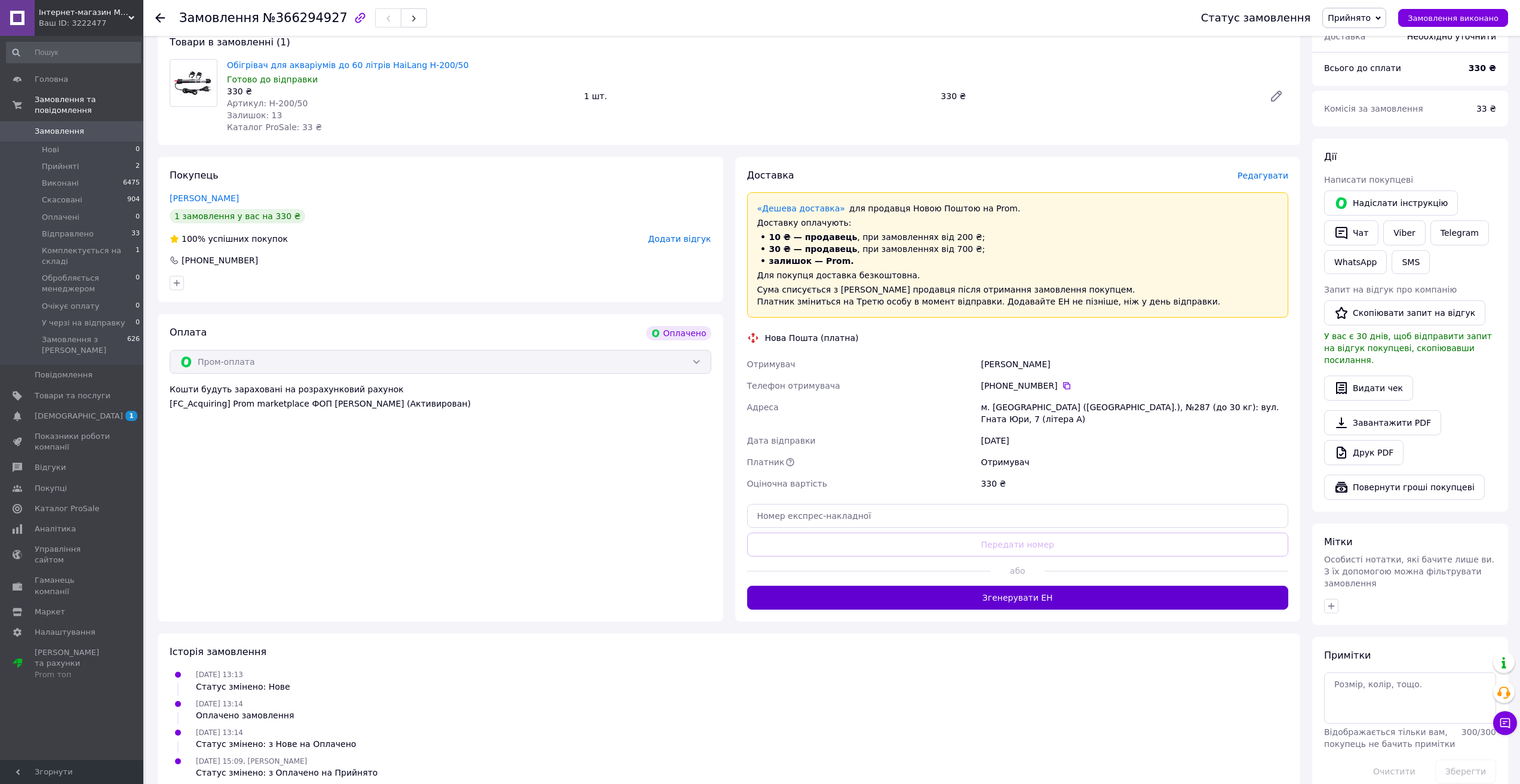
click at [1012, 586] on button "Згенерувати ЕН" at bounding box center [1018, 597] width 542 height 24
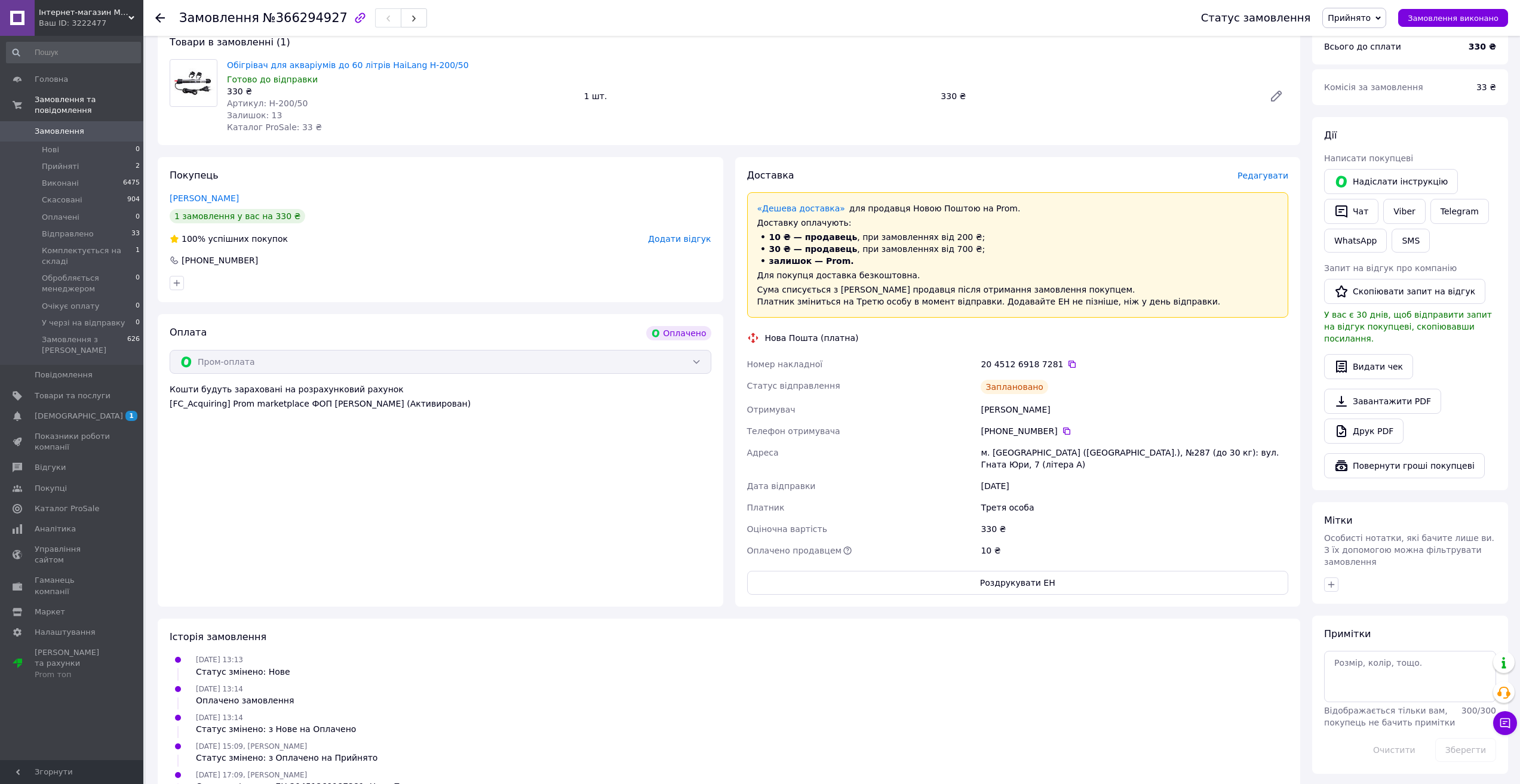
click at [1370, 22] on span "Прийнято" at bounding box center [1349, 18] width 43 height 9
click at [1368, 97] on li "Відправлено" at bounding box center [1385, 95] width 125 height 18
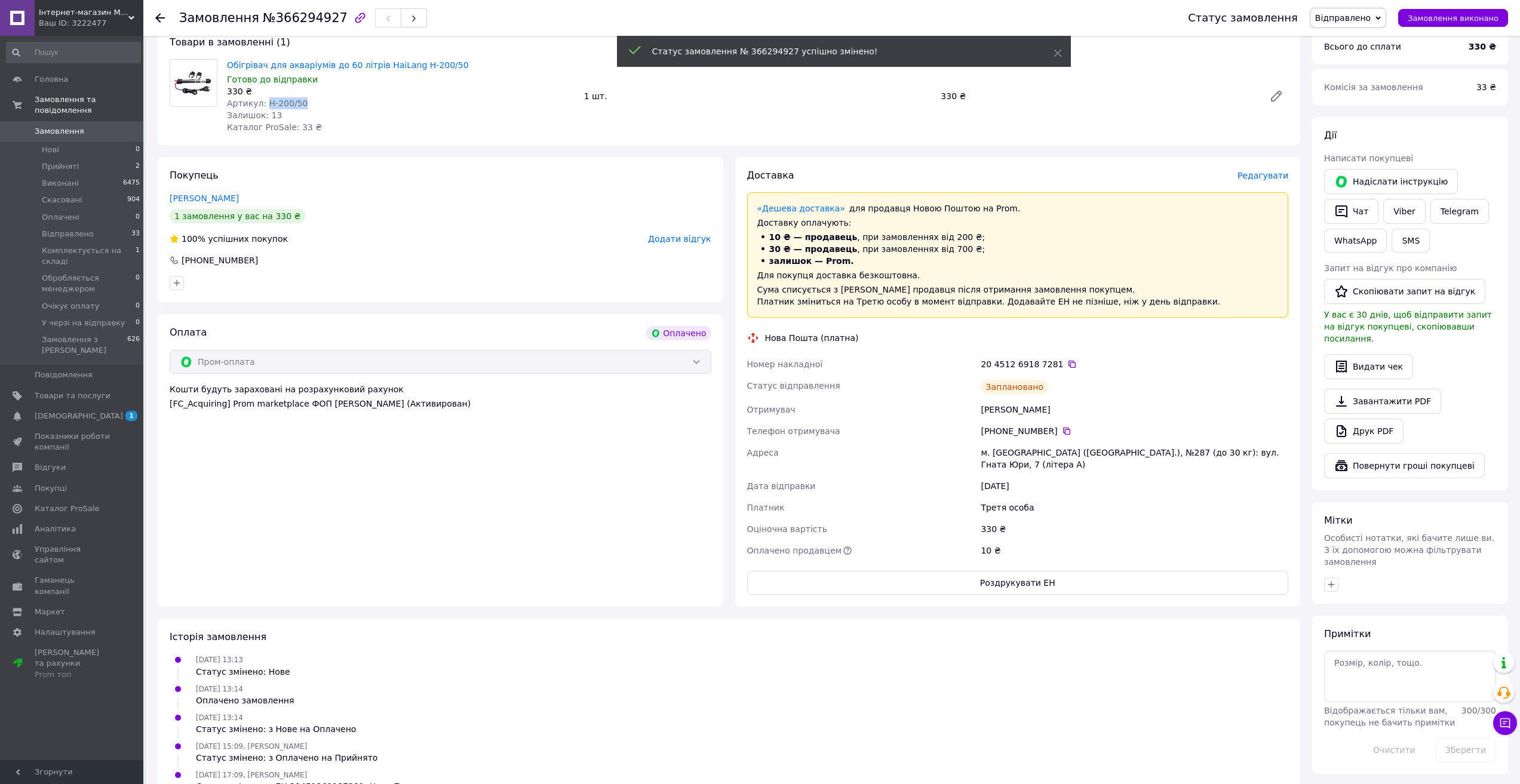
drag, startPoint x: 303, startPoint y: 105, endPoint x: 264, endPoint y: 105, distance: 39.0
click at [264, 105] on div "Артикул: H-200/50" at bounding box center [401, 104] width 348 height 12
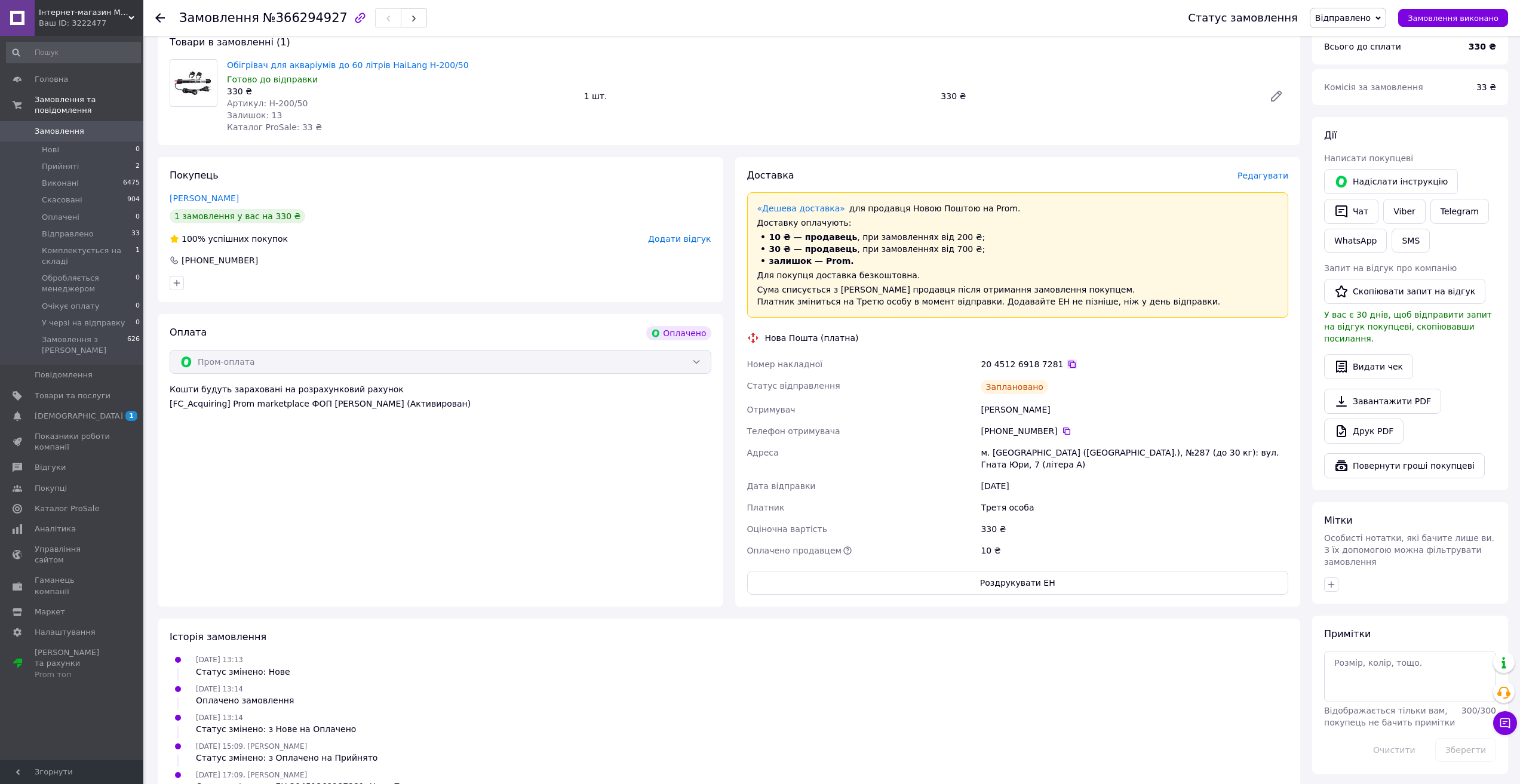
click at [1067, 360] on icon at bounding box center [1072, 364] width 9 height 9
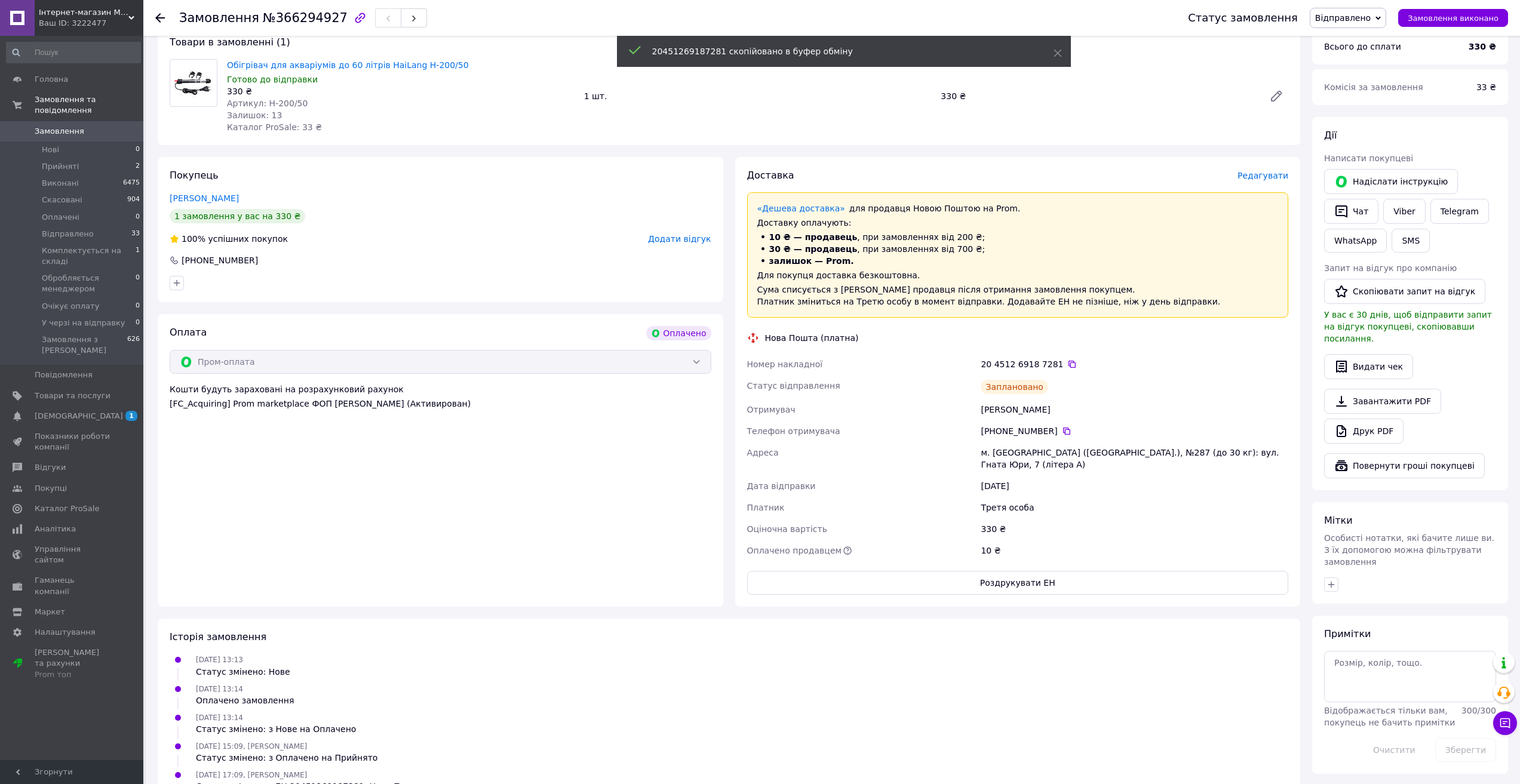
click at [64, 126] on span "Замовлення" at bounding box center [59, 132] width 49 height 11
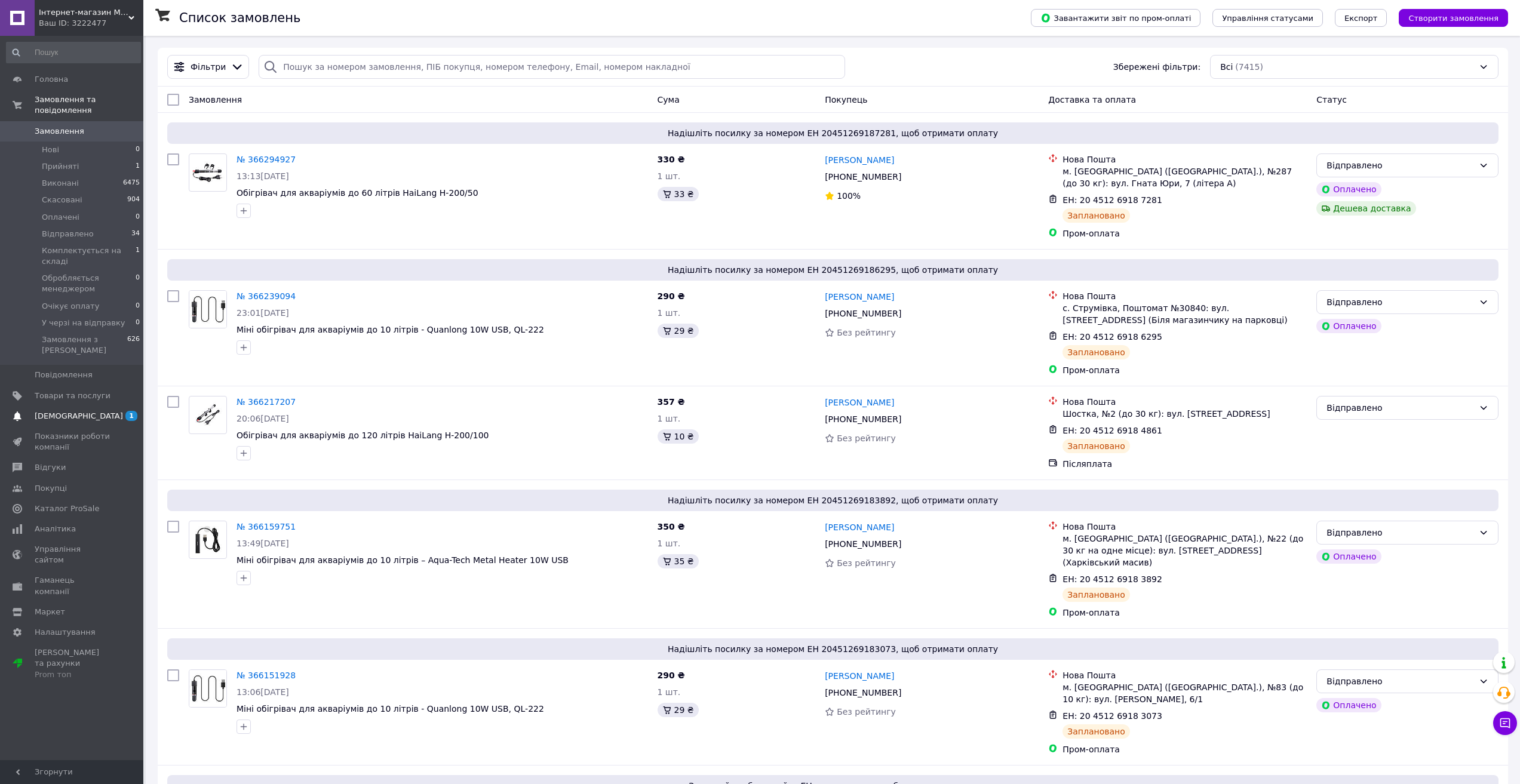
click at [68, 411] on span "[DEMOGRAPHIC_DATA]" at bounding box center [79, 416] width 89 height 11
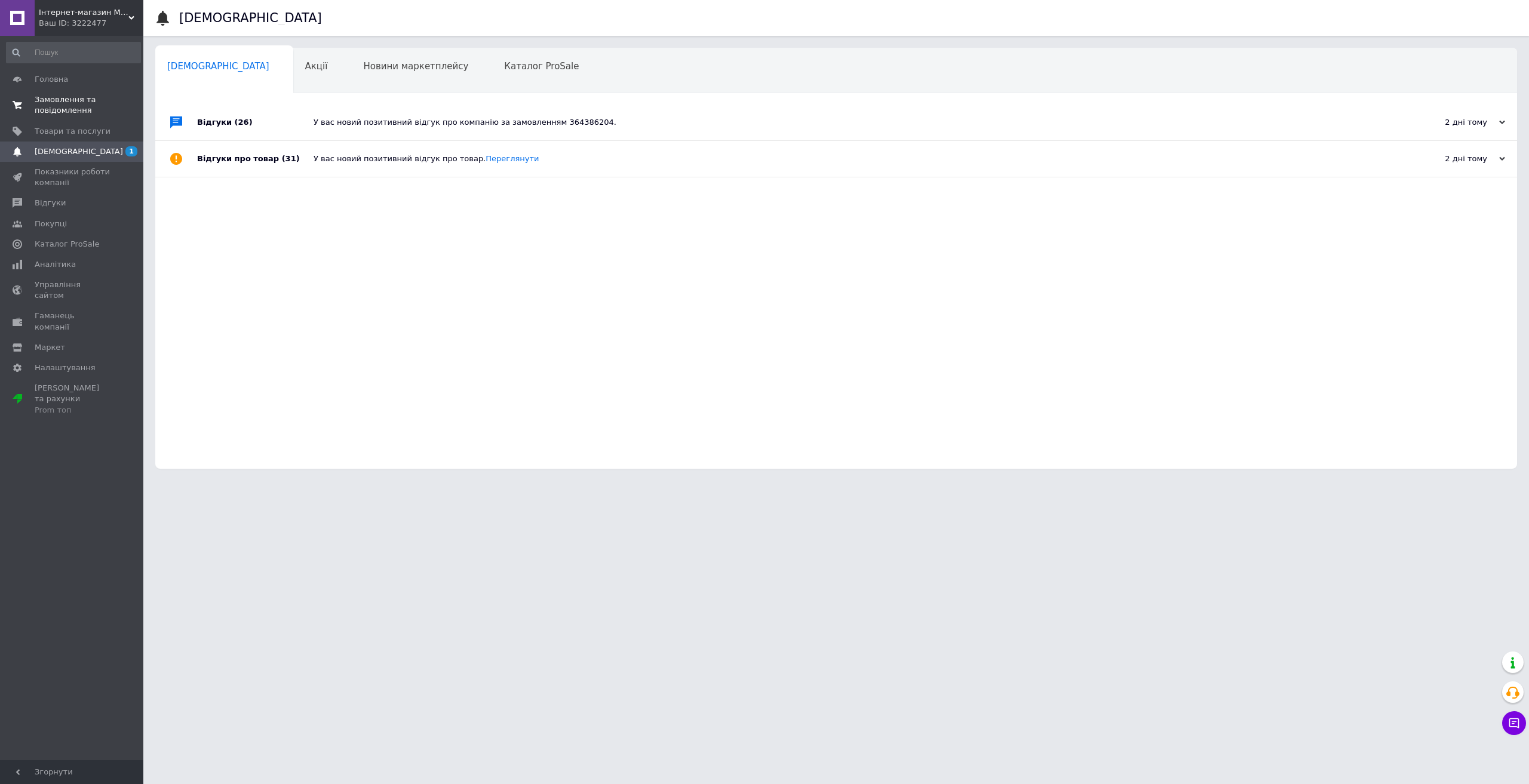
click at [65, 105] on span "Замовлення та повідомлення" at bounding box center [72, 105] width 76 height 22
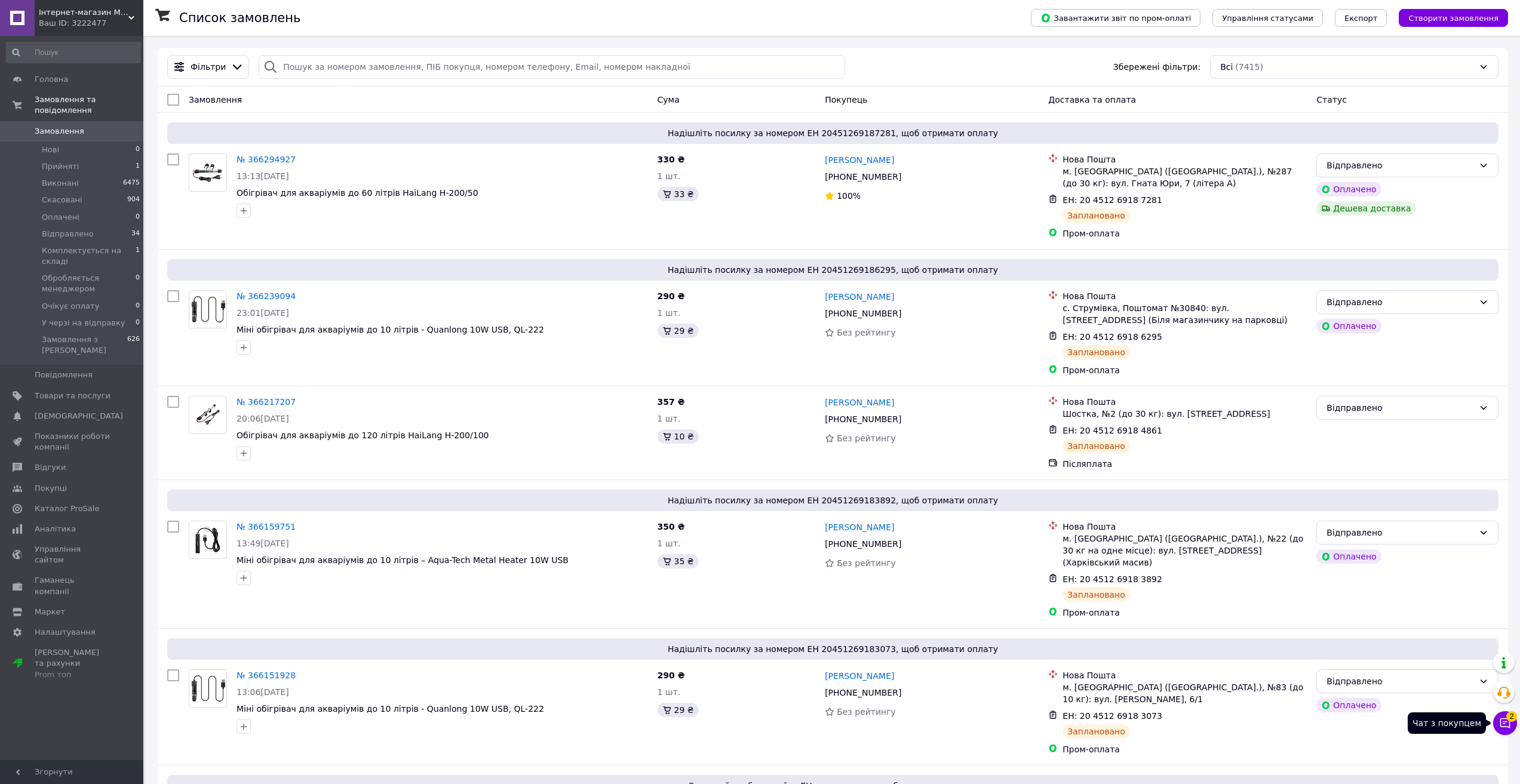
click at [1510, 732] on button "Чат з покупцем 2" at bounding box center [1505, 722] width 24 height 24
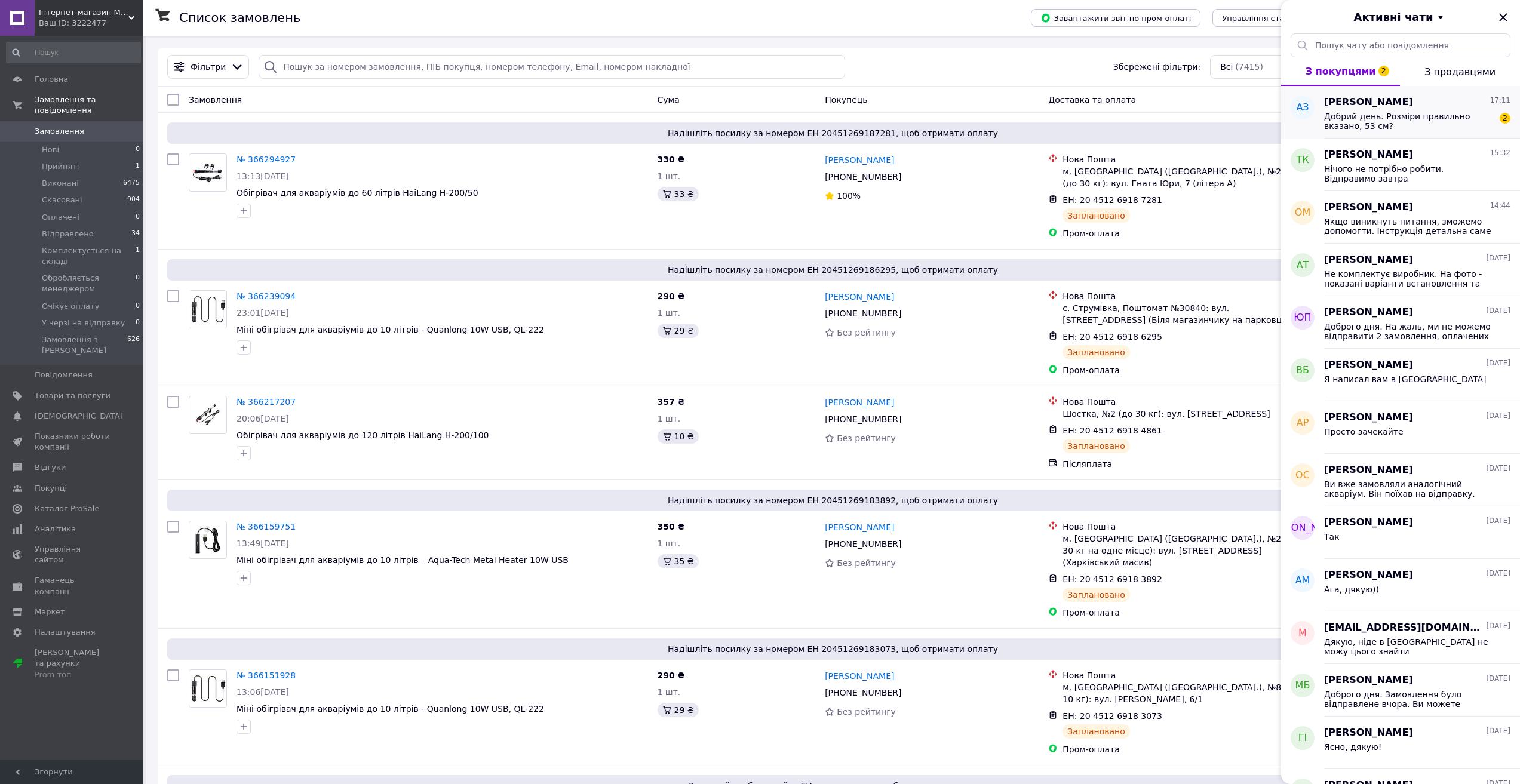
click at [1403, 118] on span "Добрий день. Розміри правильно вказано, 53 см?" at bounding box center [1409, 121] width 169 height 19
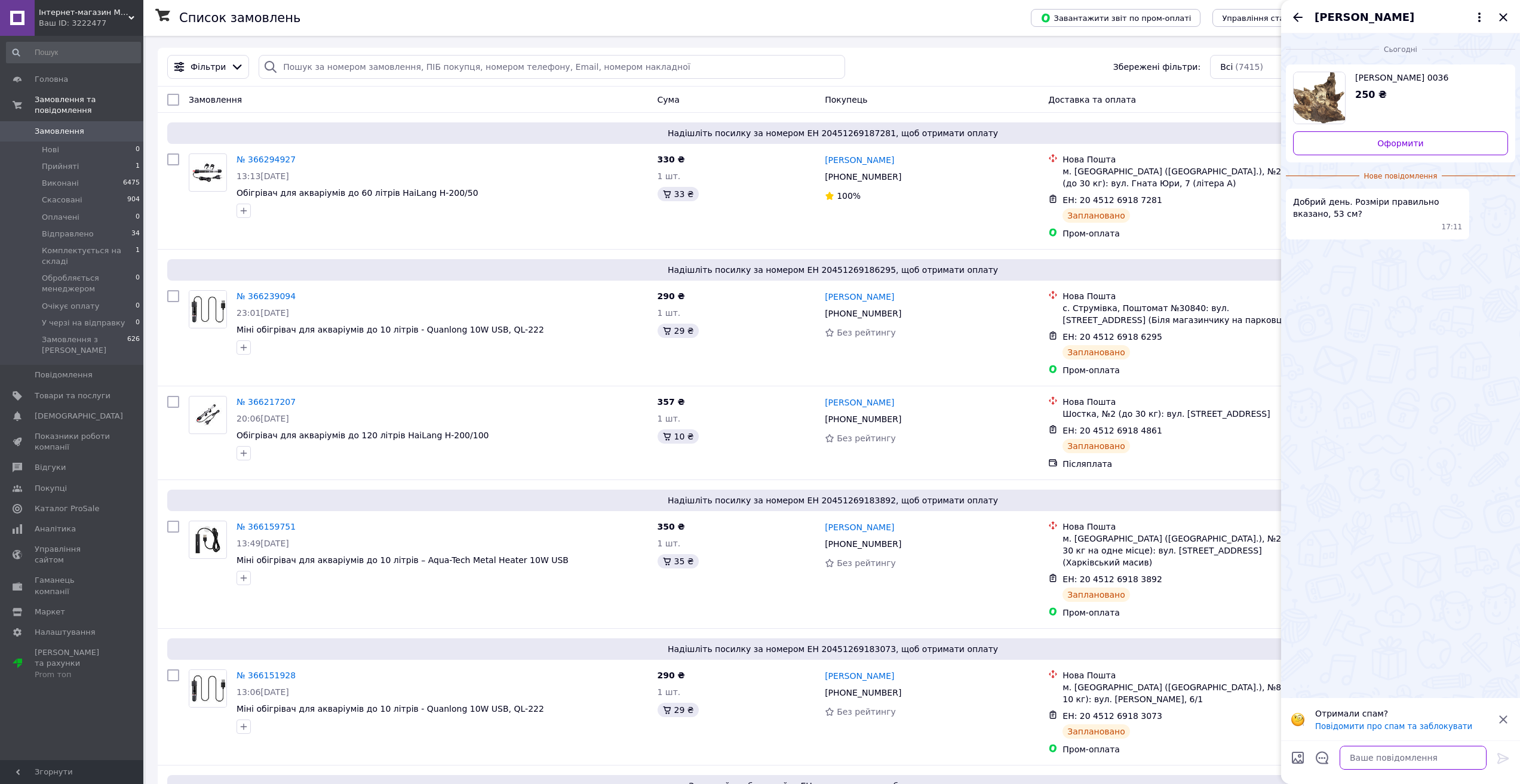
click at [1439, 760] on textarea at bounding box center [1413, 757] width 147 height 24
type textarea "Доброго дня. Всі розміри вказані по крайніх точках"
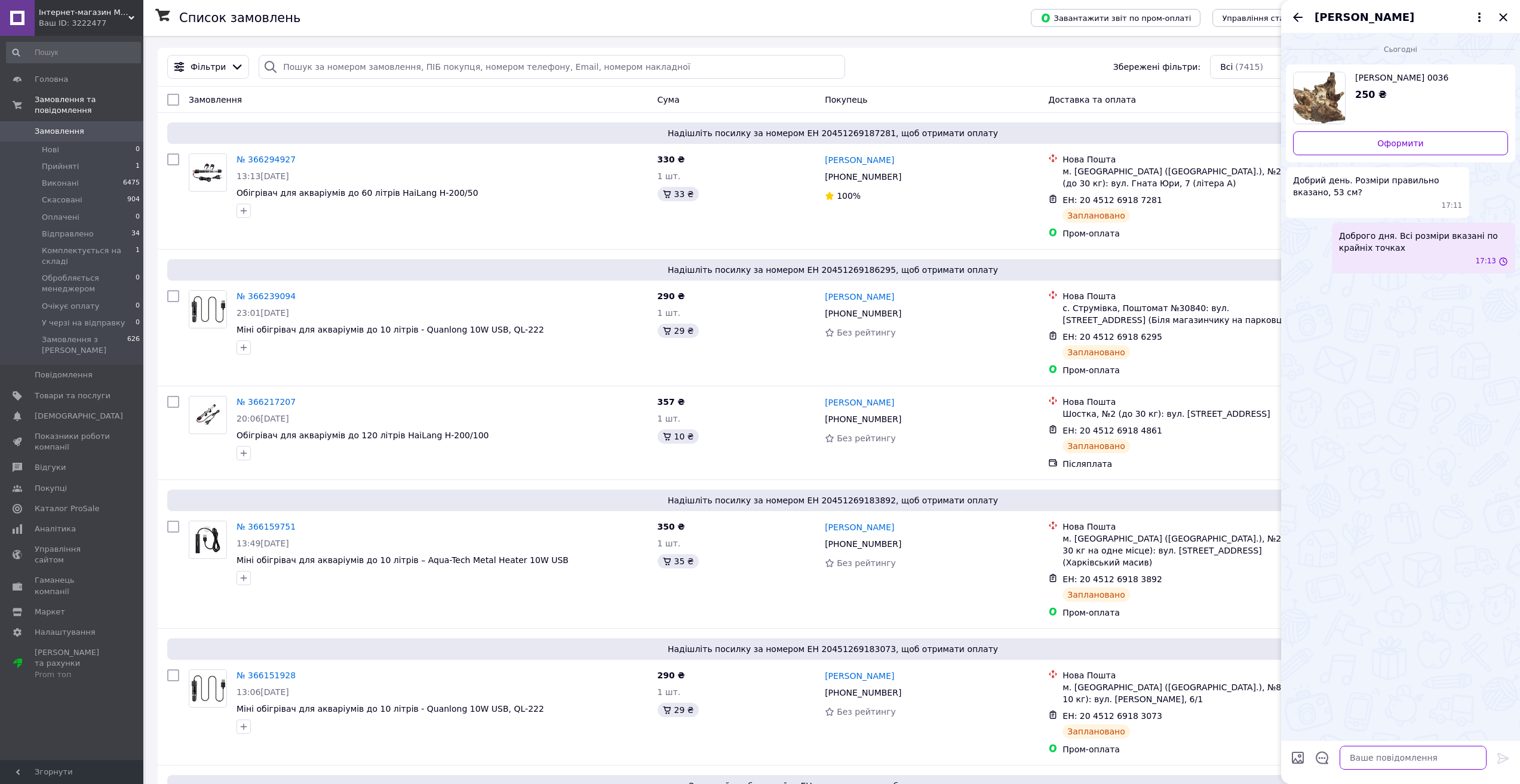
scroll to position [0, 0]
click at [1502, 13] on icon "Закрити" at bounding box center [1503, 17] width 15 height 15
